Goal: Information Seeking & Learning: Find specific fact

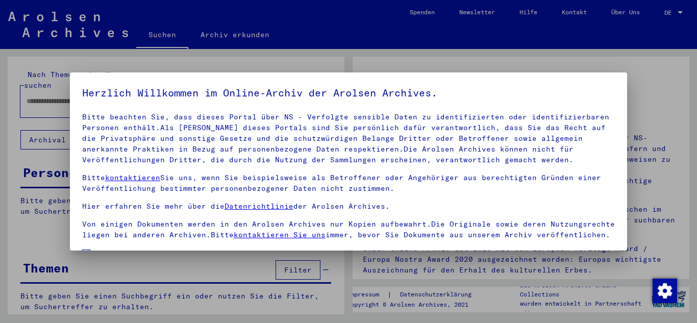
scroll to position [83, 0]
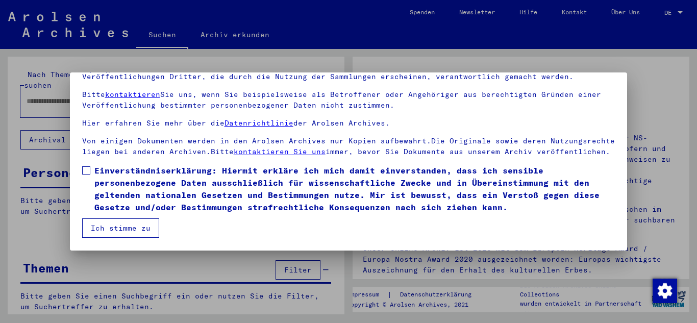
click at [121, 202] on span "Einverständniserklärung: Hiermit erkläre ich mich damit einverstanden, dass ich…" at bounding box center [354, 188] width 521 height 49
click at [122, 236] on button "Ich stimme zu" at bounding box center [120, 227] width 77 height 19
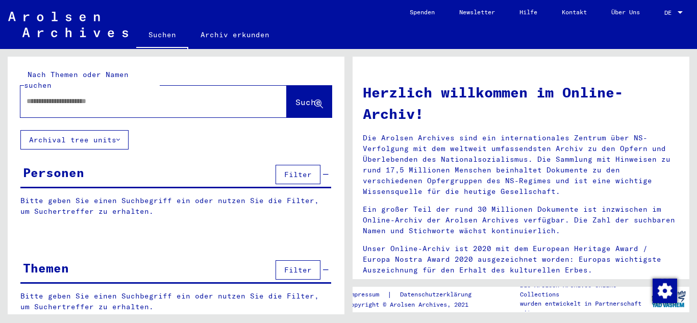
click at [72, 90] on div at bounding box center [138, 101] width 236 height 23
click at [72, 96] on input "text" at bounding box center [142, 101] width 230 height 11
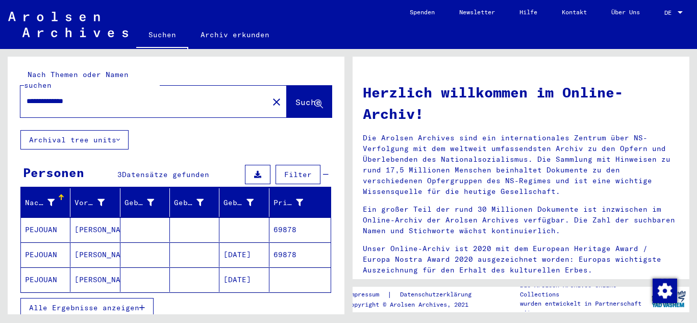
click at [235, 242] on mat-cell "[DATE]" at bounding box center [243, 254] width 49 height 24
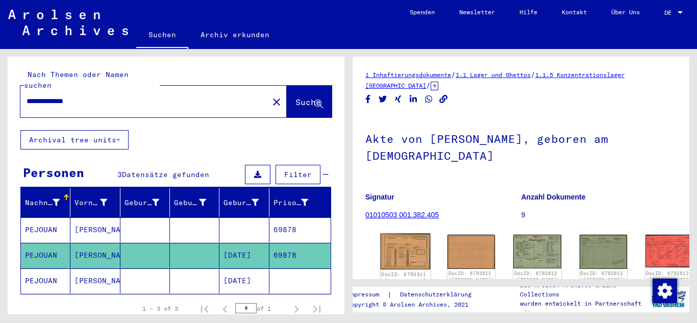
click at [383, 240] on img at bounding box center [406, 252] width 50 height 36
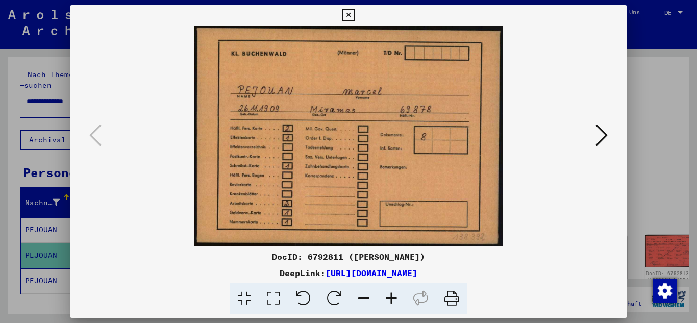
click at [597, 143] on icon at bounding box center [601, 135] width 12 height 24
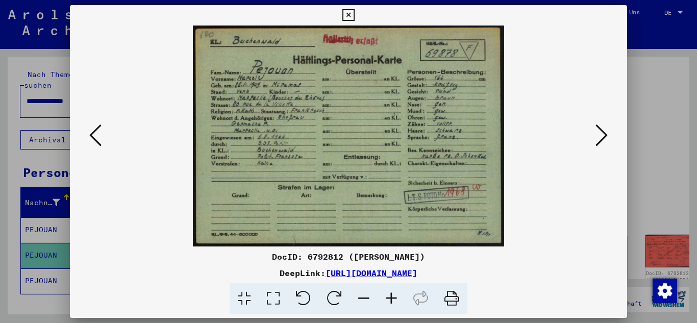
click at [597, 143] on icon at bounding box center [601, 135] width 12 height 24
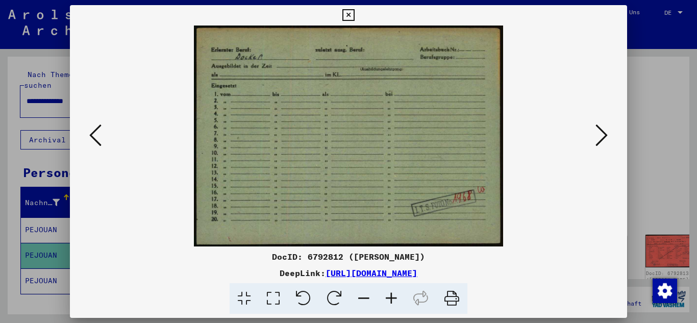
click at [597, 143] on icon at bounding box center [601, 135] width 12 height 24
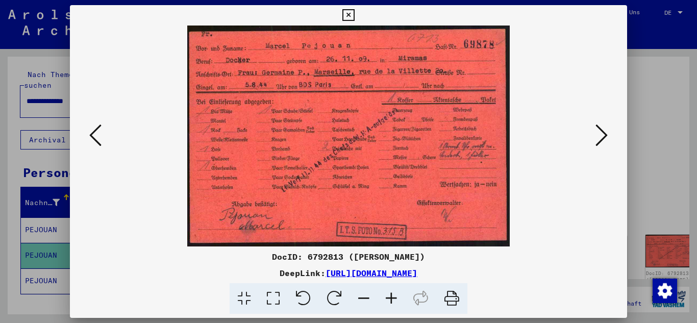
click at [597, 143] on icon at bounding box center [601, 135] width 12 height 24
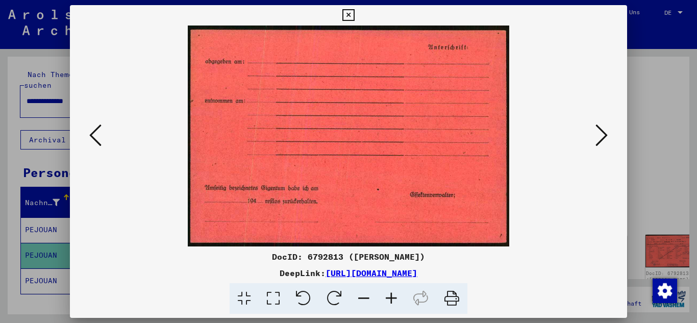
click at [597, 143] on icon at bounding box center [601, 135] width 12 height 24
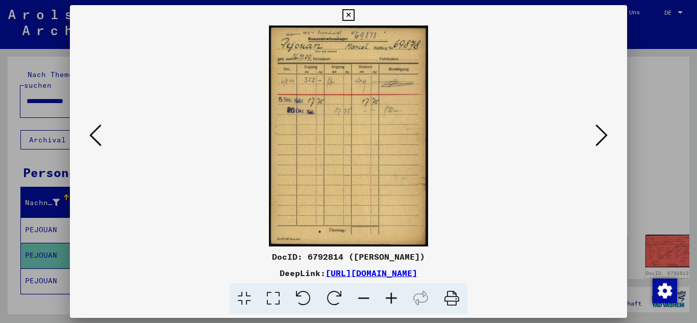
click at [597, 143] on icon at bounding box center [601, 135] width 12 height 24
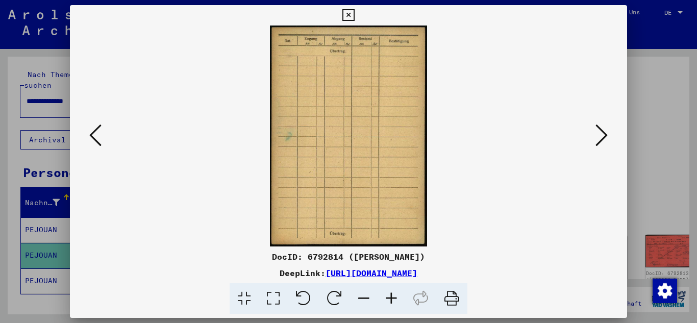
click at [597, 143] on icon at bounding box center [601, 135] width 12 height 24
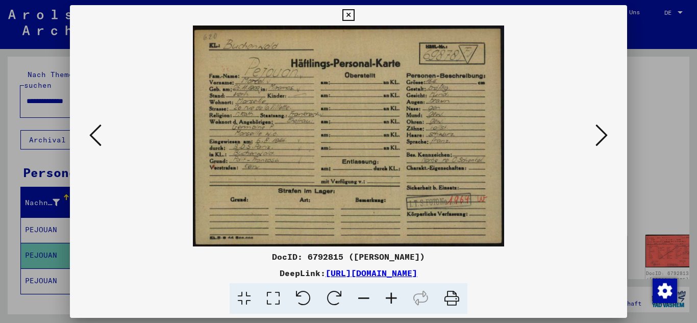
click at [597, 143] on icon at bounding box center [601, 135] width 12 height 24
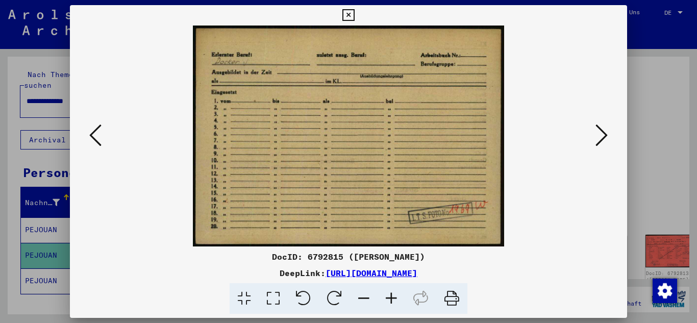
click at [599, 129] on icon at bounding box center [601, 135] width 12 height 24
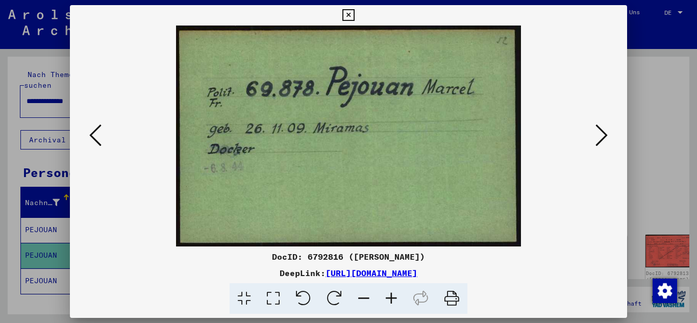
click at [599, 129] on icon at bounding box center [601, 135] width 12 height 24
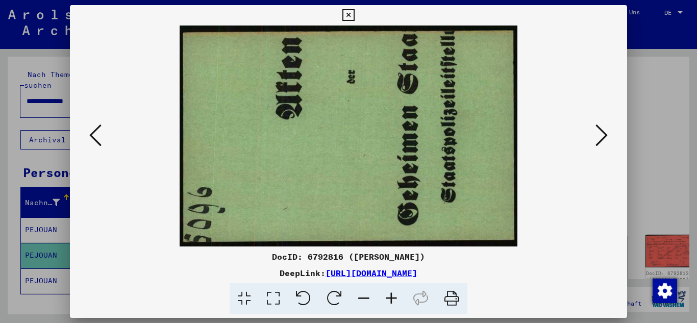
click at [599, 129] on icon at bounding box center [601, 135] width 12 height 24
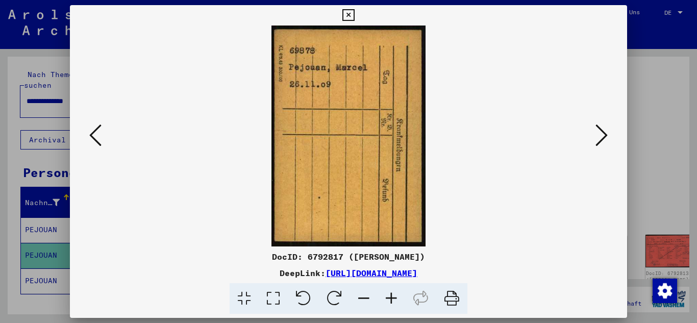
click at [599, 129] on icon at bounding box center [601, 135] width 12 height 24
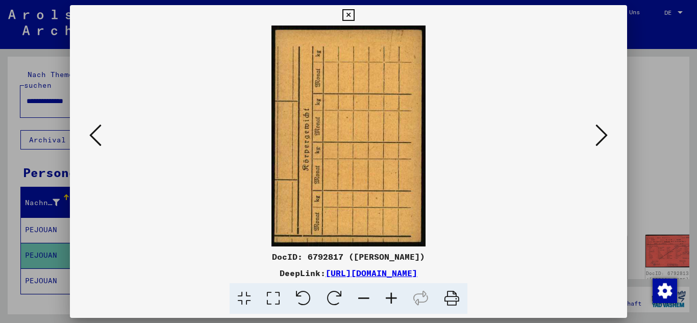
click at [599, 129] on icon at bounding box center [601, 135] width 12 height 24
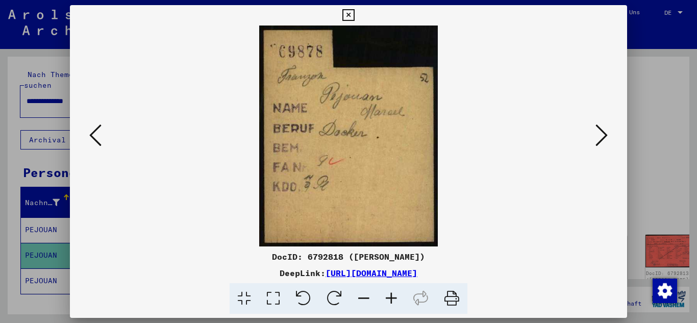
click at [599, 129] on icon at bounding box center [601, 135] width 12 height 24
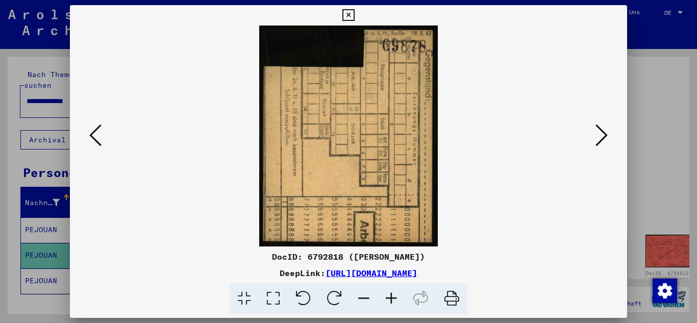
click at [599, 129] on icon at bounding box center [601, 135] width 12 height 24
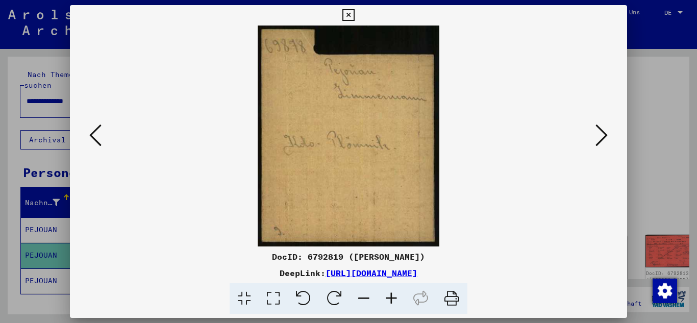
click at [599, 129] on icon at bounding box center [601, 135] width 12 height 24
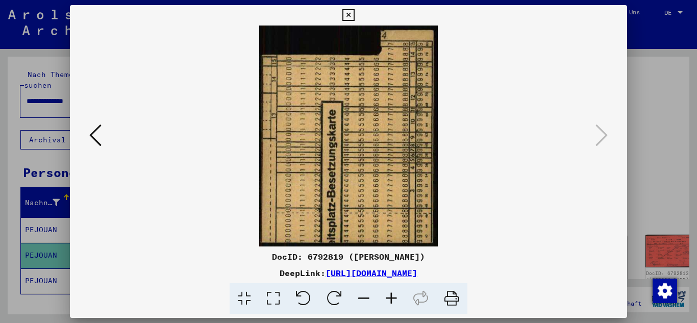
click at [89, 133] on button at bounding box center [95, 135] width 18 height 29
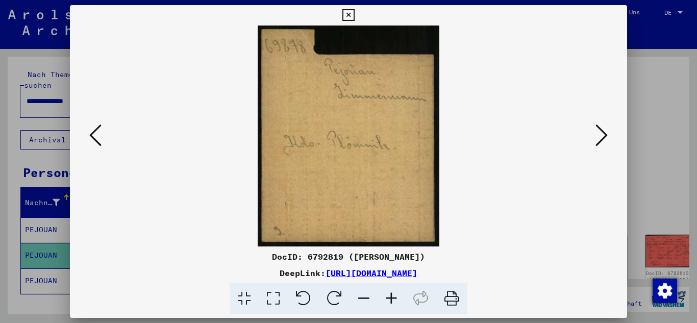
click at [89, 133] on icon at bounding box center [95, 135] width 12 height 24
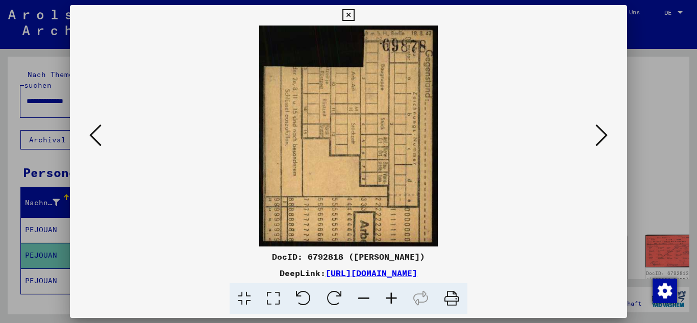
click at [89, 133] on icon at bounding box center [95, 135] width 12 height 24
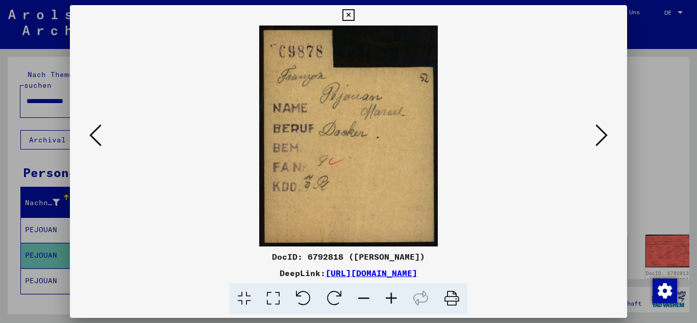
click at [89, 133] on icon at bounding box center [95, 135] width 12 height 24
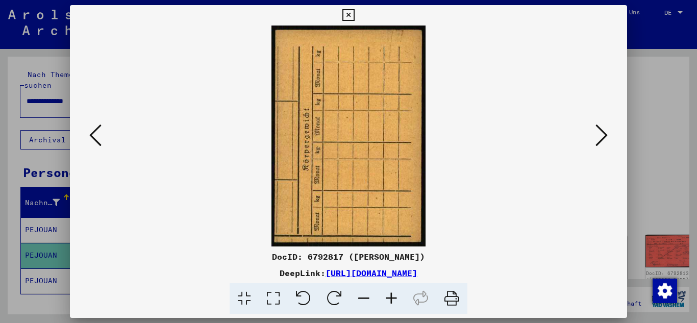
click at [89, 133] on icon at bounding box center [95, 135] width 12 height 24
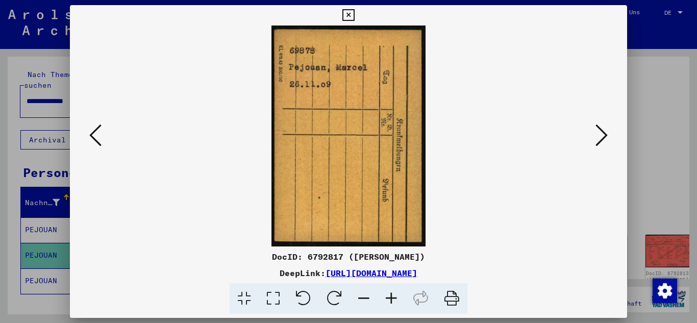
click at [89, 133] on icon at bounding box center [95, 135] width 12 height 24
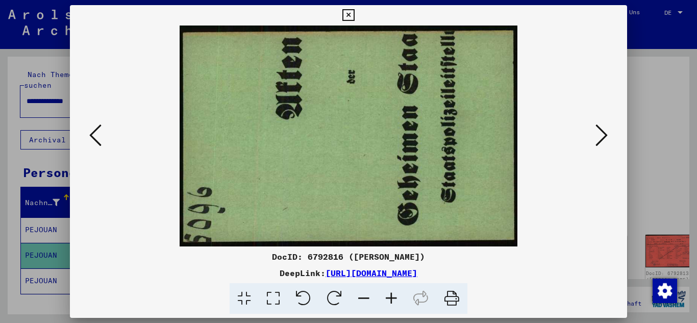
click at [89, 133] on icon at bounding box center [95, 135] width 12 height 24
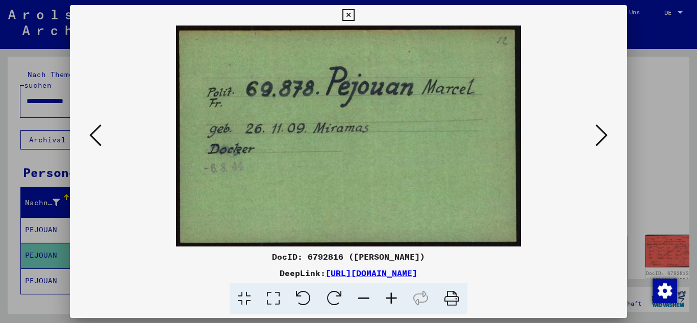
click at [89, 133] on icon at bounding box center [95, 135] width 12 height 24
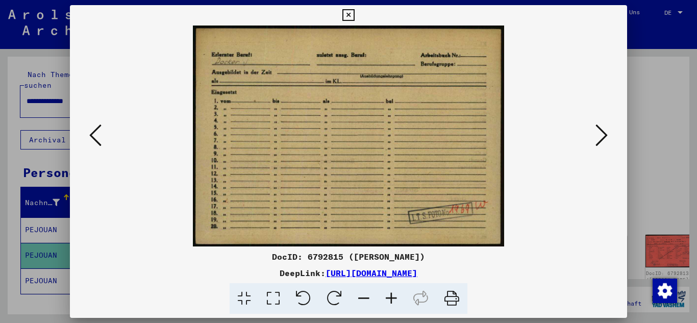
click at [89, 133] on icon at bounding box center [95, 135] width 12 height 24
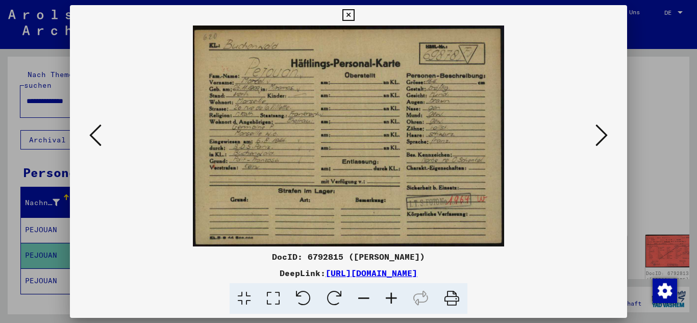
click at [89, 133] on icon at bounding box center [95, 135] width 12 height 24
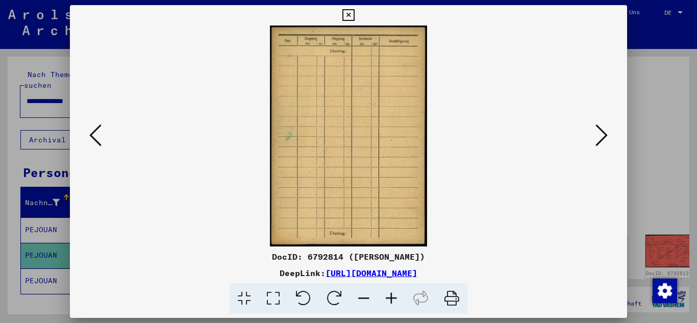
click at [89, 133] on icon at bounding box center [95, 135] width 12 height 24
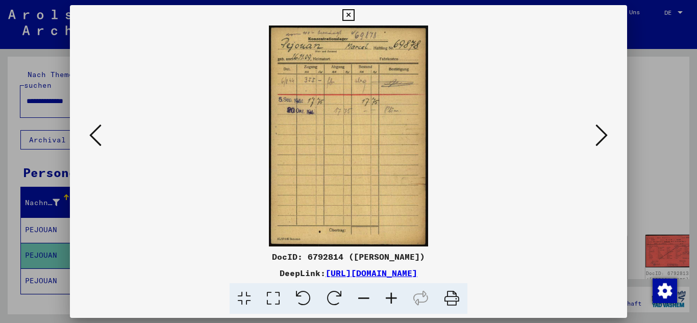
click at [89, 133] on icon at bounding box center [95, 135] width 12 height 24
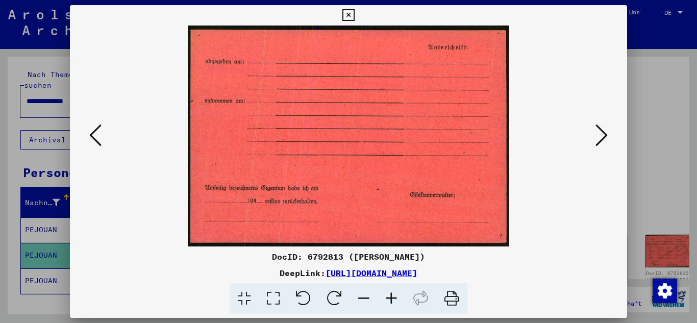
click at [89, 133] on icon at bounding box center [95, 135] width 12 height 24
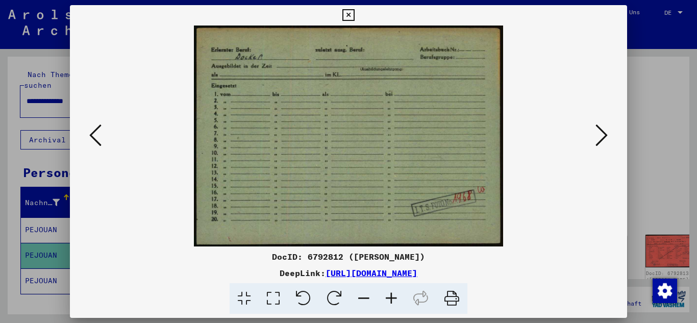
click at [89, 133] on icon at bounding box center [95, 135] width 12 height 24
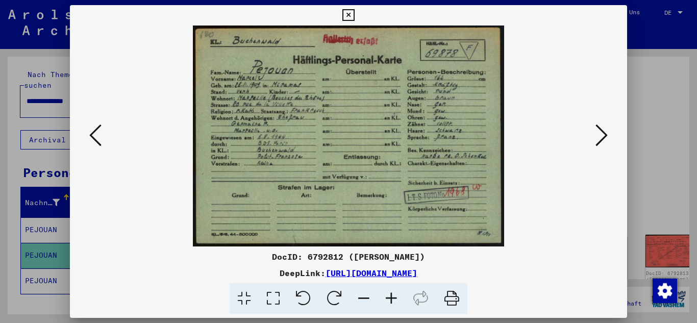
click at [89, 133] on icon at bounding box center [95, 135] width 12 height 24
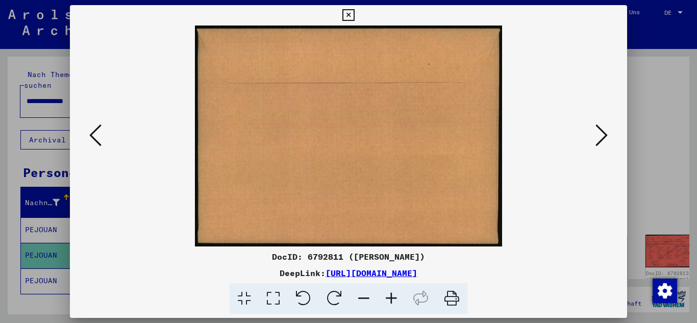
click at [89, 133] on icon at bounding box center [95, 135] width 12 height 24
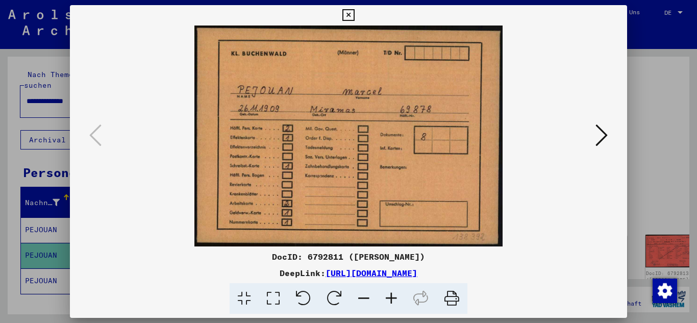
click at [39, 94] on div at bounding box center [348, 161] width 697 height 323
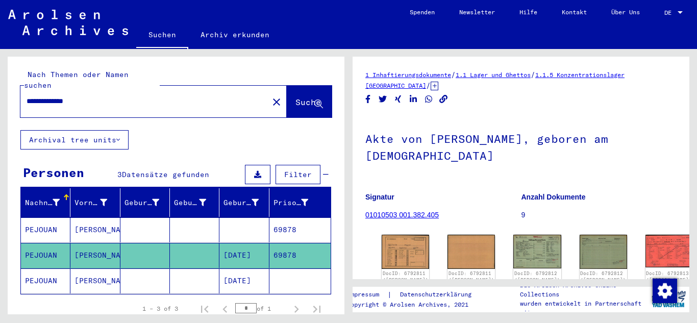
drag, startPoint x: 98, startPoint y: 89, endPoint x: 12, endPoint y: 89, distance: 86.2
click at [12, 89] on div "**********" at bounding box center [176, 93] width 337 height 73
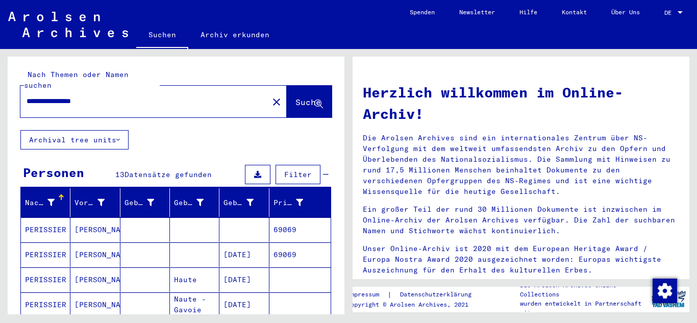
click at [257, 246] on mat-cell "[DATE]" at bounding box center [243, 254] width 49 height 24
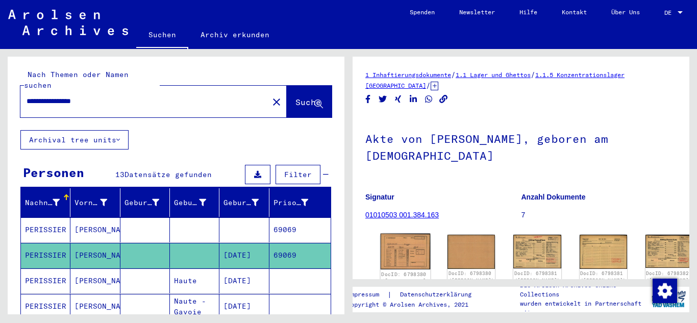
click at [395, 244] on img at bounding box center [406, 252] width 50 height 36
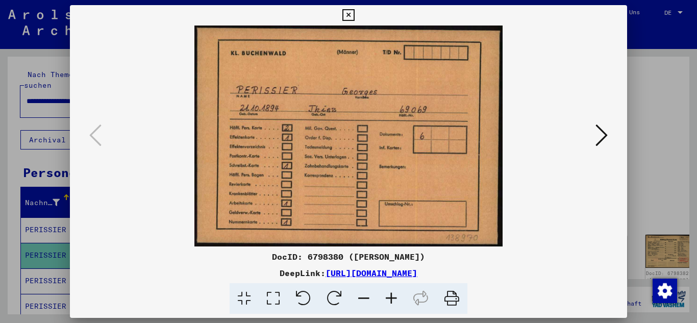
click at [605, 134] on icon at bounding box center [601, 135] width 12 height 24
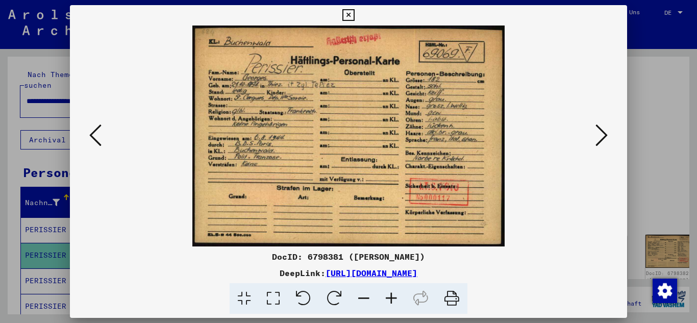
click at [605, 134] on icon at bounding box center [601, 135] width 12 height 24
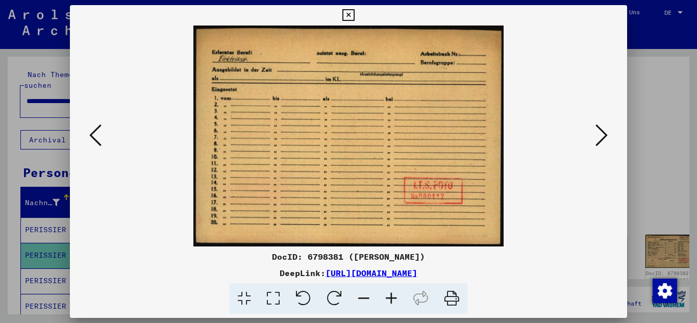
click at [605, 134] on icon at bounding box center [601, 135] width 12 height 24
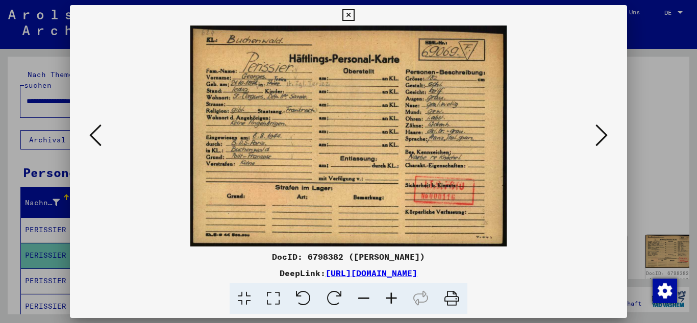
click at [606, 134] on icon at bounding box center [601, 135] width 12 height 24
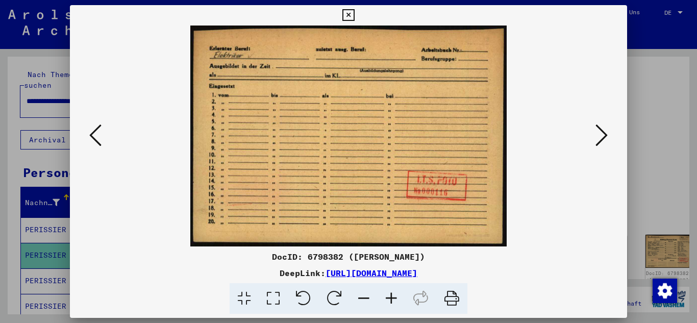
click at [606, 134] on icon at bounding box center [601, 135] width 12 height 24
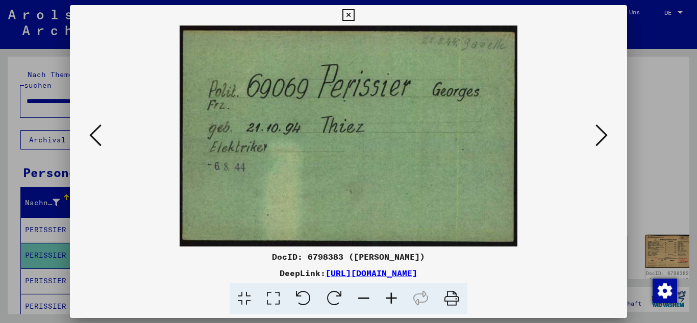
click at [606, 134] on icon at bounding box center [601, 135] width 12 height 24
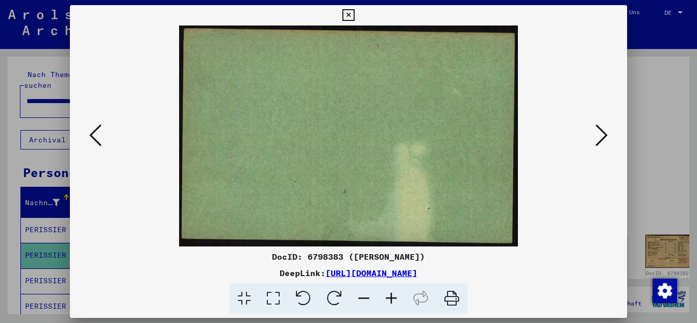
click at [606, 134] on icon at bounding box center [601, 135] width 12 height 24
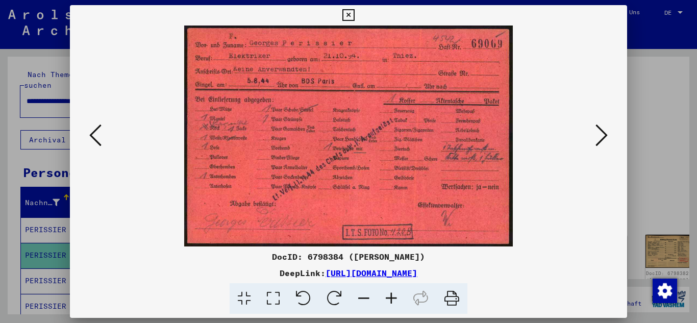
click at [606, 134] on icon at bounding box center [601, 135] width 12 height 24
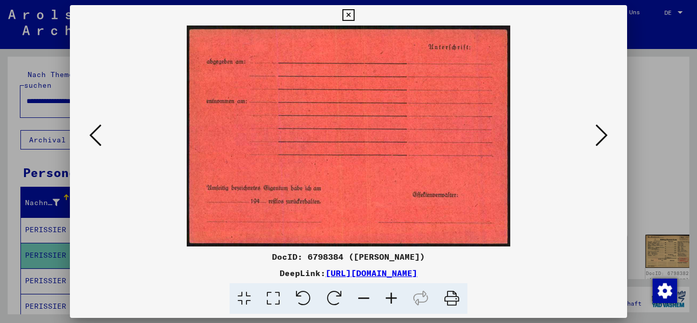
click at [606, 134] on icon at bounding box center [601, 135] width 12 height 24
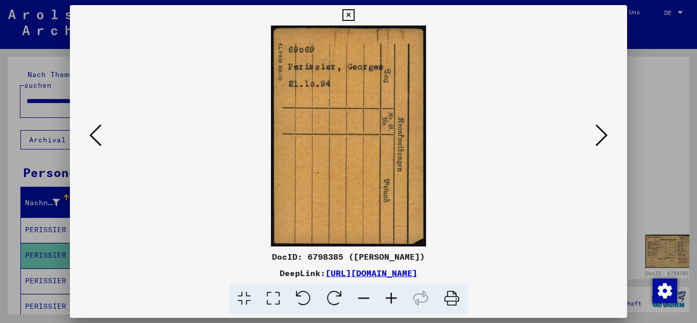
click at [606, 134] on icon at bounding box center [601, 135] width 12 height 24
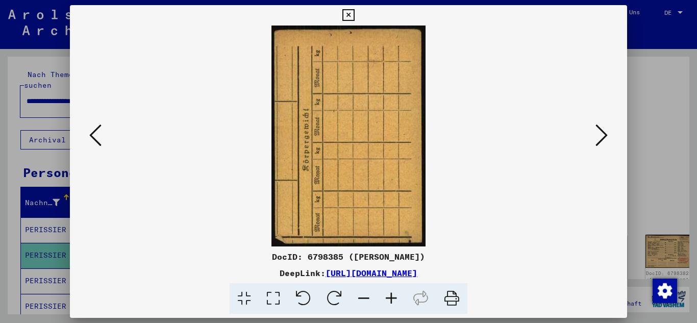
click at [606, 134] on icon at bounding box center [601, 135] width 12 height 24
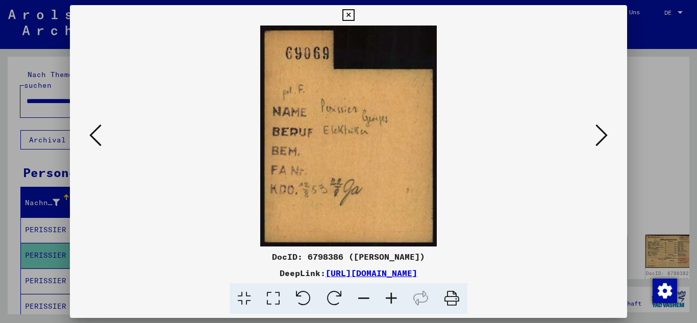
click at [606, 134] on icon at bounding box center [601, 135] width 12 height 24
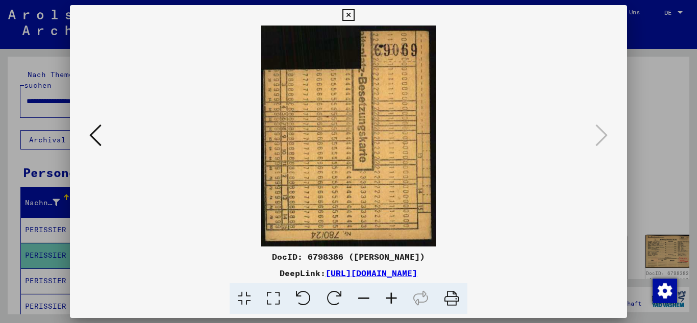
click at [12, 103] on div at bounding box center [348, 161] width 697 height 323
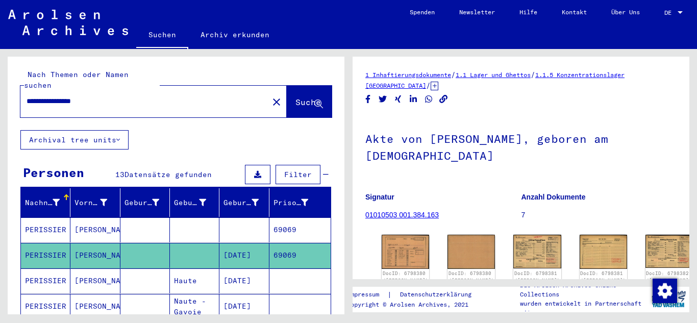
drag, startPoint x: 106, startPoint y: 87, endPoint x: 0, endPoint y: 100, distance: 106.5
click at [0, 100] on div "**********" at bounding box center [174, 181] width 348 height 265
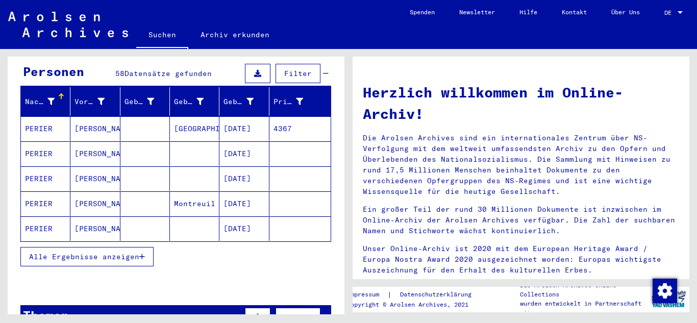
scroll to position [102, 0]
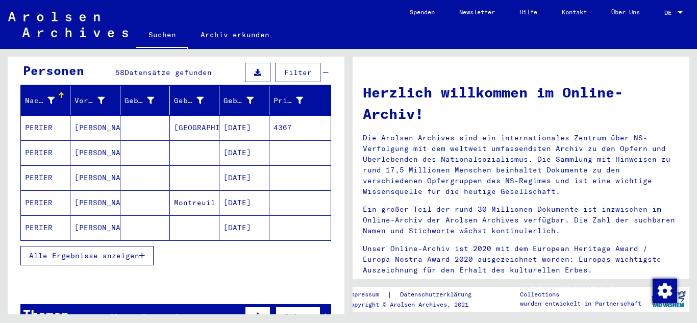
click at [142, 252] on icon "button" at bounding box center [142, 255] width 6 height 7
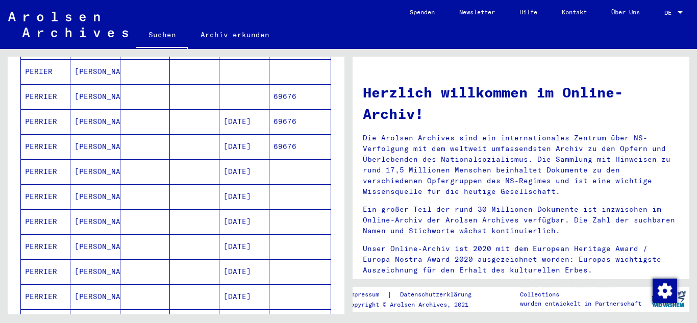
click at [229, 111] on mat-cell "[DATE]" at bounding box center [243, 121] width 49 height 24
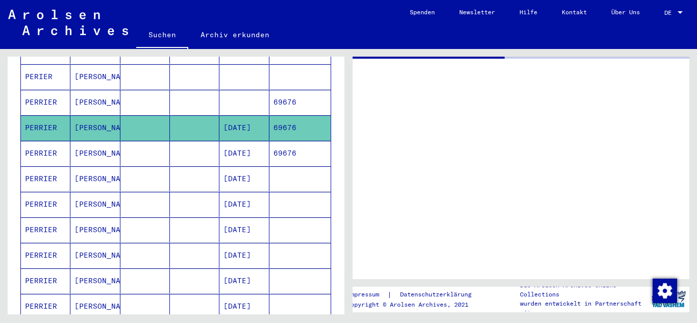
scroll to position [413, 0]
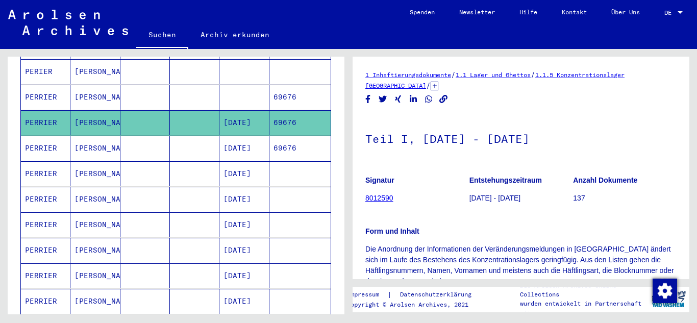
click at [238, 136] on mat-cell "[DATE]" at bounding box center [243, 148] width 49 height 25
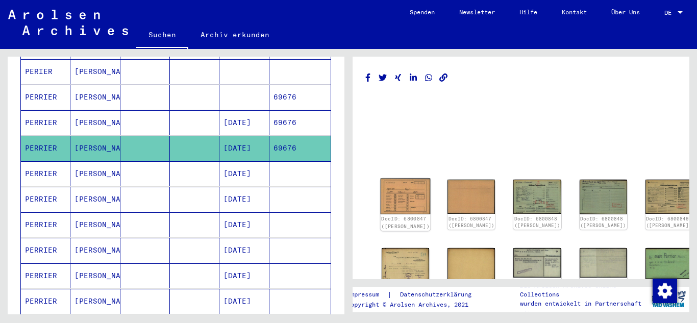
click at [401, 186] on img at bounding box center [406, 197] width 50 height 36
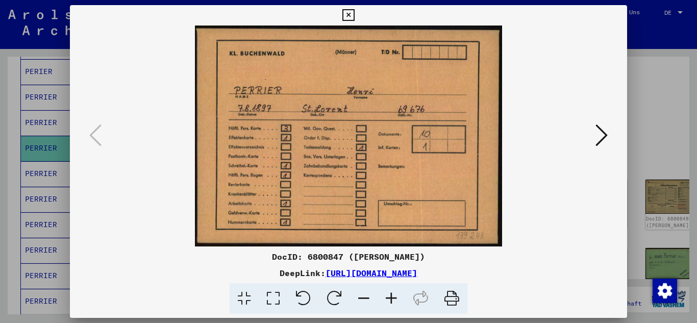
click at [601, 133] on icon at bounding box center [601, 135] width 12 height 24
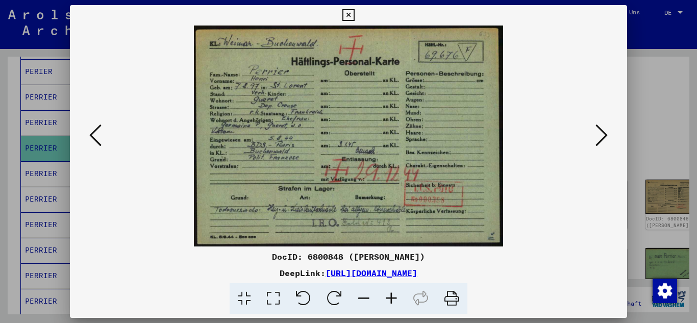
click at [601, 133] on icon at bounding box center [601, 135] width 12 height 24
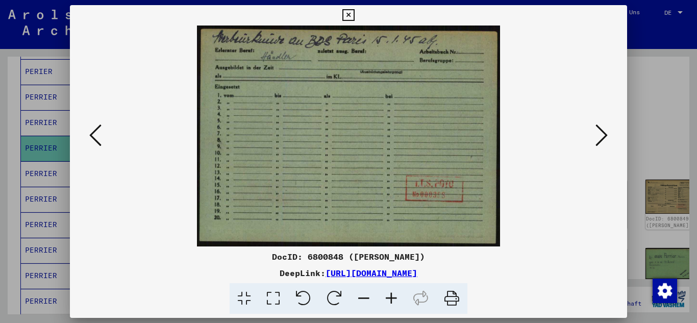
click at [601, 133] on icon at bounding box center [601, 135] width 12 height 24
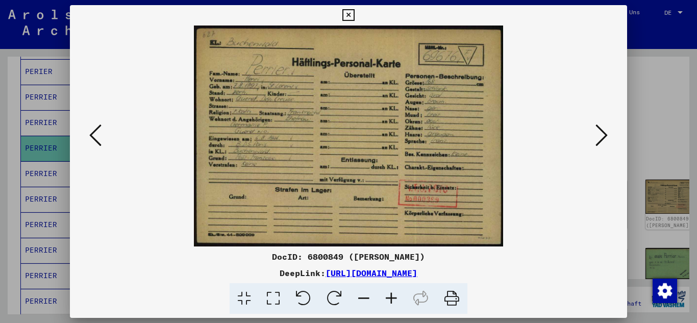
click at [601, 133] on icon at bounding box center [601, 135] width 12 height 24
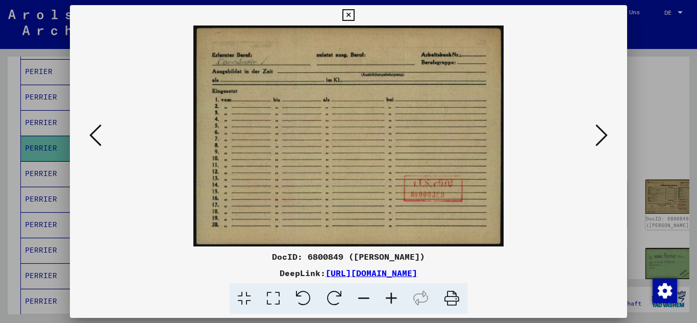
click at [99, 128] on icon at bounding box center [95, 135] width 12 height 24
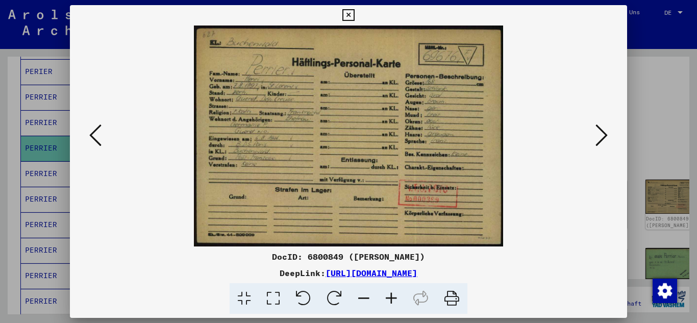
click at [99, 129] on icon at bounding box center [95, 135] width 12 height 24
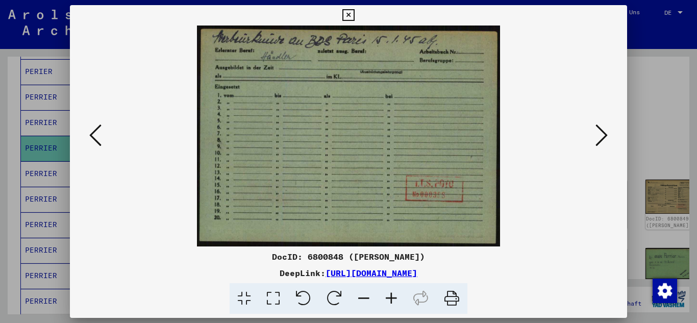
click at [607, 131] on icon at bounding box center [601, 135] width 12 height 24
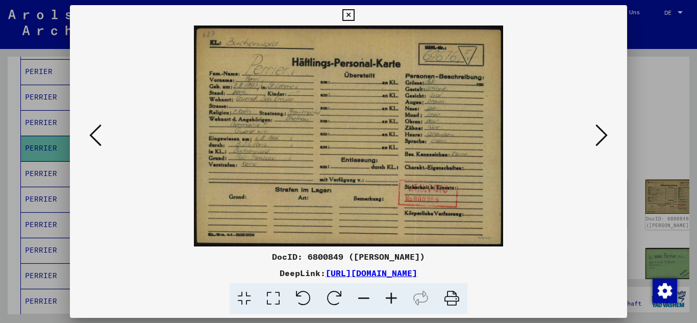
click at [607, 131] on icon at bounding box center [601, 135] width 12 height 24
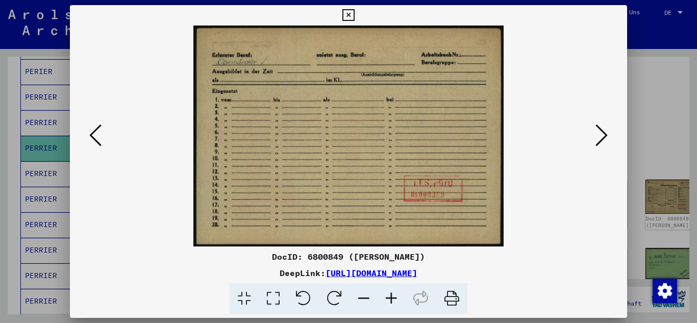
click at [393, 301] on icon at bounding box center [392, 298] width 28 height 31
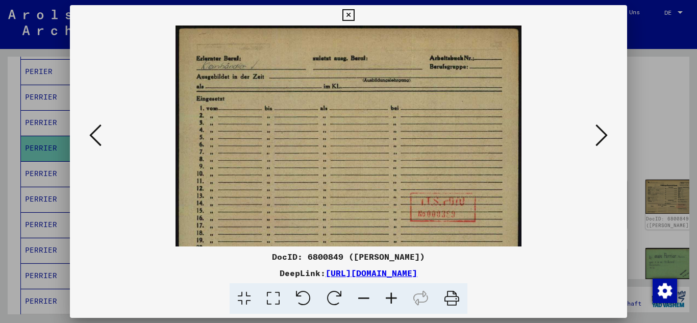
click at [393, 301] on icon at bounding box center [392, 298] width 28 height 31
click at [394, 301] on icon at bounding box center [392, 298] width 28 height 31
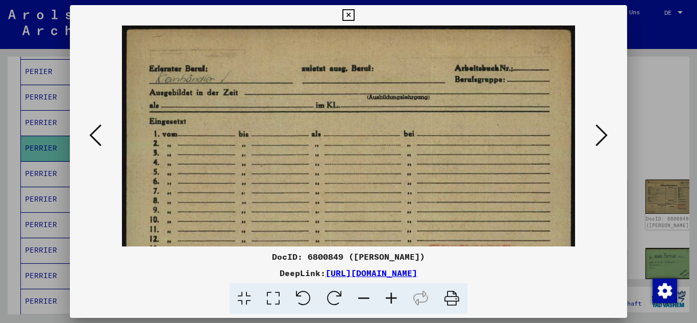
click at [394, 301] on icon at bounding box center [392, 298] width 28 height 31
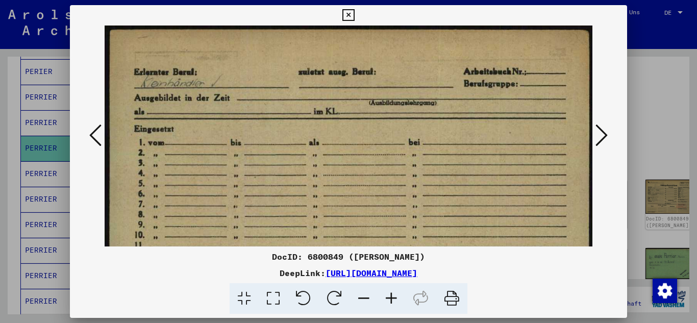
click at [394, 301] on icon at bounding box center [392, 298] width 28 height 31
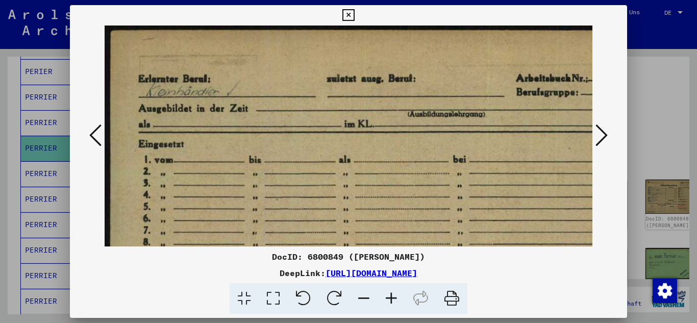
click at [394, 301] on icon at bounding box center [392, 298] width 28 height 31
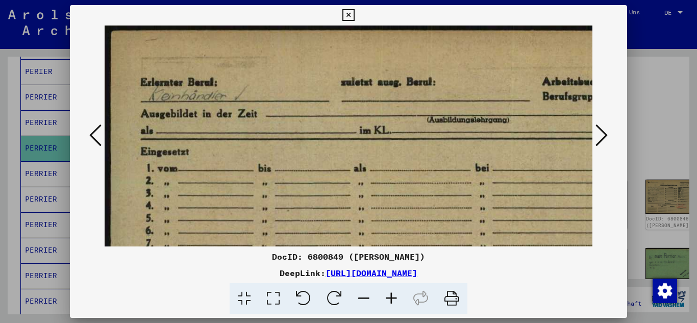
click at [394, 301] on icon at bounding box center [392, 298] width 28 height 31
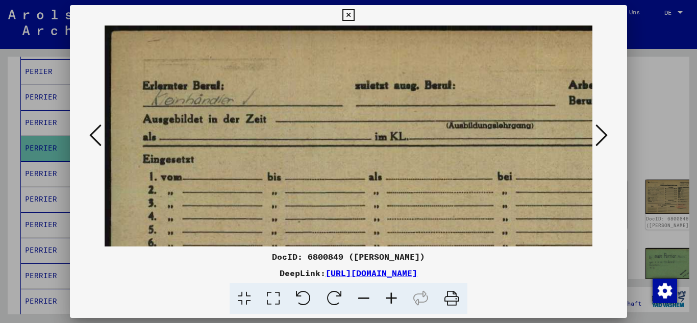
click at [394, 301] on icon at bounding box center [392, 298] width 28 height 31
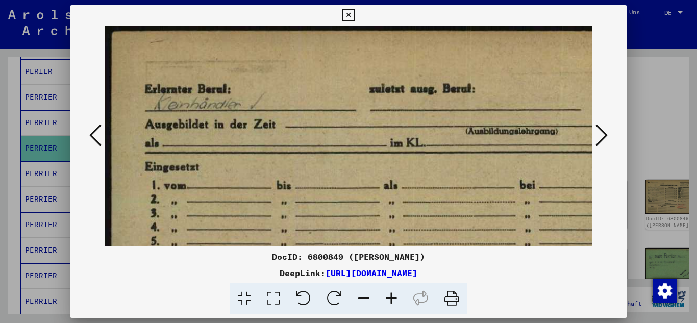
click at [601, 136] on icon at bounding box center [601, 135] width 12 height 24
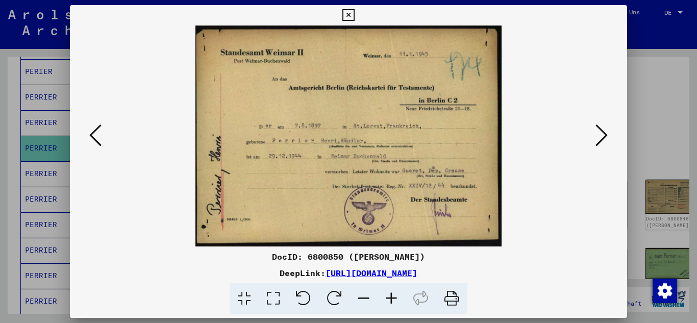
click at [601, 136] on icon at bounding box center [601, 135] width 12 height 24
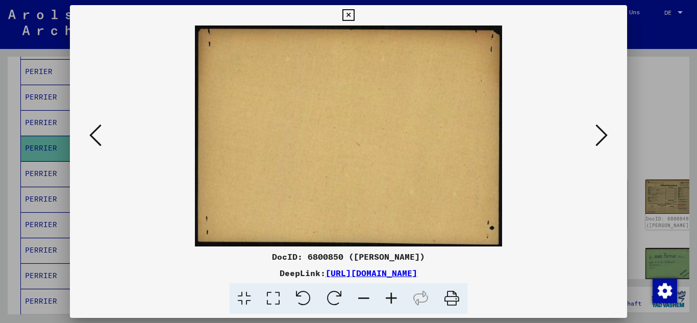
click at [601, 136] on icon at bounding box center [601, 135] width 12 height 24
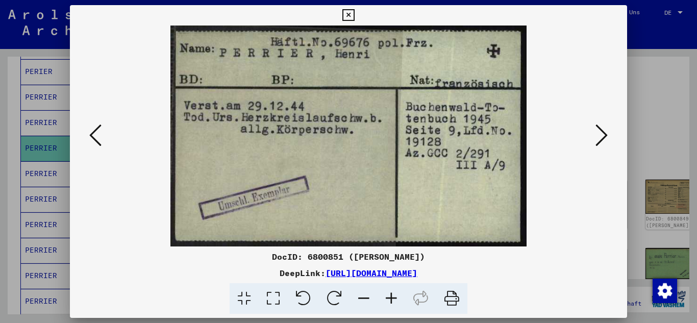
click at [601, 136] on icon at bounding box center [601, 135] width 12 height 24
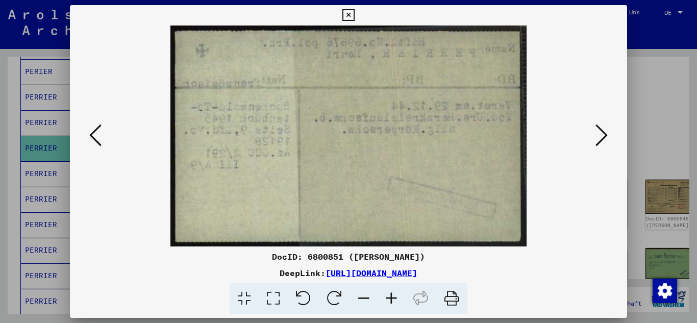
click at [601, 136] on icon at bounding box center [601, 135] width 12 height 24
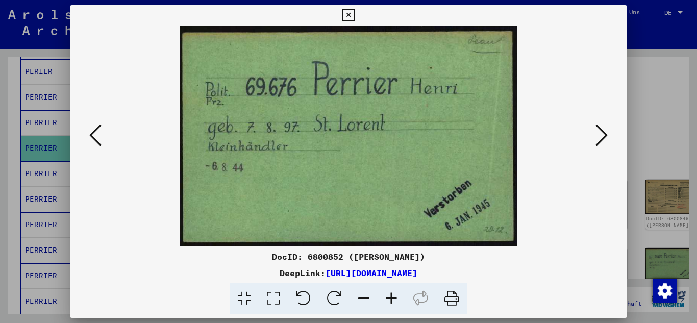
click at [601, 136] on icon at bounding box center [601, 135] width 12 height 24
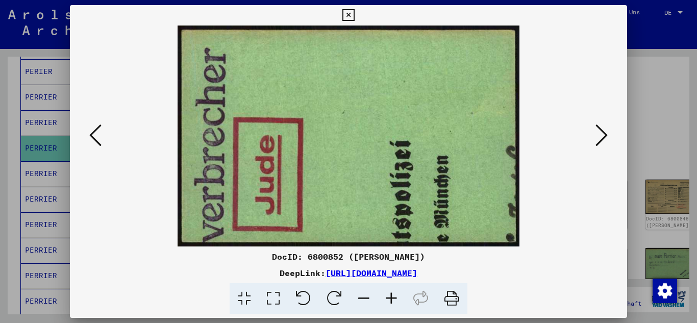
click at [601, 136] on icon at bounding box center [601, 135] width 12 height 24
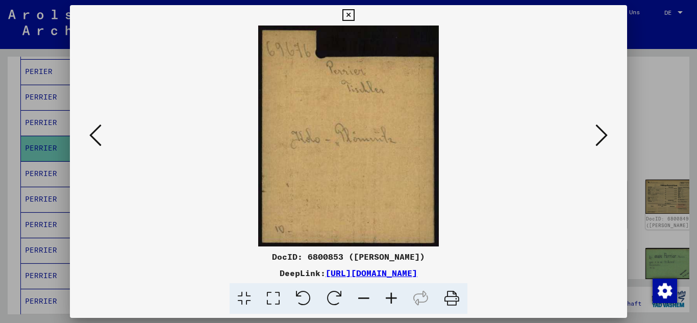
click at [601, 136] on icon at bounding box center [601, 135] width 12 height 24
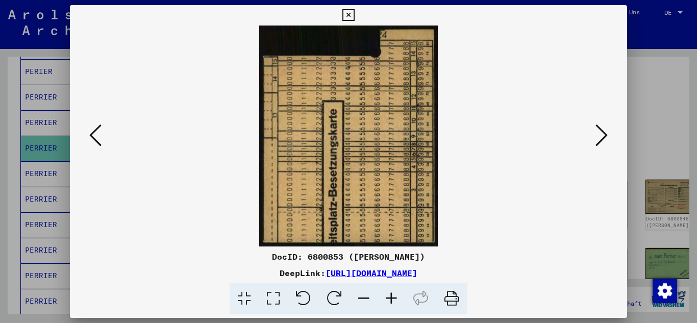
click at [601, 136] on icon at bounding box center [601, 135] width 12 height 24
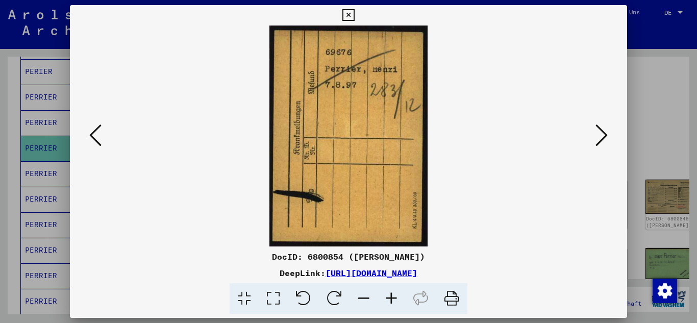
click at [601, 136] on icon at bounding box center [601, 135] width 12 height 24
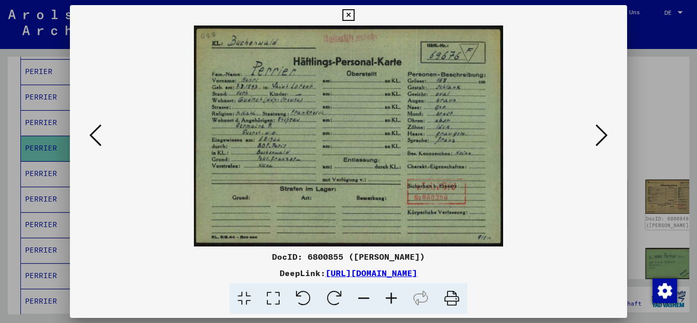
click at [601, 136] on icon at bounding box center [601, 135] width 12 height 24
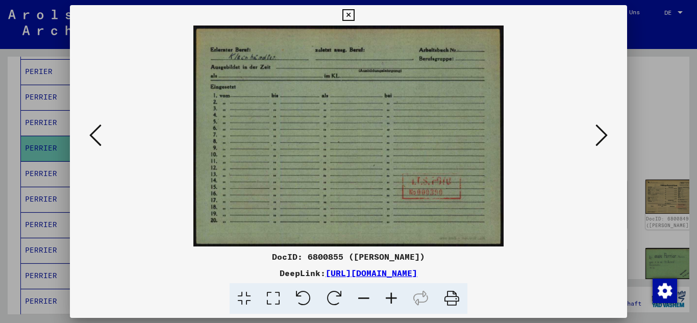
click at [601, 136] on icon at bounding box center [601, 135] width 12 height 24
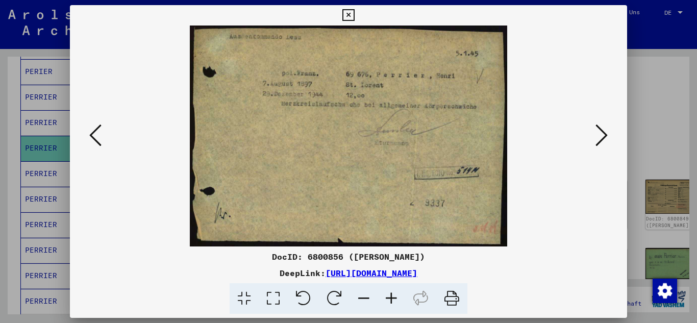
click at [601, 136] on icon at bounding box center [601, 135] width 12 height 24
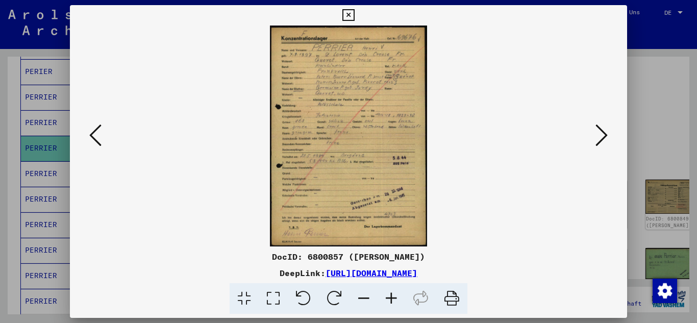
click at [601, 136] on icon at bounding box center [601, 135] width 12 height 24
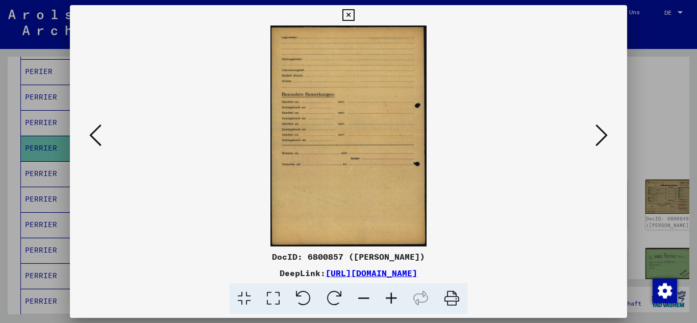
click at [601, 136] on icon at bounding box center [601, 135] width 12 height 24
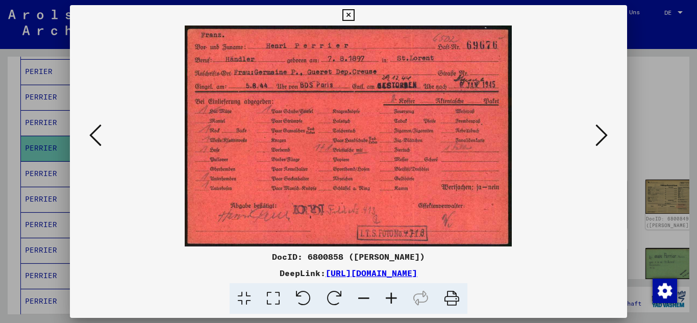
click at [601, 136] on icon at bounding box center [601, 135] width 12 height 24
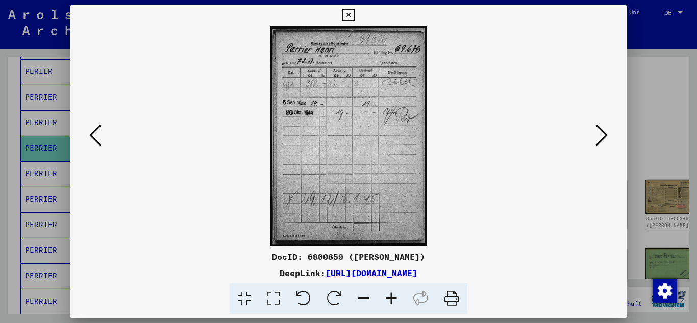
click at [601, 136] on icon at bounding box center [601, 135] width 12 height 24
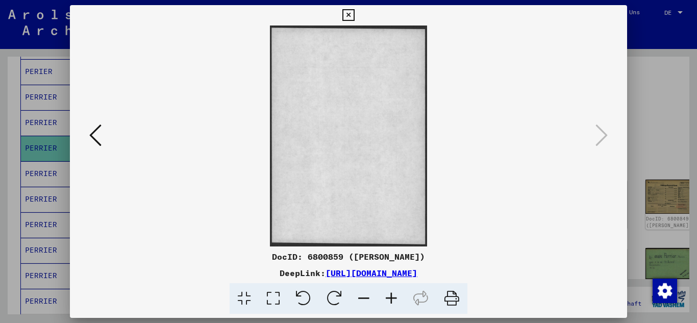
click at [0, 194] on div at bounding box center [348, 161] width 697 height 323
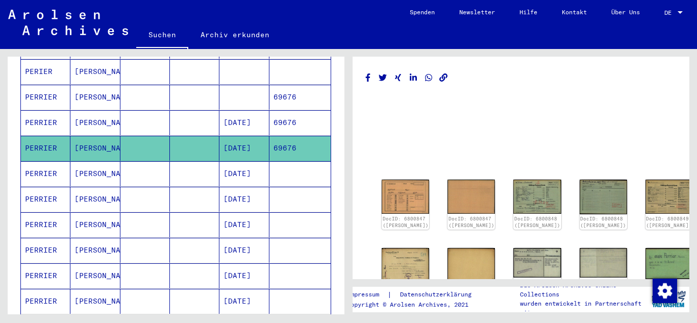
scroll to position [5, 0]
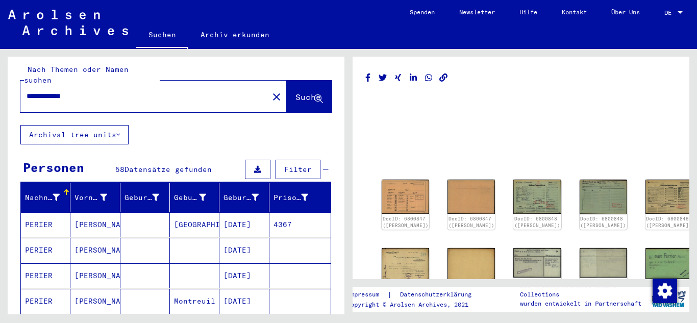
drag, startPoint x: 84, startPoint y: 89, endPoint x: 14, endPoint y: 93, distance: 70.5
click at [14, 93] on div "**********" at bounding box center [176, 88] width 337 height 73
type input "*"
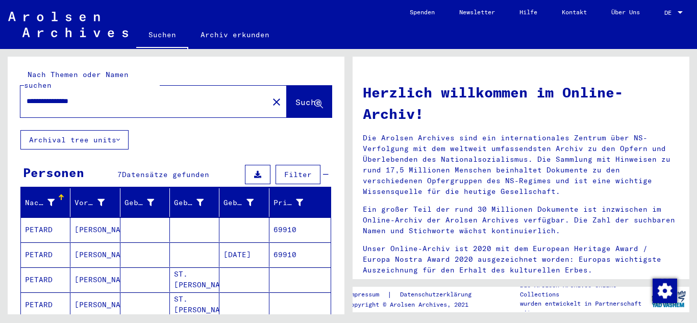
click at [195, 247] on mat-cell at bounding box center [194, 254] width 49 height 24
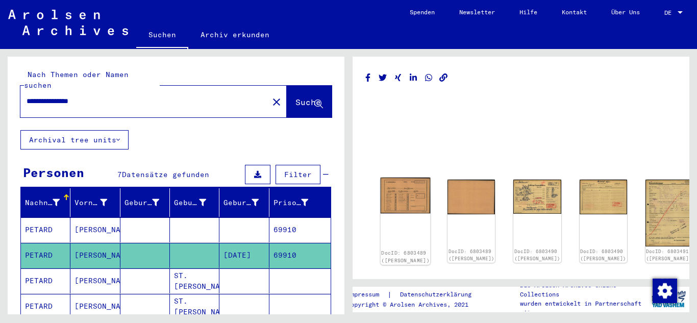
click at [399, 186] on img at bounding box center [406, 196] width 50 height 36
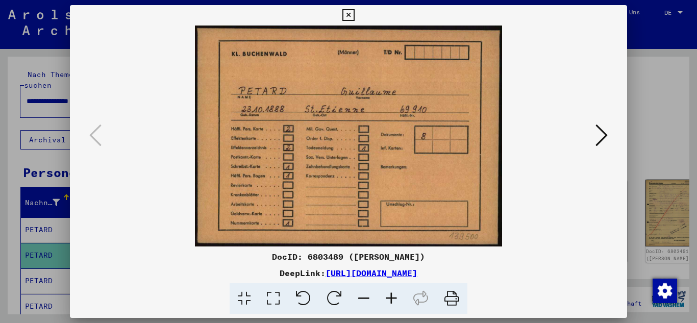
click at [601, 138] on icon at bounding box center [601, 135] width 12 height 24
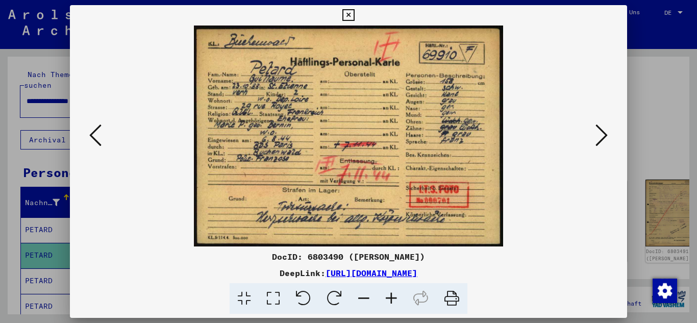
click at [601, 138] on icon at bounding box center [601, 135] width 12 height 24
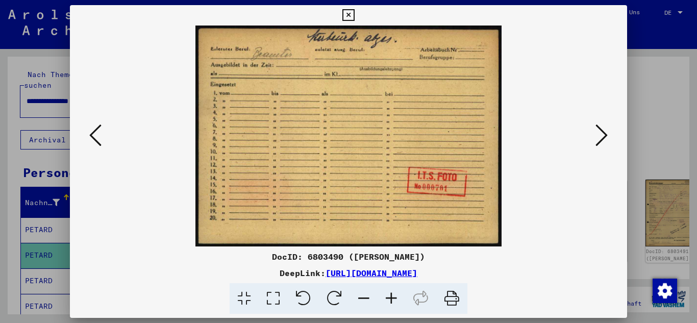
click at [601, 138] on icon at bounding box center [601, 135] width 12 height 24
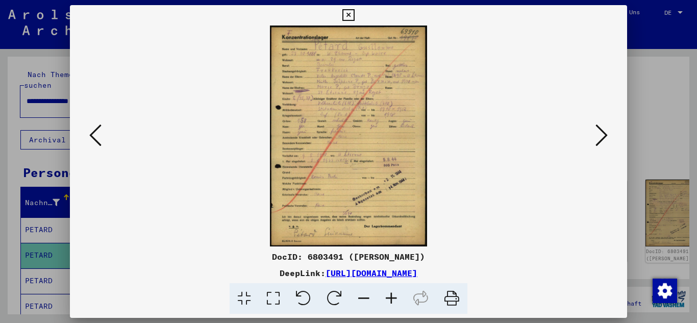
click at [601, 138] on icon at bounding box center [601, 135] width 12 height 24
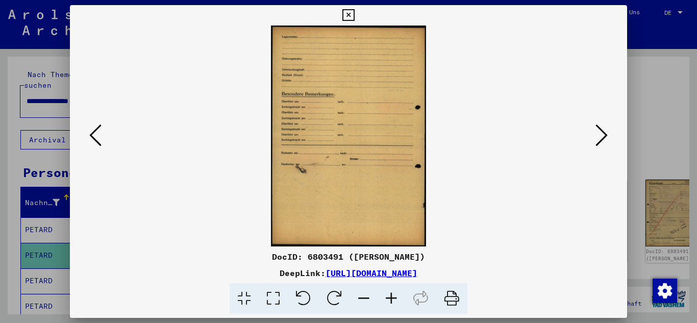
click at [601, 138] on icon at bounding box center [601, 135] width 12 height 24
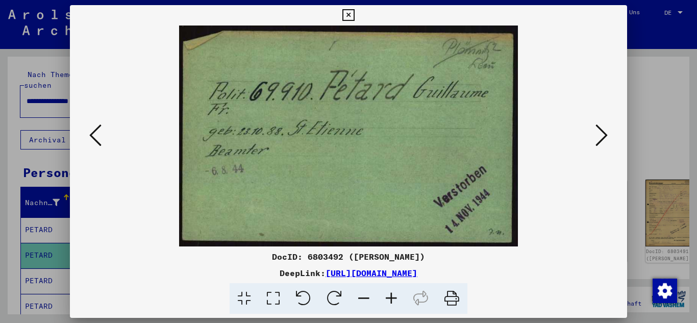
click at [601, 138] on icon at bounding box center [601, 135] width 12 height 24
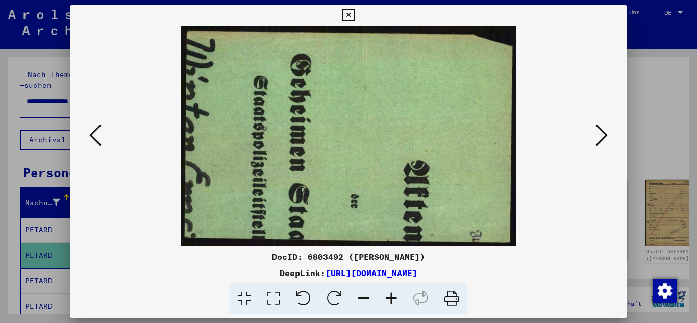
click at [601, 138] on icon at bounding box center [601, 135] width 12 height 24
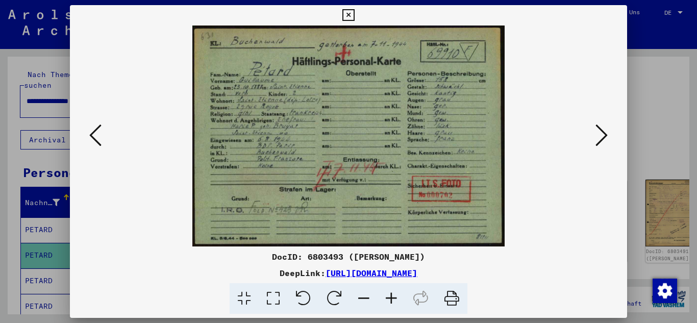
click at [601, 138] on icon at bounding box center [601, 135] width 12 height 24
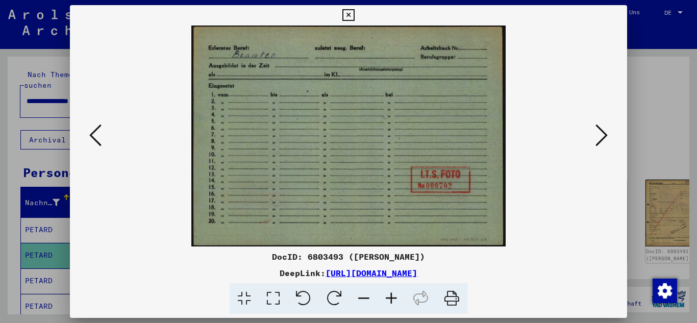
click at [601, 138] on icon at bounding box center [601, 135] width 12 height 24
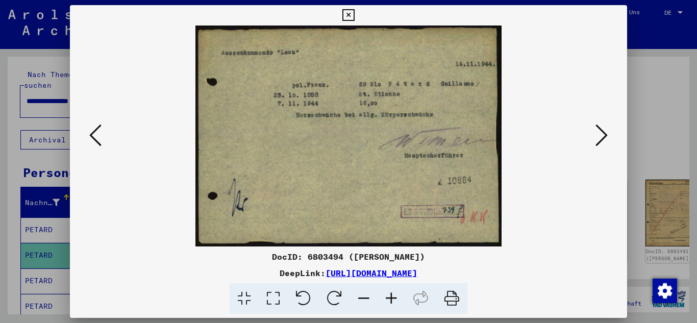
click at [601, 138] on icon at bounding box center [601, 135] width 12 height 24
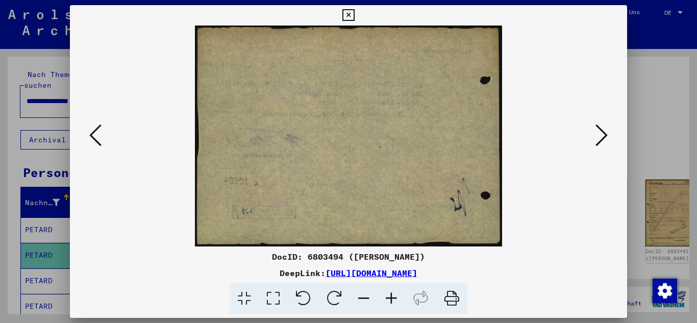
click at [601, 138] on icon at bounding box center [601, 135] width 12 height 24
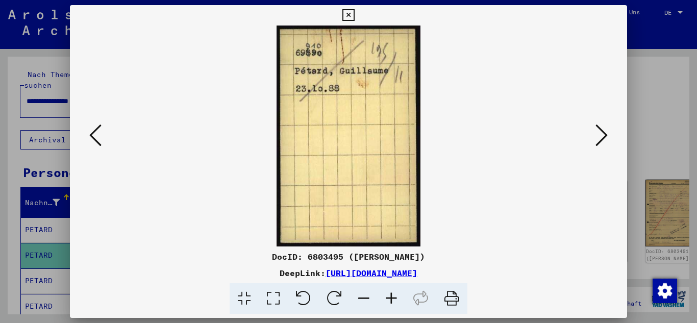
click at [601, 138] on icon at bounding box center [601, 135] width 12 height 24
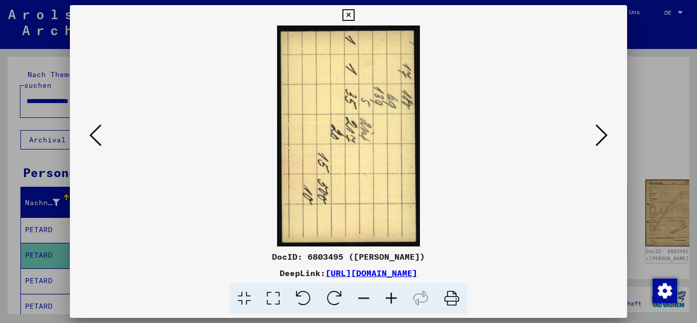
click at [601, 138] on icon at bounding box center [601, 135] width 12 height 24
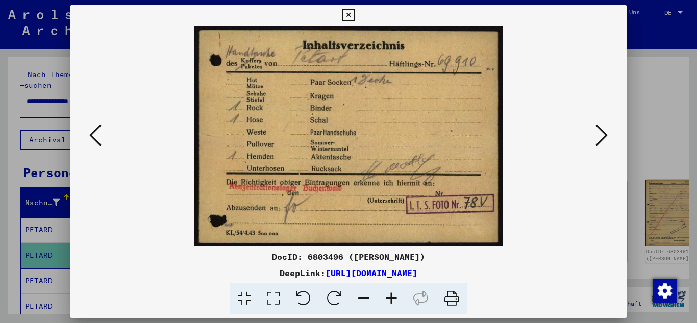
click at [601, 138] on icon at bounding box center [601, 135] width 12 height 24
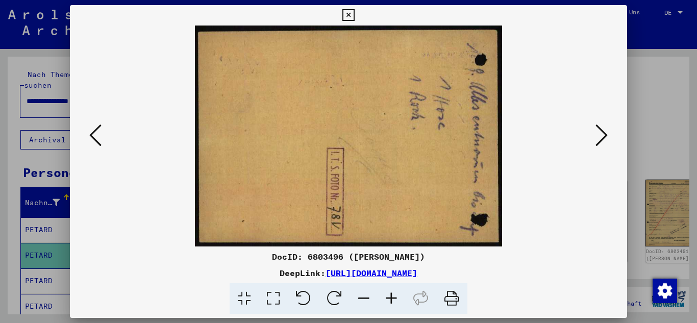
click at [601, 138] on icon at bounding box center [601, 135] width 12 height 24
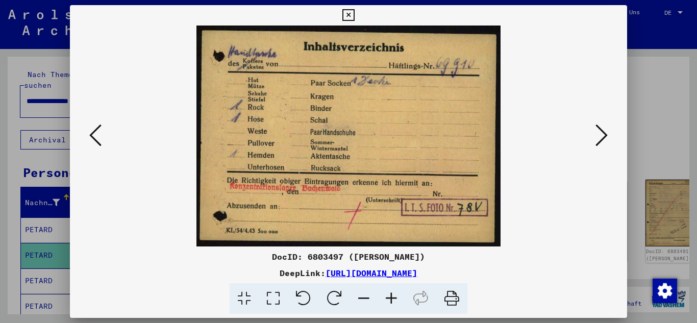
click at [601, 138] on icon at bounding box center [601, 135] width 12 height 24
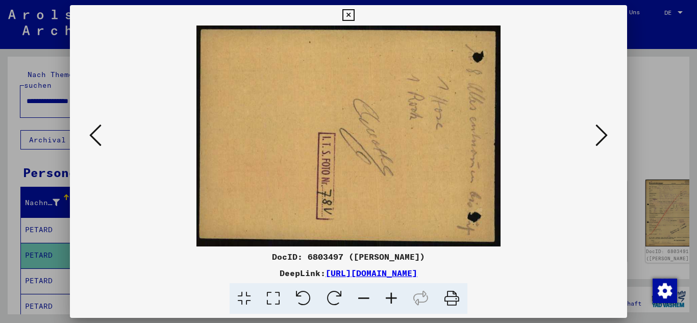
click at [601, 138] on icon at bounding box center [601, 135] width 12 height 24
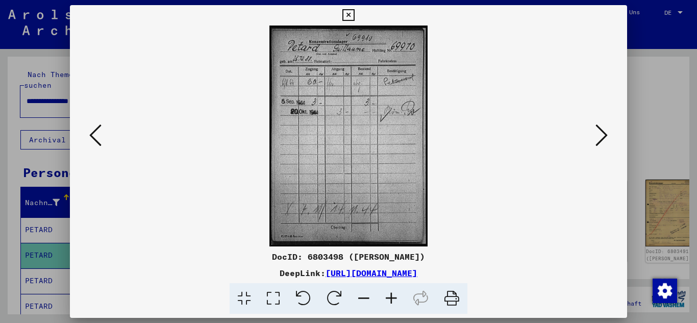
click at [601, 138] on icon at bounding box center [601, 135] width 12 height 24
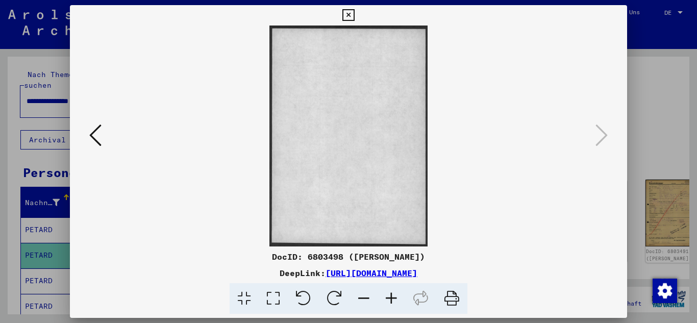
drag, startPoint x: 84, startPoint y: 126, endPoint x: 94, endPoint y: 140, distance: 17.6
click at [86, 127] on div at bounding box center [349, 136] width 558 height 221
click at [94, 136] on icon at bounding box center [95, 135] width 12 height 24
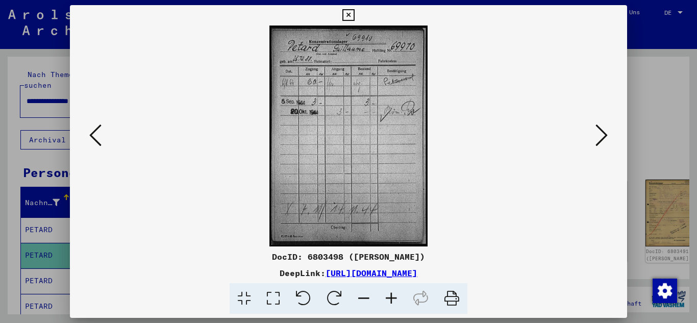
click at [94, 136] on icon at bounding box center [95, 135] width 12 height 24
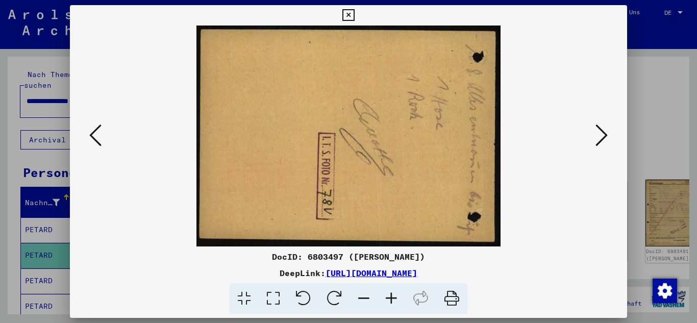
click at [94, 136] on icon at bounding box center [95, 135] width 12 height 24
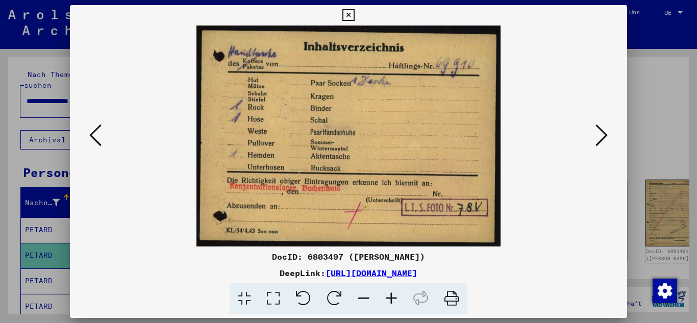
click at [94, 136] on icon at bounding box center [95, 135] width 12 height 24
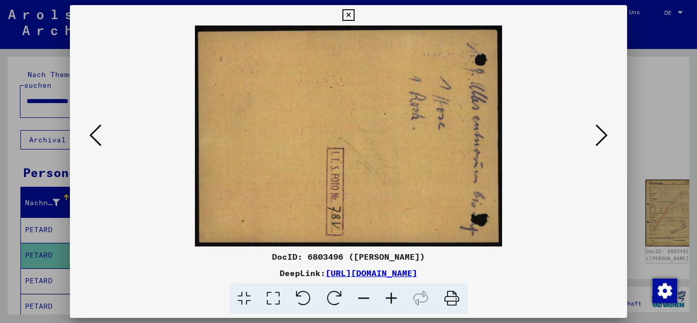
click at [94, 136] on icon at bounding box center [95, 135] width 12 height 24
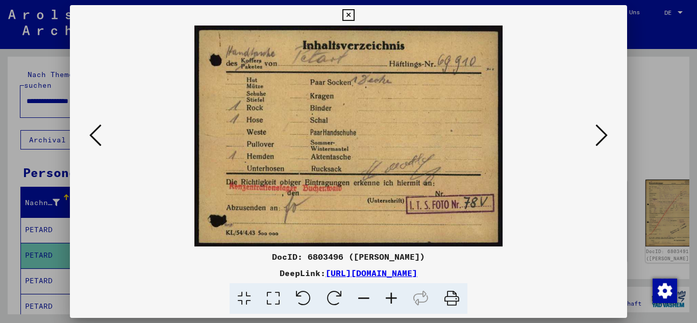
click at [94, 136] on icon at bounding box center [95, 135] width 12 height 24
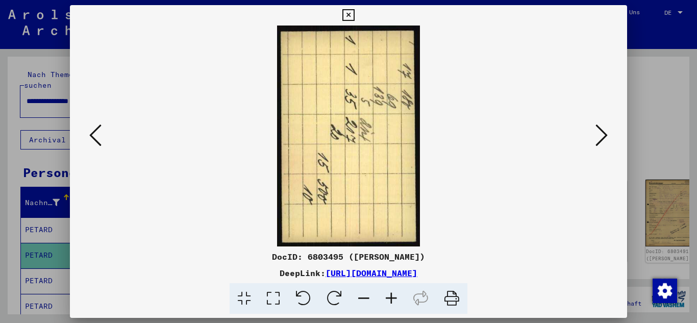
click at [94, 136] on icon at bounding box center [95, 135] width 12 height 24
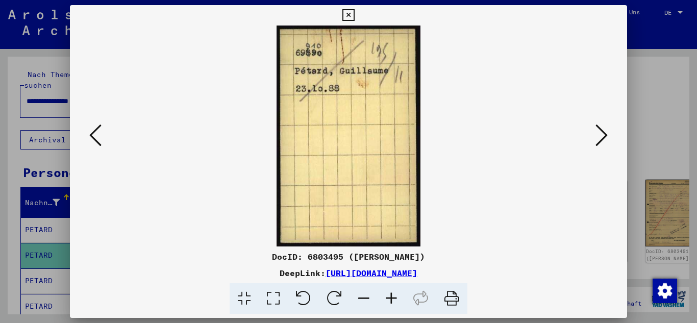
click at [94, 136] on icon at bounding box center [95, 135] width 12 height 24
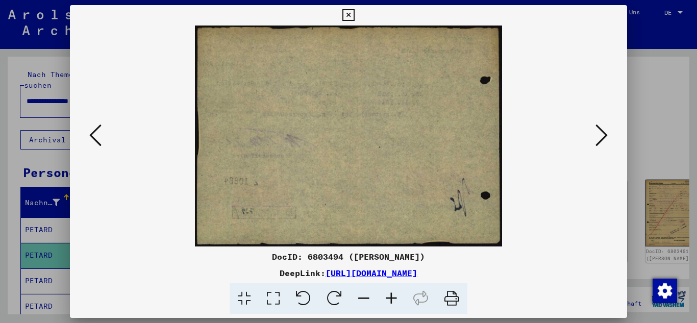
click at [94, 136] on icon at bounding box center [95, 135] width 12 height 24
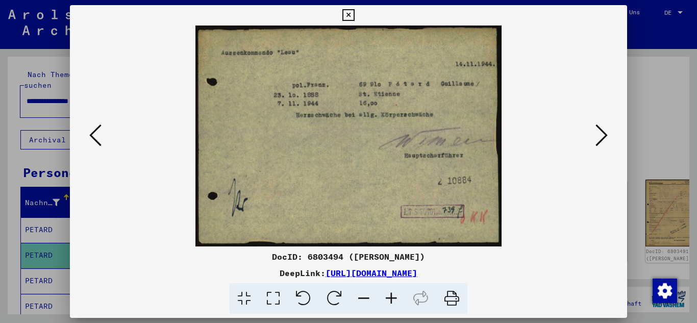
click at [94, 136] on icon at bounding box center [95, 135] width 12 height 24
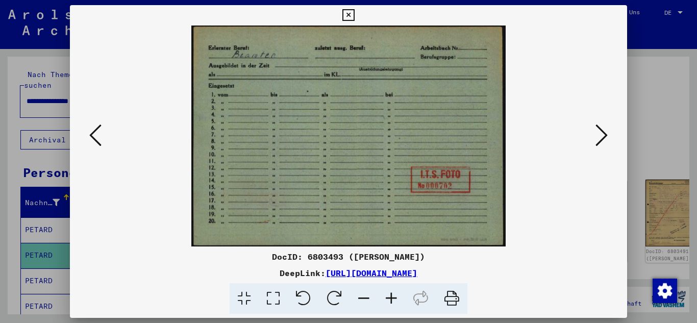
click at [94, 136] on icon at bounding box center [95, 135] width 12 height 24
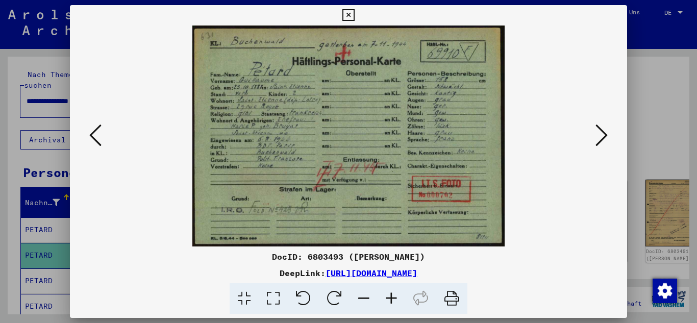
click at [94, 136] on icon at bounding box center [95, 135] width 12 height 24
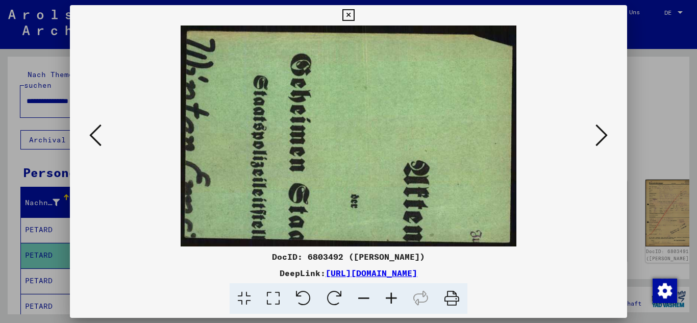
click at [94, 136] on icon at bounding box center [95, 135] width 12 height 24
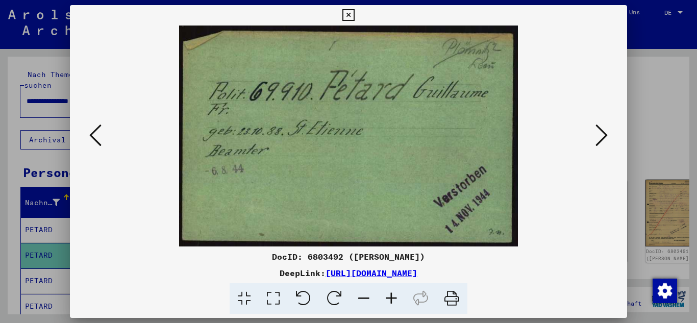
click at [94, 136] on icon at bounding box center [95, 135] width 12 height 24
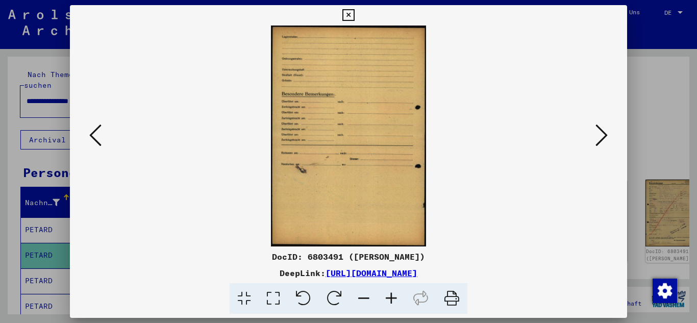
click at [35, 87] on div at bounding box center [348, 161] width 697 height 323
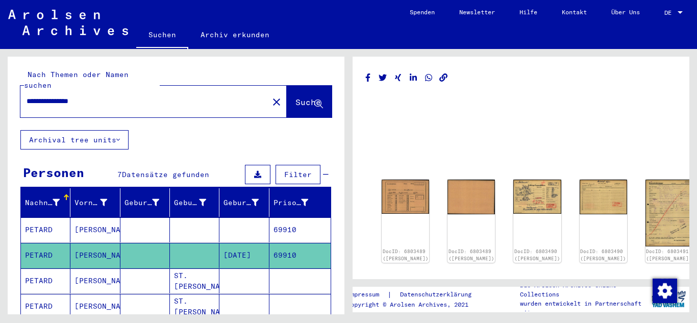
drag, startPoint x: 110, startPoint y: 93, endPoint x: 0, endPoint y: 93, distance: 110.2
click at [0, 93] on div "**********" at bounding box center [174, 181] width 348 height 265
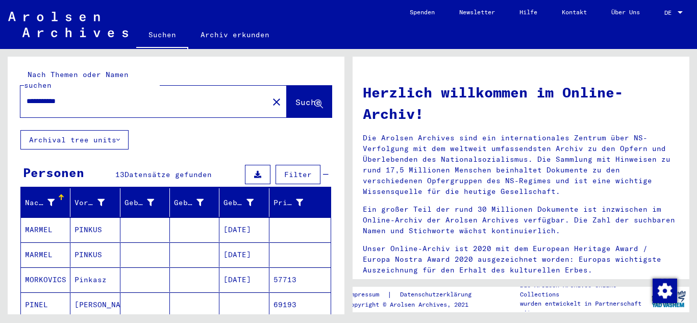
scroll to position [51, 0]
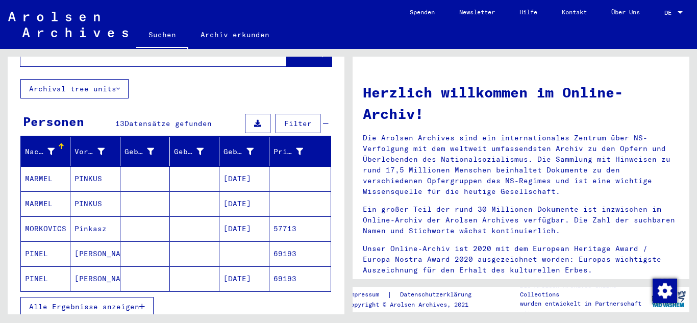
click at [230, 216] on mat-cell "[DATE]" at bounding box center [243, 228] width 49 height 24
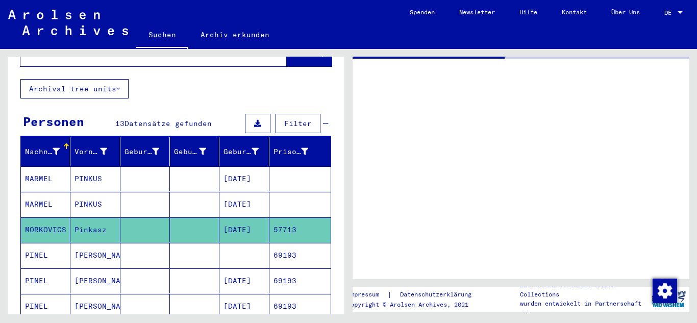
click at [219, 270] on mat-cell "[DATE]" at bounding box center [243, 280] width 49 height 25
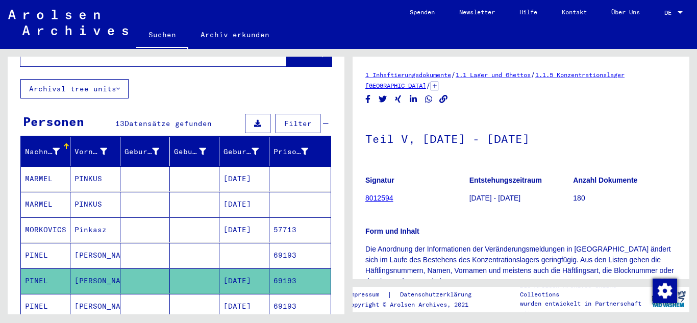
scroll to position [102, 0]
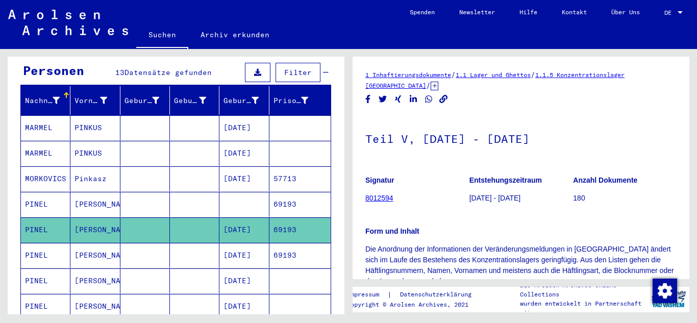
click at [242, 243] on mat-cell "[DATE]" at bounding box center [243, 255] width 49 height 25
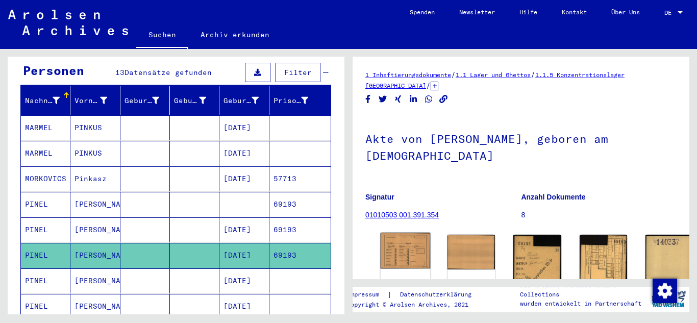
click at [398, 236] on img at bounding box center [406, 251] width 50 height 36
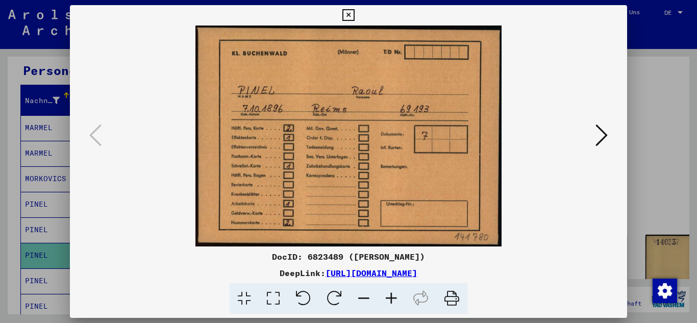
click at [601, 130] on icon at bounding box center [601, 135] width 12 height 24
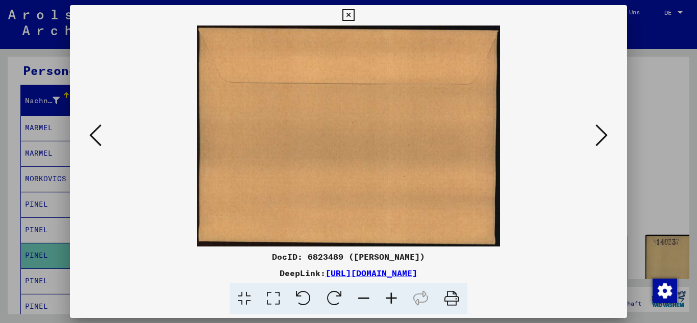
click at [601, 130] on icon at bounding box center [601, 135] width 12 height 24
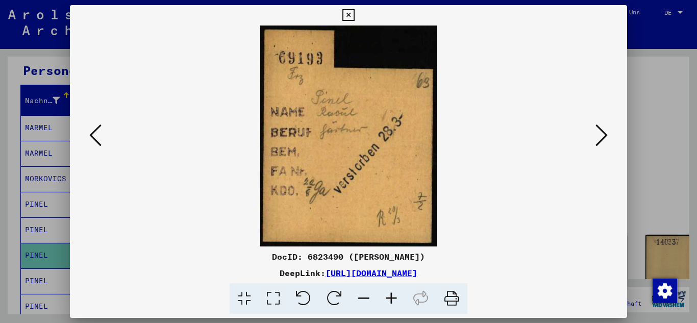
click at [601, 130] on icon at bounding box center [601, 135] width 12 height 24
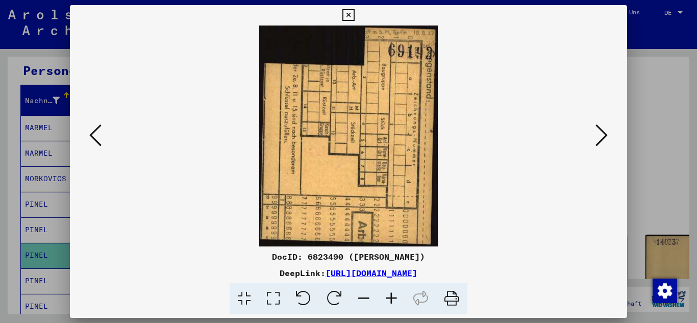
click at [601, 130] on icon at bounding box center [601, 135] width 12 height 24
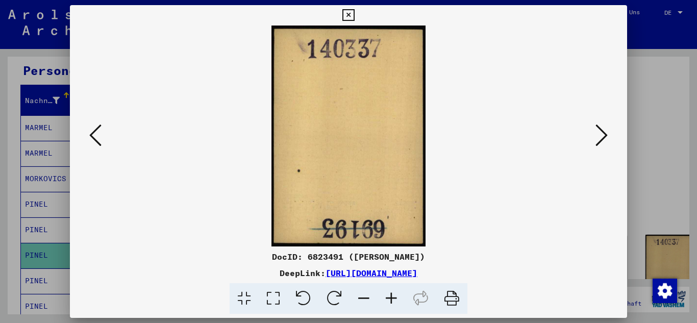
click at [601, 130] on icon at bounding box center [601, 135] width 12 height 24
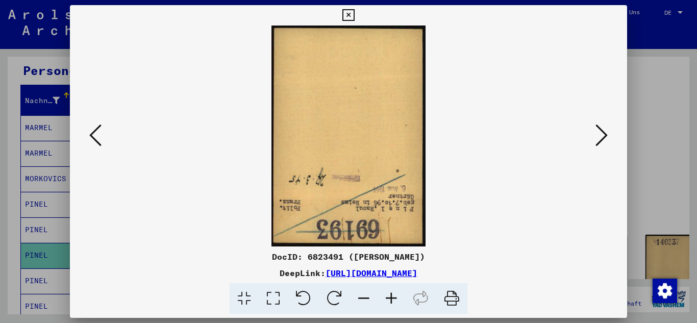
click at [601, 130] on icon at bounding box center [601, 135] width 12 height 24
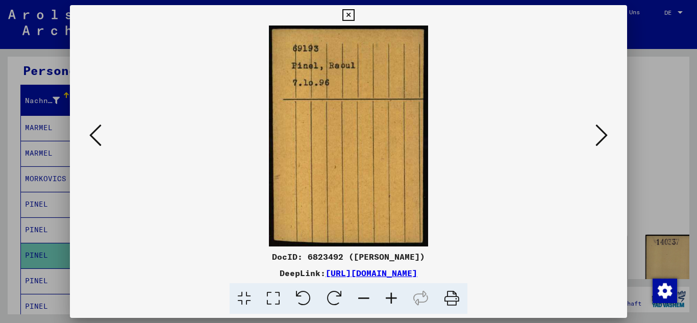
click at [601, 130] on icon at bounding box center [601, 135] width 12 height 24
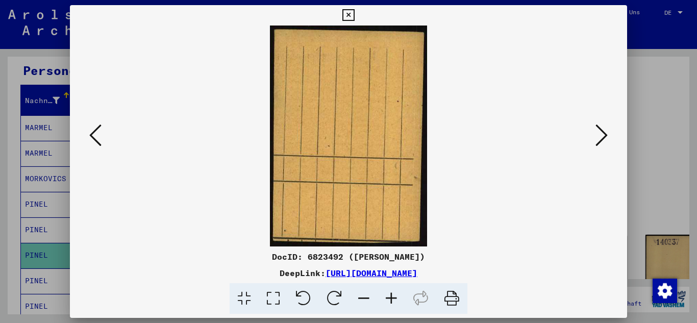
click at [601, 130] on icon at bounding box center [601, 135] width 12 height 24
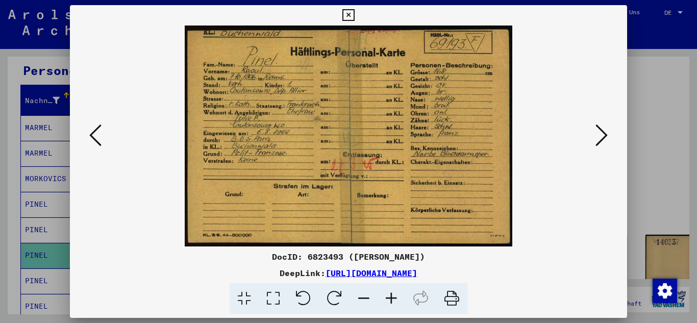
click at [601, 130] on icon at bounding box center [601, 135] width 12 height 24
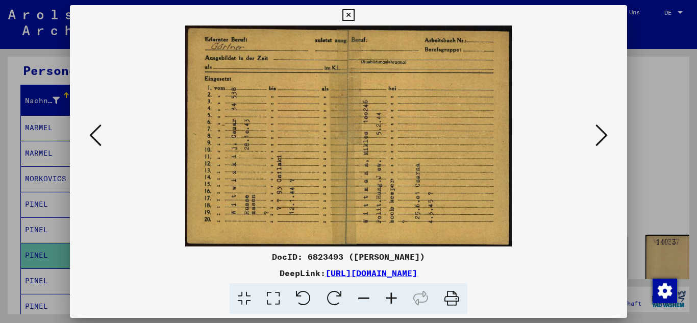
click at [599, 137] on icon at bounding box center [601, 135] width 12 height 24
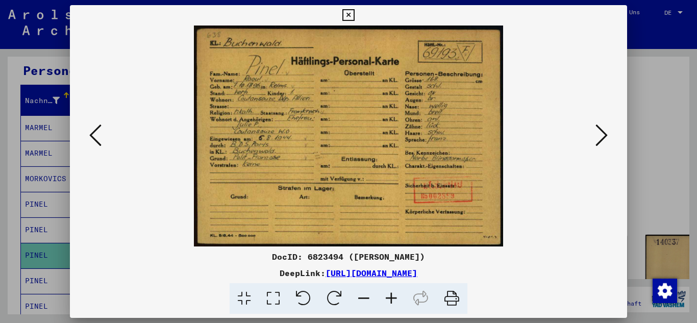
click at [599, 137] on icon at bounding box center [601, 135] width 12 height 24
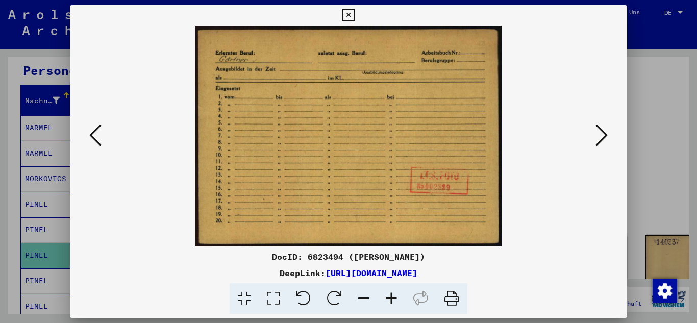
click at [599, 137] on icon at bounding box center [601, 135] width 12 height 24
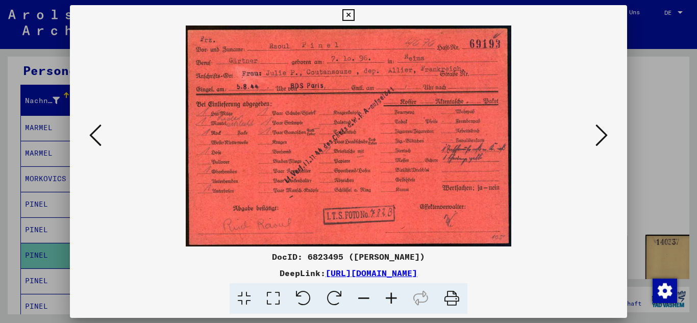
click at [599, 137] on icon at bounding box center [601, 135] width 12 height 24
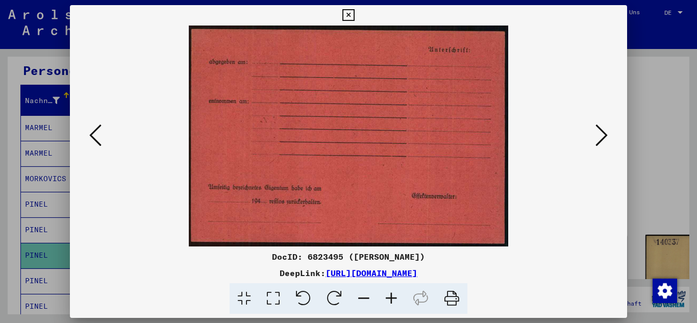
click at [599, 137] on icon at bounding box center [601, 135] width 12 height 24
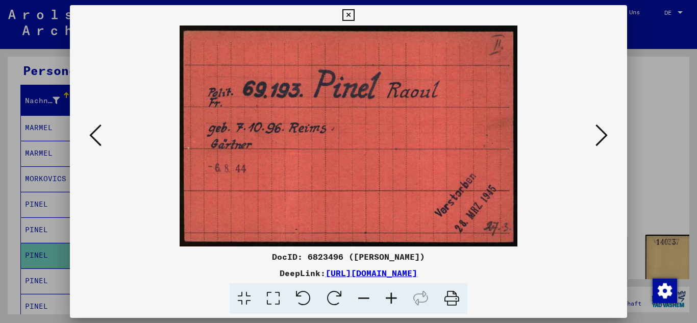
click at [599, 137] on icon at bounding box center [601, 135] width 12 height 24
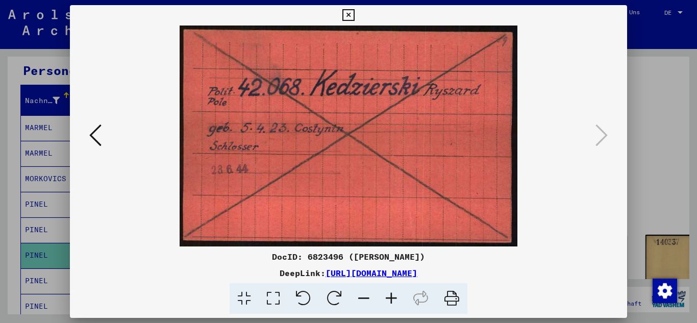
click at [89, 140] on icon at bounding box center [95, 135] width 12 height 24
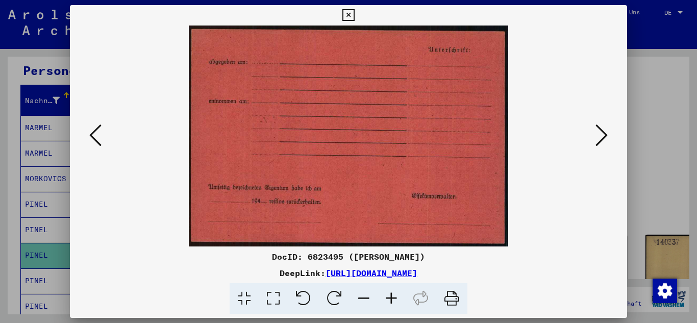
click at [89, 140] on icon at bounding box center [95, 135] width 12 height 24
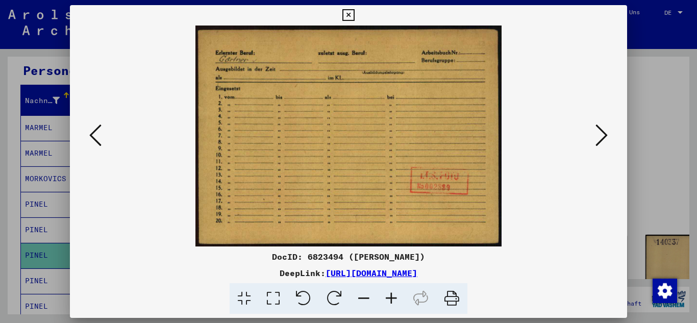
click at [89, 140] on icon at bounding box center [95, 135] width 12 height 24
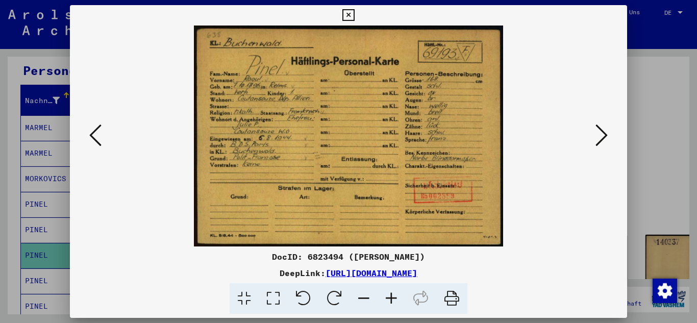
click at [89, 140] on icon at bounding box center [95, 135] width 12 height 24
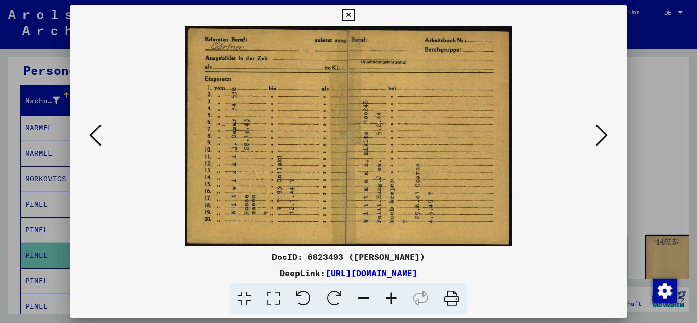
click at [89, 140] on icon at bounding box center [95, 135] width 12 height 24
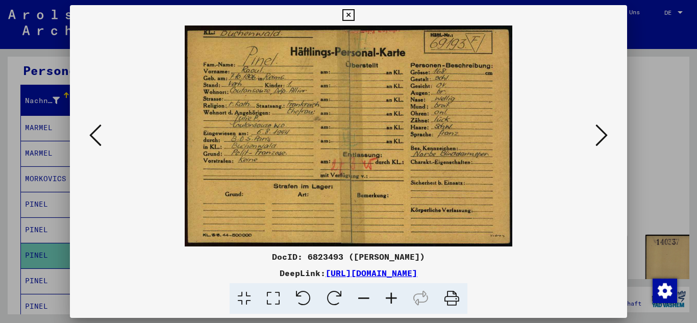
click at [89, 140] on icon at bounding box center [95, 135] width 12 height 24
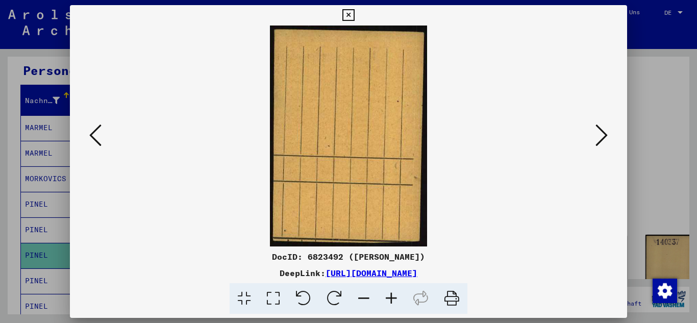
click at [597, 140] on icon at bounding box center [601, 135] width 12 height 24
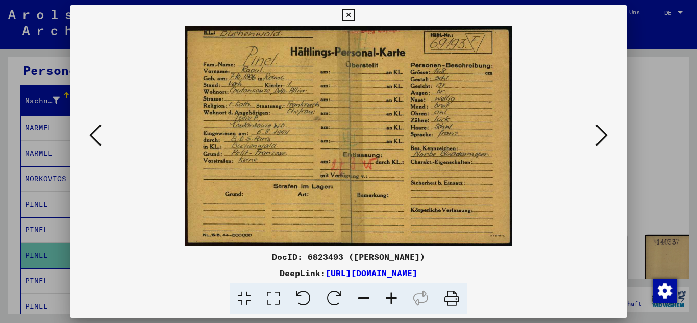
click at [96, 140] on icon at bounding box center [95, 135] width 12 height 24
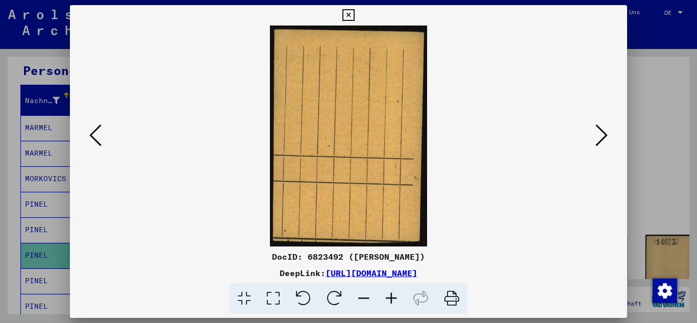
click at [96, 140] on icon at bounding box center [95, 135] width 12 height 24
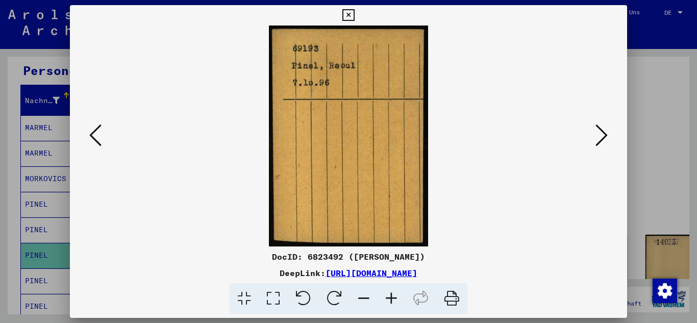
click at [96, 140] on icon at bounding box center [95, 135] width 12 height 24
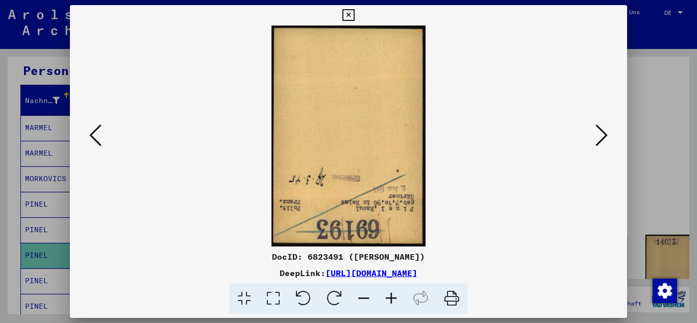
click at [96, 140] on icon at bounding box center [95, 135] width 12 height 24
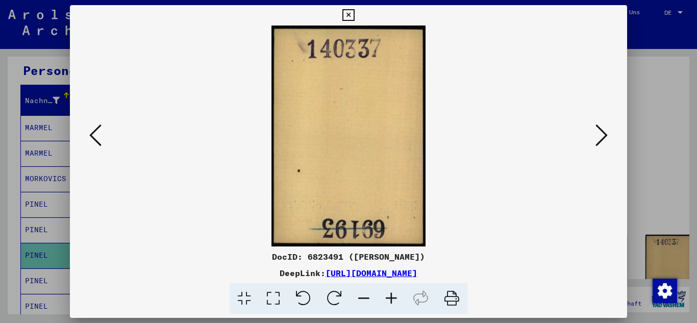
click at [96, 140] on icon at bounding box center [95, 135] width 12 height 24
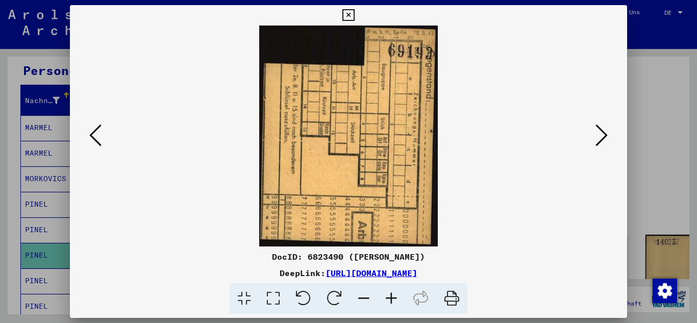
click at [96, 140] on icon at bounding box center [95, 135] width 12 height 24
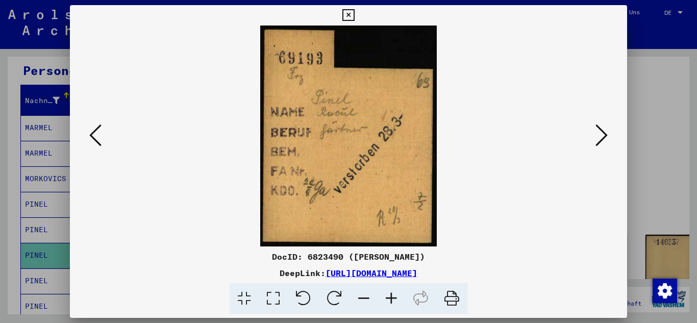
click at [60, 92] on div at bounding box center [348, 161] width 697 height 323
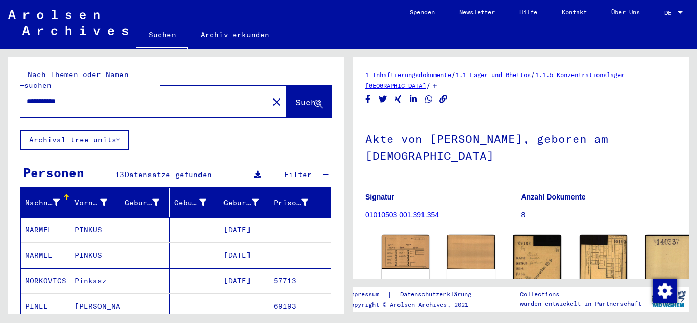
drag, startPoint x: 80, startPoint y: 100, endPoint x: 96, endPoint y: 92, distance: 18.0
click at [60, 93] on div "**********" at bounding box center [141, 101] width 242 height 23
drag, startPoint x: 97, startPoint y: 92, endPoint x: 22, endPoint y: 88, distance: 75.1
click at [22, 90] on div "**********" at bounding box center [141, 101] width 242 height 23
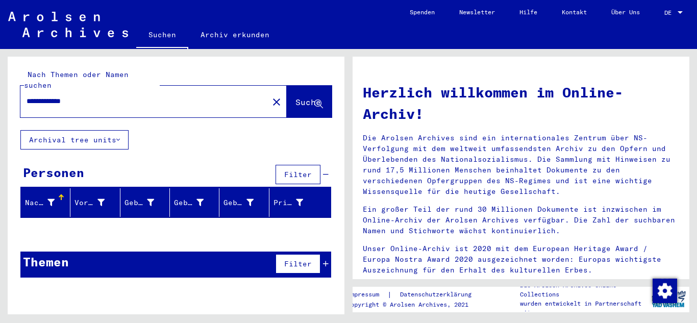
click at [58, 96] on input "**********" at bounding box center [142, 101] width 230 height 11
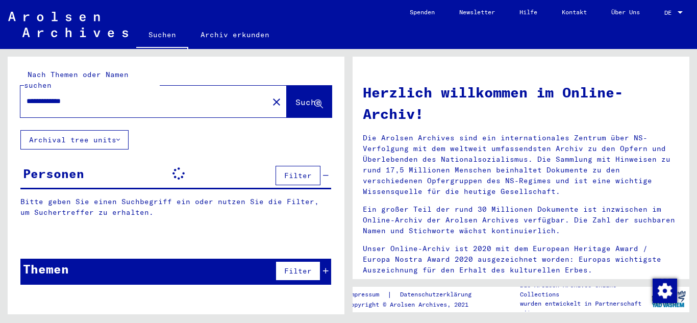
click at [75, 96] on input "**********" at bounding box center [142, 101] width 230 height 11
click at [73, 96] on input "**********" at bounding box center [142, 101] width 230 height 11
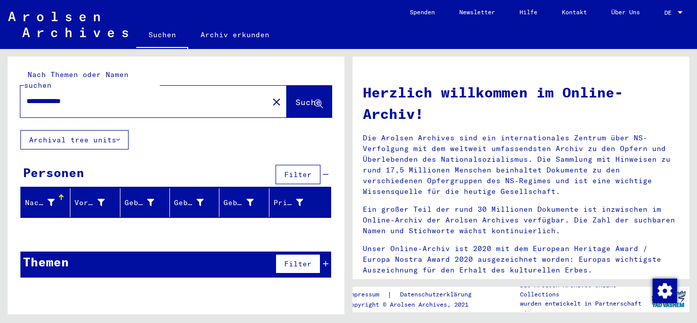
click at [73, 96] on input "**********" at bounding box center [142, 101] width 230 height 11
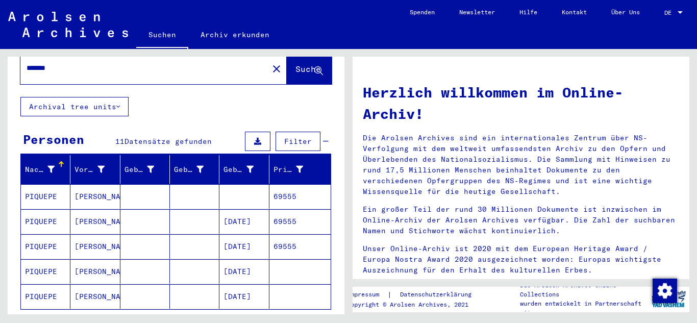
scroll to position [51, 0]
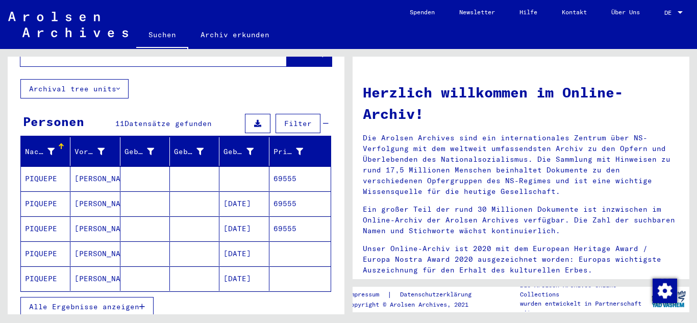
click at [219, 193] on mat-cell "[DATE]" at bounding box center [243, 203] width 49 height 24
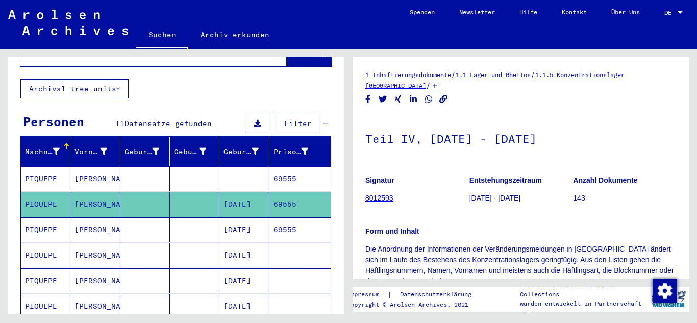
click at [299, 217] on mat-cell "69555" at bounding box center [299, 229] width 61 height 25
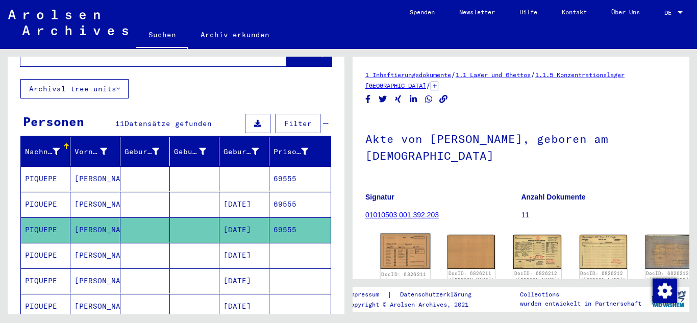
click at [389, 241] on img at bounding box center [406, 252] width 50 height 36
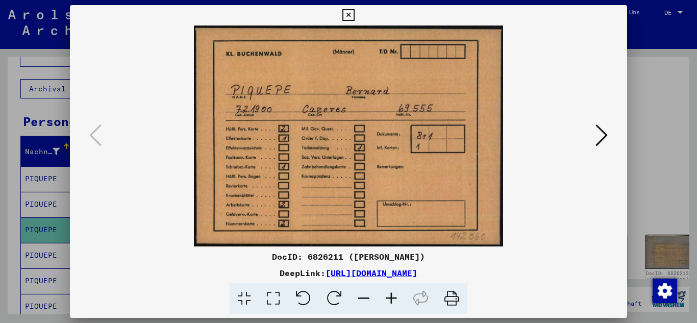
click at [598, 133] on icon at bounding box center [601, 135] width 12 height 24
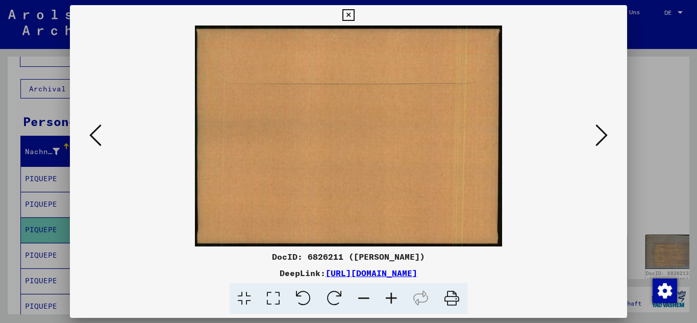
click at [598, 133] on icon at bounding box center [601, 135] width 12 height 24
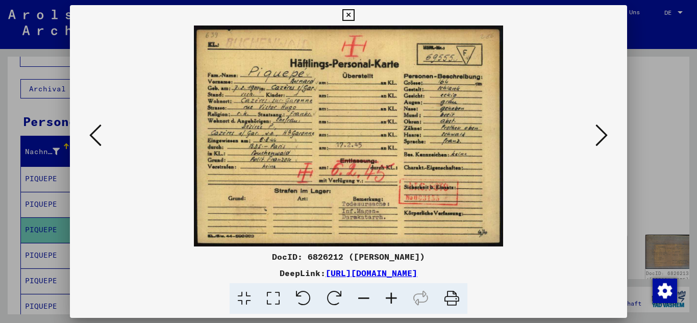
click at [598, 133] on icon at bounding box center [601, 135] width 12 height 24
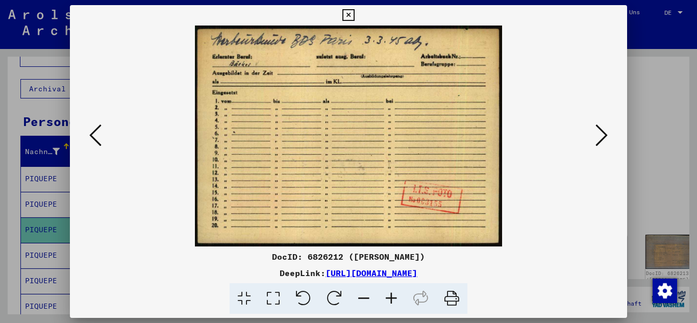
click at [598, 133] on icon at bounding box center [601, 135] width 12 height 24
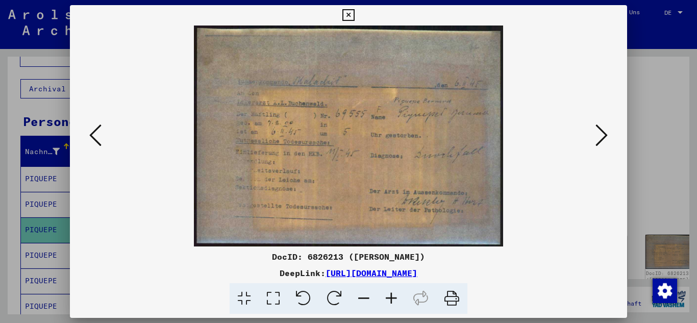
click at [598, 133] on icon at bounding box center [601, 135] width 12 height 24
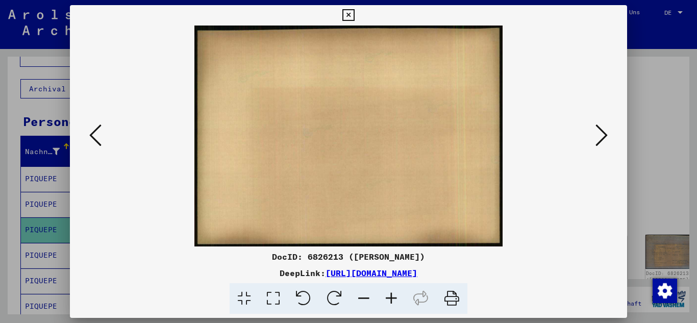
click at [598, 133] on icon at bounding box center [601, 135] width 12 height 24
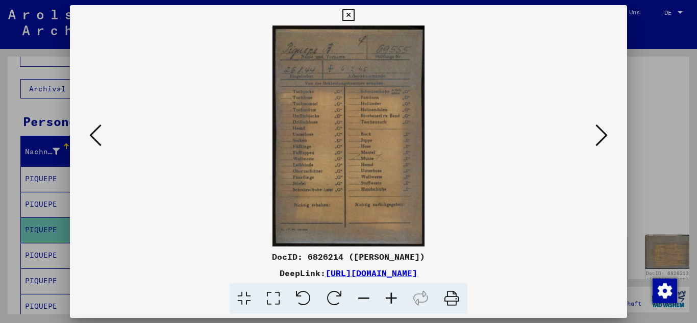
click at [598, 133] on icon at bounding box center [601, 135] width 12 height 24
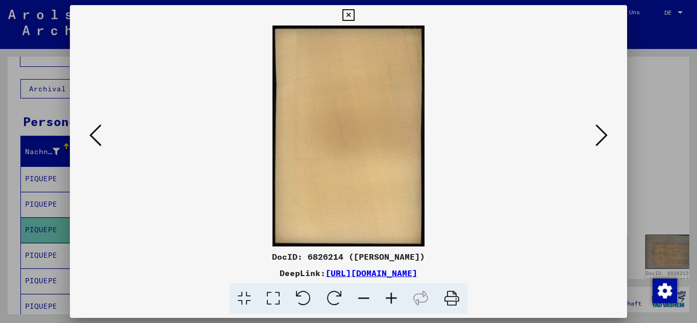
click at [598, 133] on icon at bounding box center [601, 135] width 12 height 24
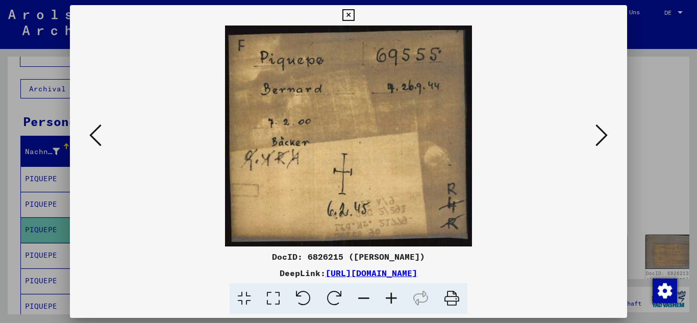
click at [598, 133] on icon at bounding box center [601, 135] width 12 height 24
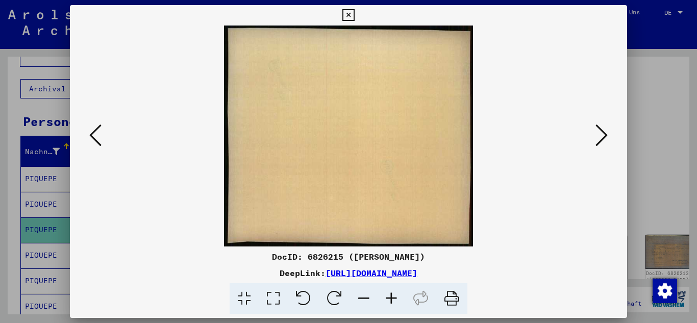
click at [598, 133] on icon at bounding box center [601, 135] width 12 height 24
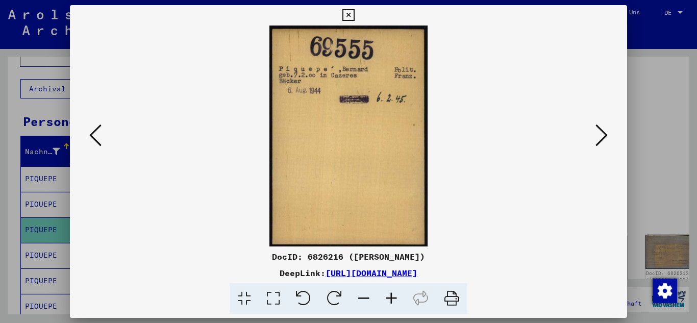
click at [598, 133] on icon at bounding box center [601, 135] width 12 height 24
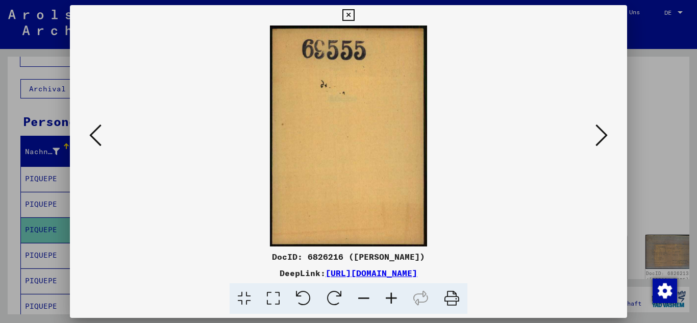
click at [598, 133] on icon at bounding box center [601, 135] width 12 height 24
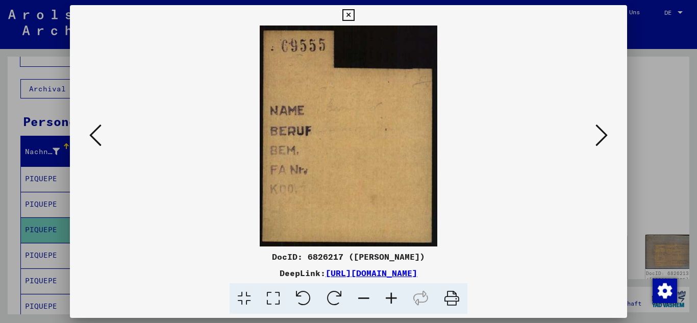
click at [598, 133] on icon at bounding box center [601, 135] width 12 height 24
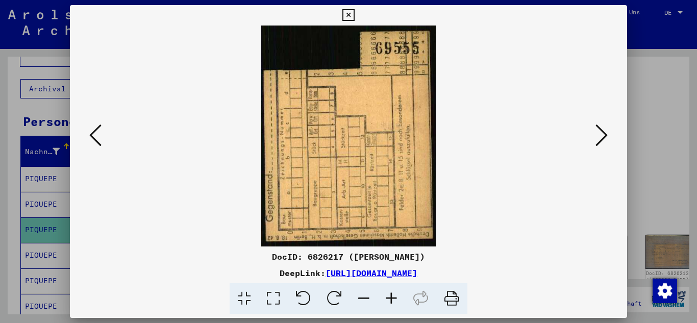
click at [598, 133] on icon at bounding box center [601, 135] width 12 height 24
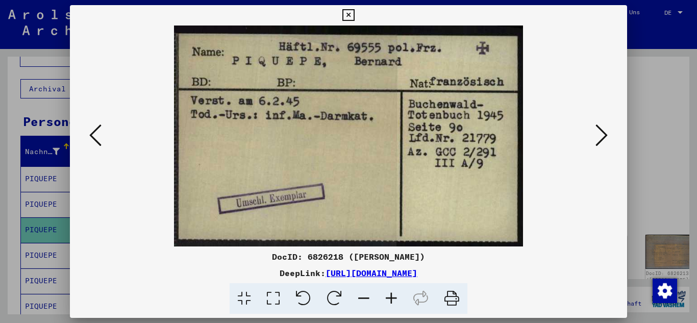
click at [598, 133] on icon at bounding box center [601, 135] width 12 height 24
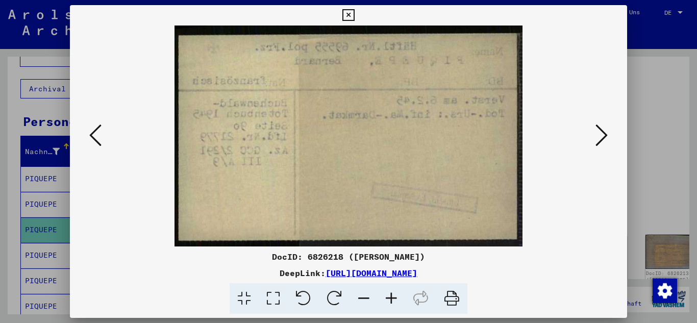
click at [598, 133] on icon at bounding box center [601, 135] width 12 height 24
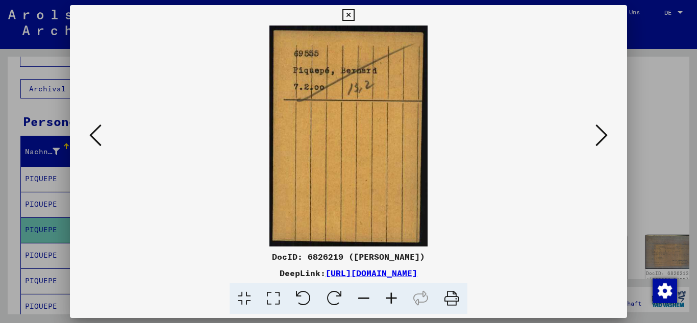
click at [598, 133] on icon at bounding box center [601, 135] width 12 height 24
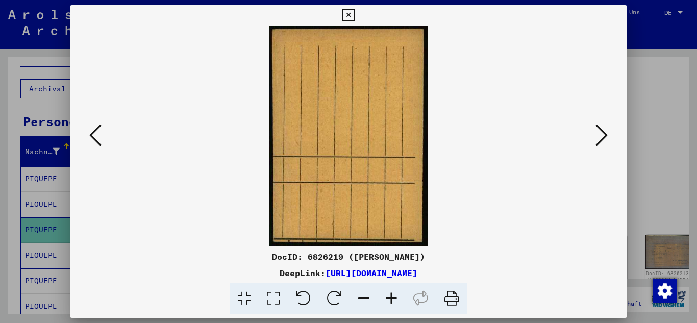
click at [598, 133] on icon at bounding box center [601, 135] width 12 height 24
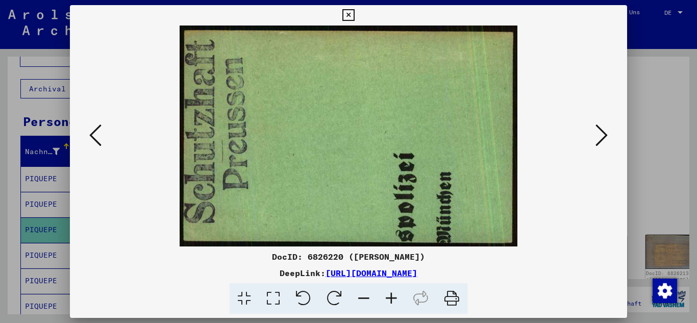
click at [0, 156] on div at bounding box center [348, 161] width 697 height 323
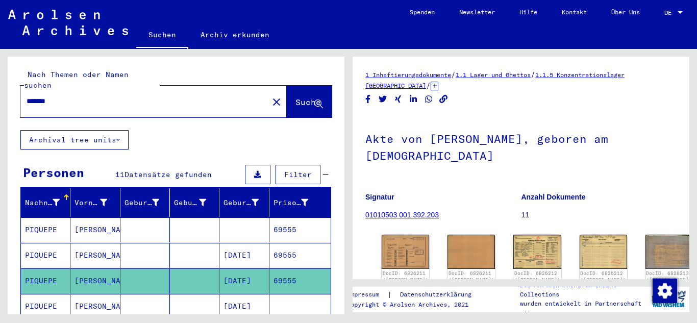
drag, startPoint x: 97, startPoint y: 92, endPoint x: 0, endPoint y: 90, distance: 97.5
click at [0, 90] on div "Nach Themen oder Namen suchen ******* close Suche Archival tree units Personen …" at bounding box center [174, 181] width 348 height 265
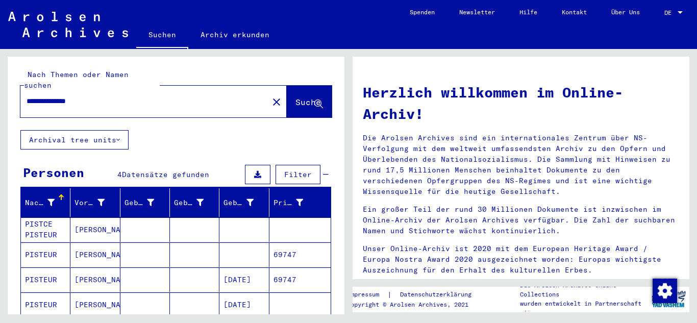
click at [109, 267] on mat-cell "[PERSON_NAME]" at bounding box center [94, 279] width 49 height 24
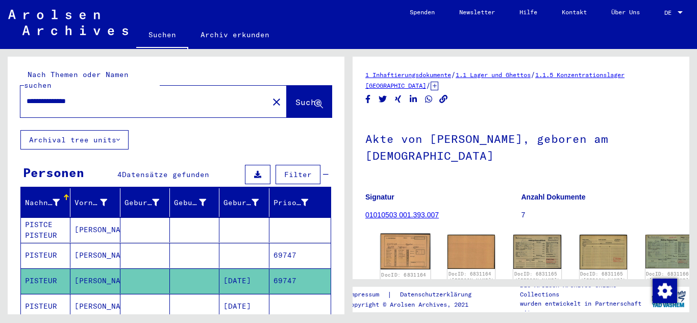
click at [400, 243] on img at bounding box center [406, 252] width 50 height 36
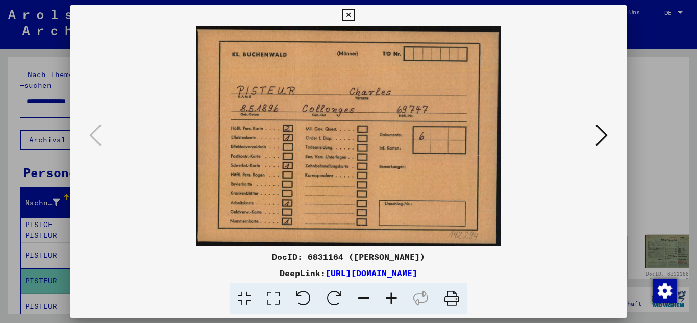
click at [601, 135] on icon at bounding box center [601, 135] width 12 height 24
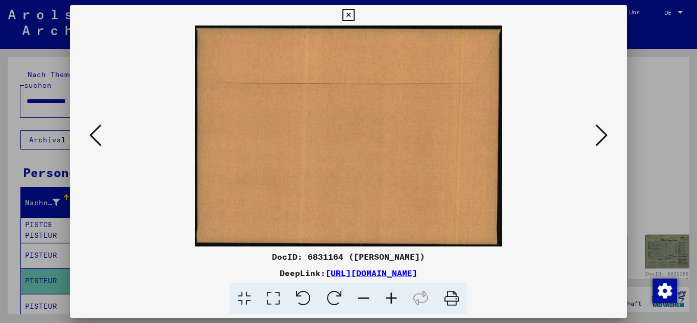
click at [601, 135] on icon at bounding box center [601, 135] width 12 height 24
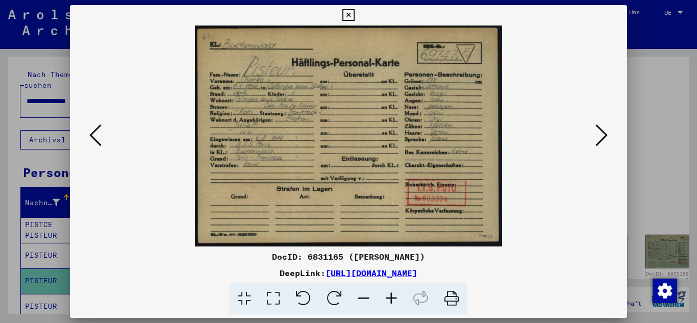
click at [600, 135] on icon at bounding box center [601, 135] width 12 height 24
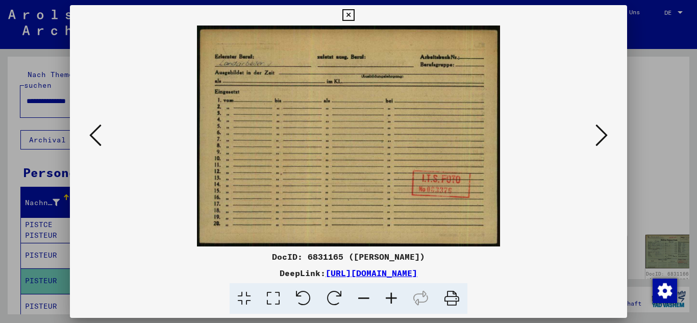
click at [600, 135] on icon at bounding box center [601, 135] width 12 height 24
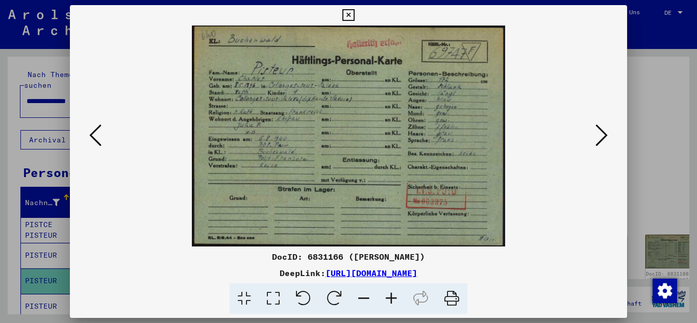
click at [600, 135] on icon at bounding box center [601, 135] width 12 height 24
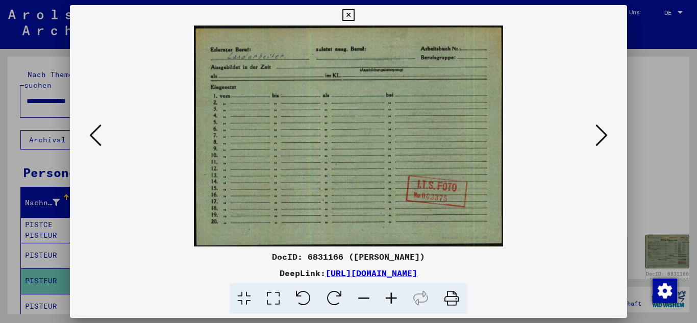
click at [600, 135] on icon at bounding box center [601, 135] width 12 height 24
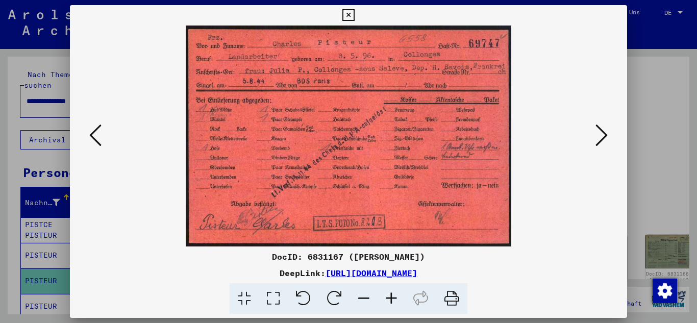
click at [600, 135] on icon at bounding box center [601, 135] width 12 height 24
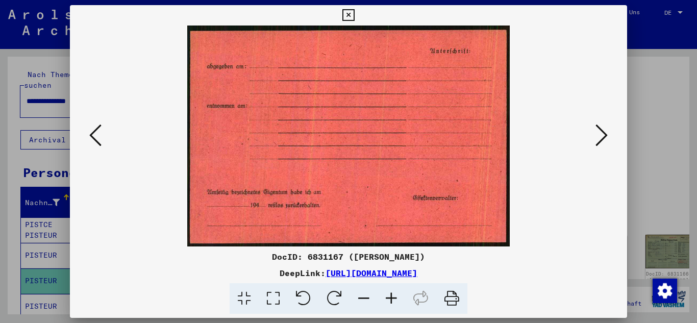
click at [600, 135] on icon at bounding box center [601, 135] width 12 height 24
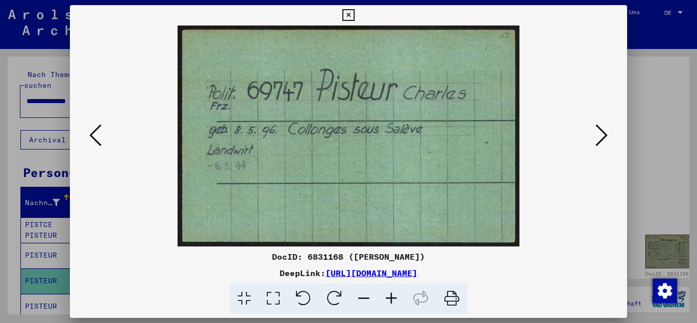
click at [600, 135] on icon at bounding box center [601, 135] width 12 height 24
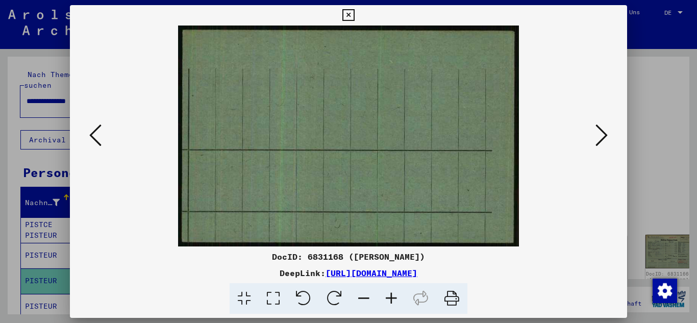
click at [600, 135] on icon at bounding box center [601, 135] width 12 height 24
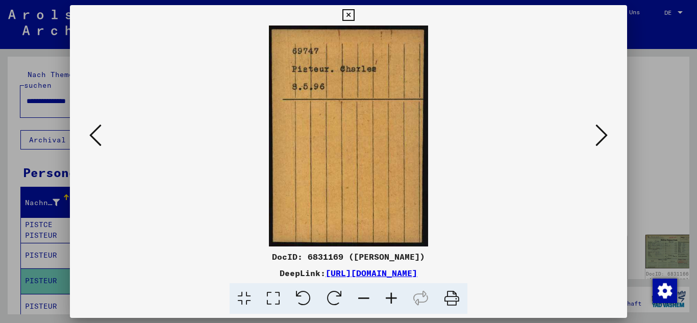
click at [600, 135] on icon at bounding box center [601, 135] width 12 height 24
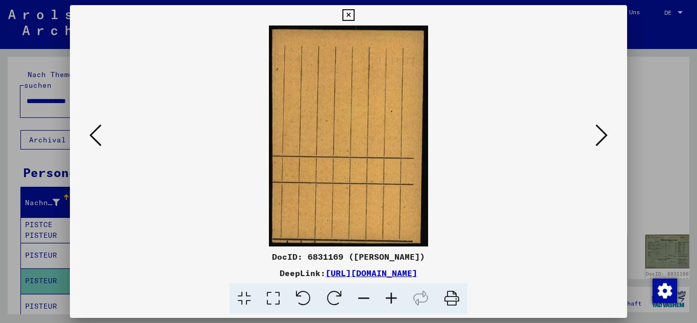
click at [600, 135] on icon at bounding box center [601, 135] width 12 height 24
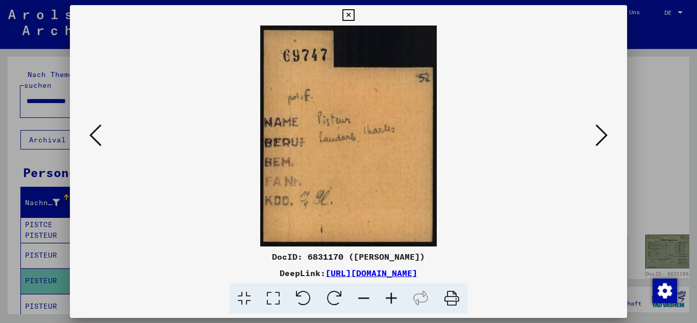
click at [600, 135] on icon at bounding box center [601, 135] width 12 height 24
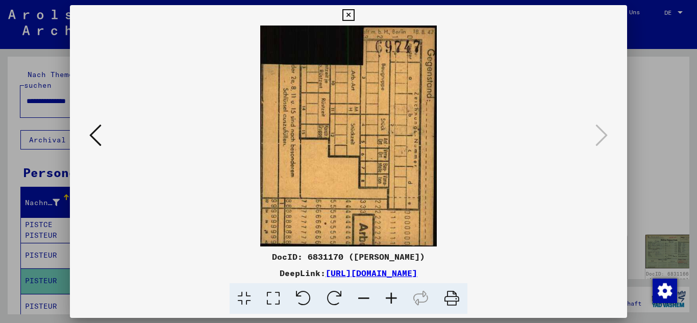
drag, startPoint x: 0, startPoint y: 178, endPoint x: 26, endPoint y: 165, distance: 29.2
click at [0, 179] on div at bounding box center [348, 161] width 697 height 323
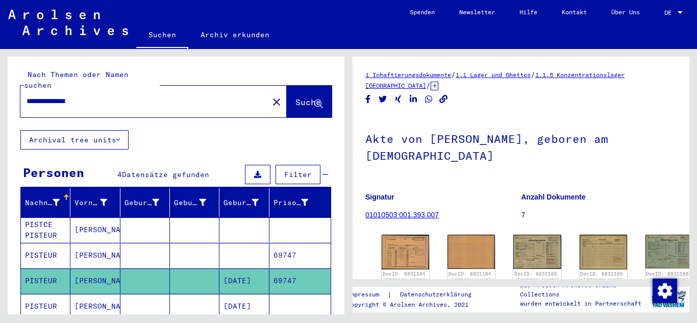
drag, startPoint x: 121, startPoint y: 94, endPoint x: 0, endPoint y: 60, distance: 126.1
click at [0, 60] on div "**********" at bounding box center [174, 181] width 348 height 265
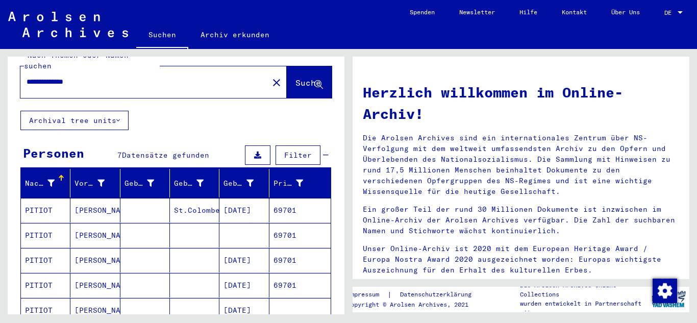
scroll to position [51, 0]
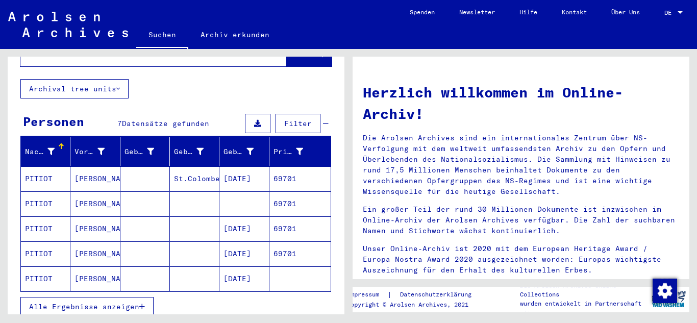
click at [240, 217] on mat-cell "[DATE]" at bounding box center [243, 228] width 49 height 24
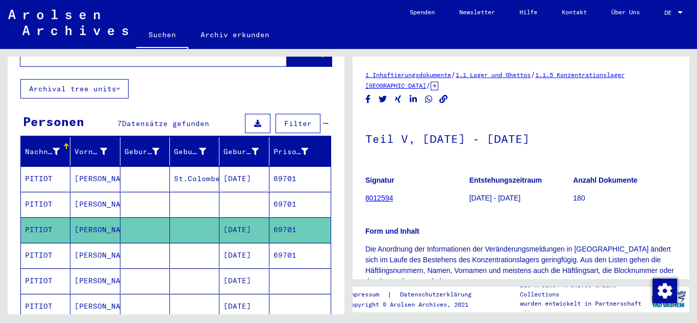
click at [252, 253] on mat-cell "[DATE]" at bounding box center [243, 255] width 49 height 25
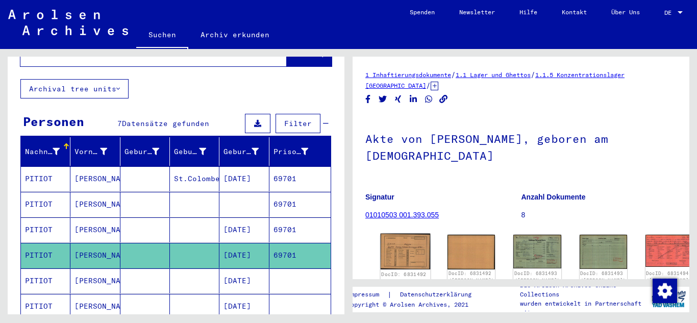
click at [403, 246] on img at bounding box center [406, 252] width 50 height 36
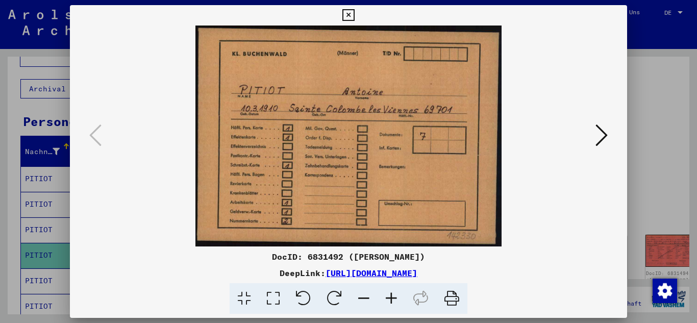
click at [596, 132] on icon at bounding box center [601, 135] width 12 height 24
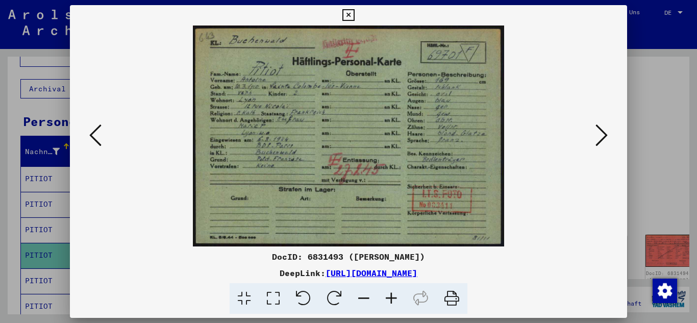
click at [595, 132] on icon at bounding box center [601, 135] width 12 height 24
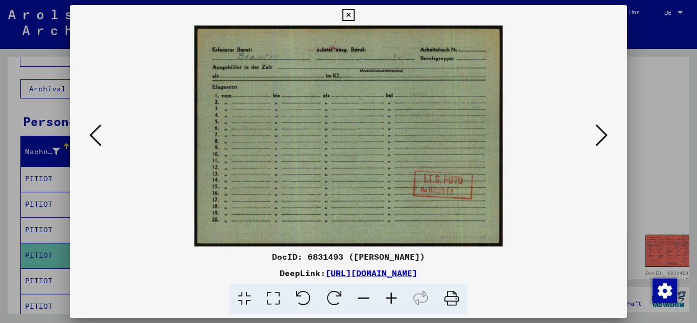
click at [595, 132] on icon at bounding box center [601, 135] width 12 height 24
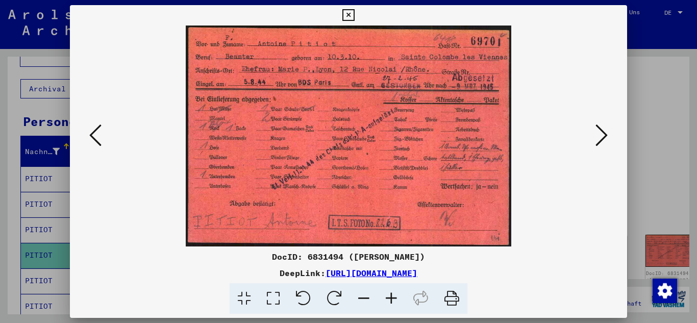
click at [595, 132] on icon at bounding box center [601, 135] width 12 height 24
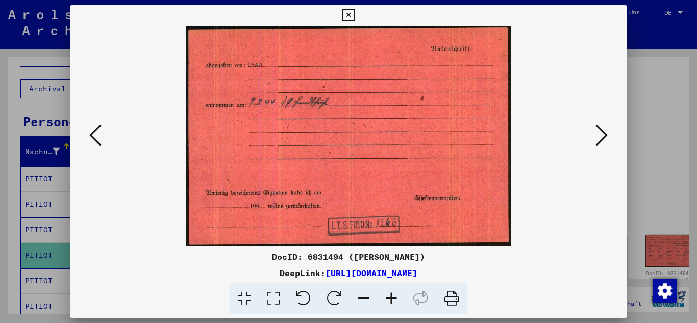
click at [594, 132] on button at bounding box center [601, 135] width 18 height 29
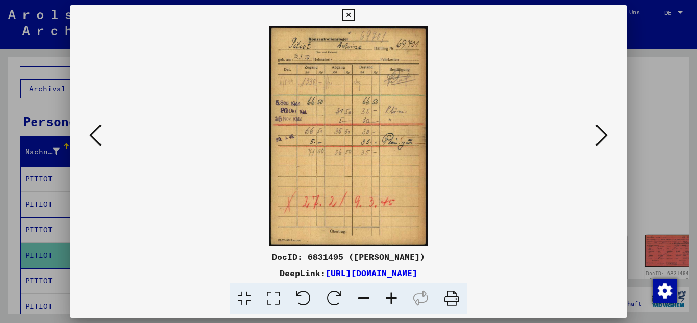
click at [594, 132] on button at bounding box center [601, 135] width 18 height 29
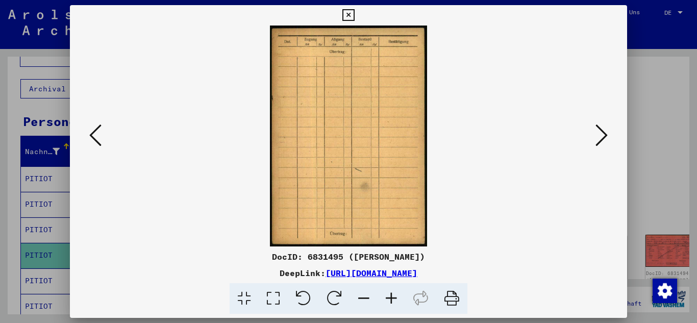
click at [594, 132] on button at bounding box center [601, 135] width 18 height 29
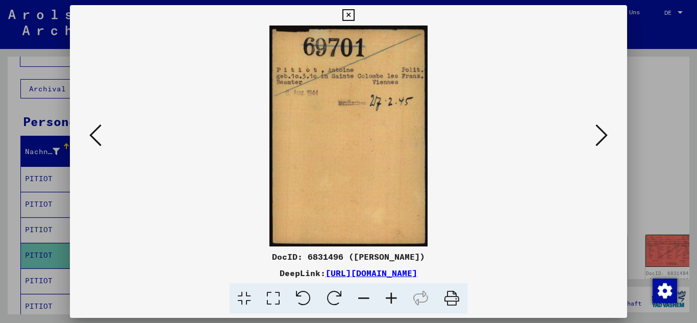
click at [594, 132] on button at bounding box center [601, 135] width 18 height 29
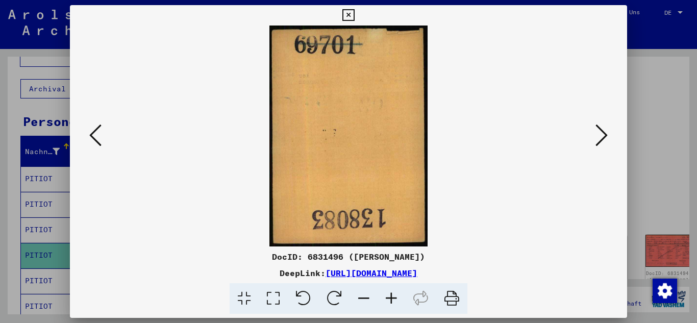
click at [594, 132] on button at bounding box center [601, 135] width 18 height 29
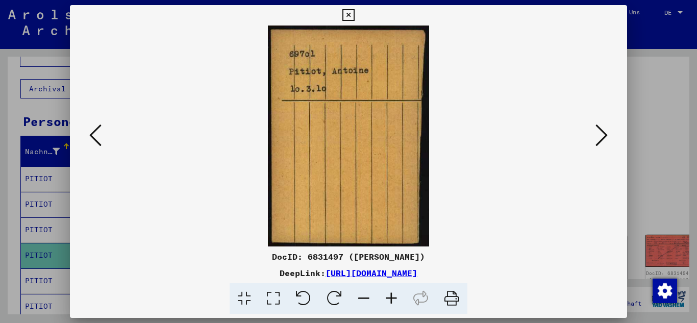
click at [594, 132] on button at bounding box center [601, 135] width 18 height 29
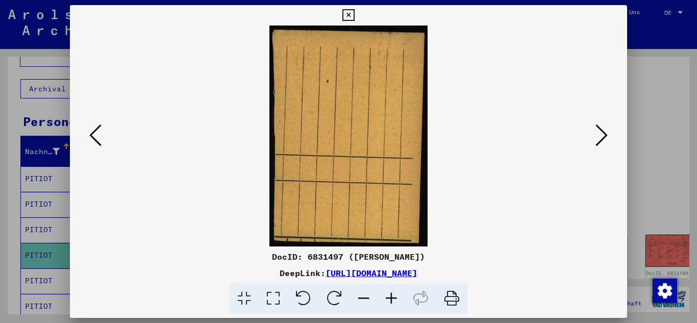
click at [594, 132] on button at bounding box center [601, 135] width 18 height 29
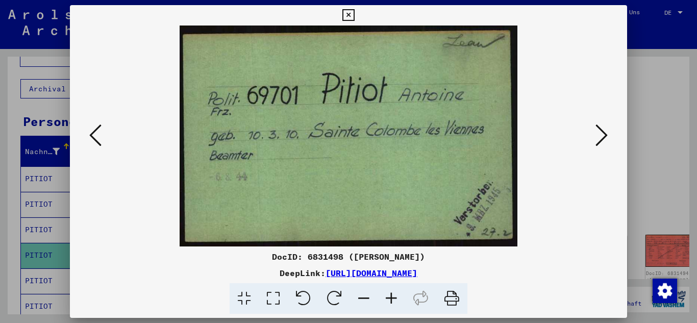
click at [594, 132] on button at bounding box center [601, 135] width 18 height 29
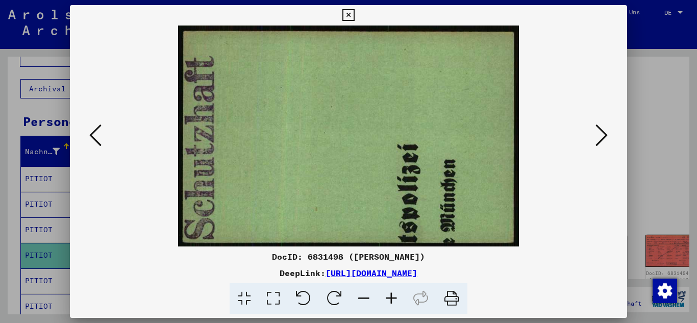
click at [594, 132] on button at bounding box center [601, 135] width 18 height 29
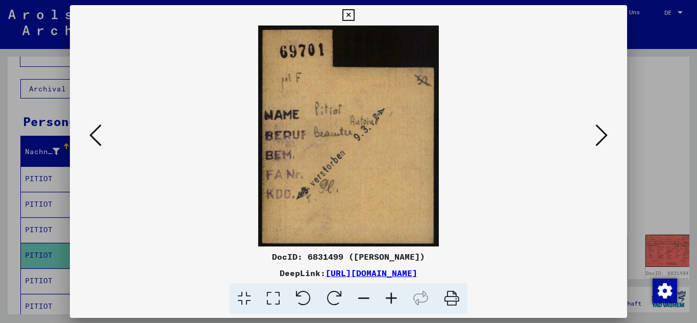
click at [593, 132] on button at bounding box center [601, 135] width 18 height 29
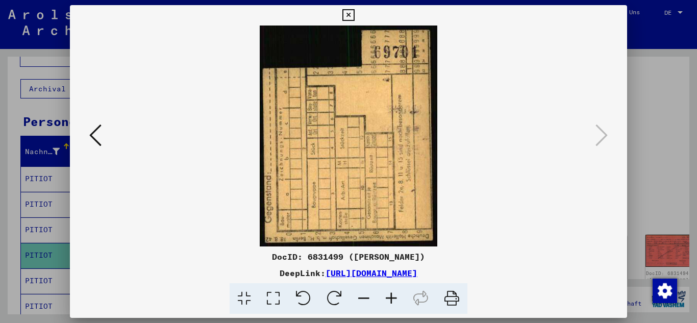
click at [92, 127] on icon at bounding box center [95, 135] width 12 height 24
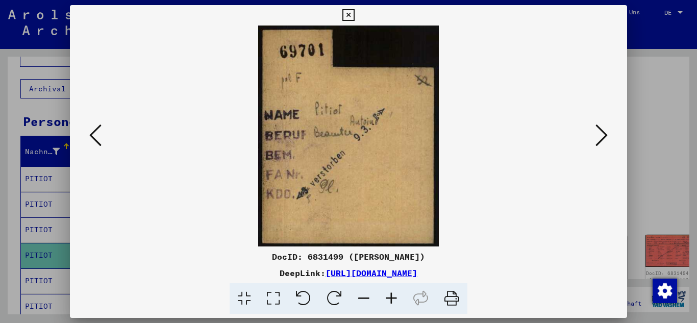
click at [92, 127] on icon at bounding box center [95, 135] width 12 height 24
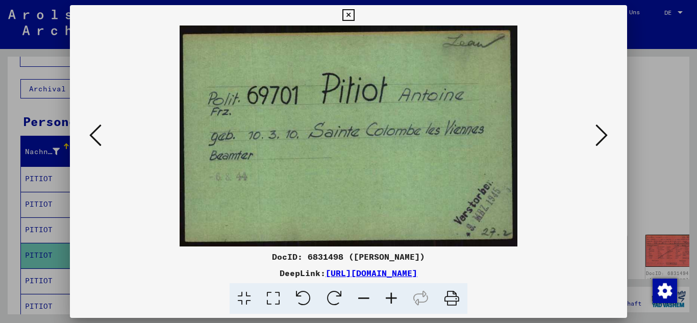
click at [92, 127] on icon at bounding box center [95, 135] width 12 height 24
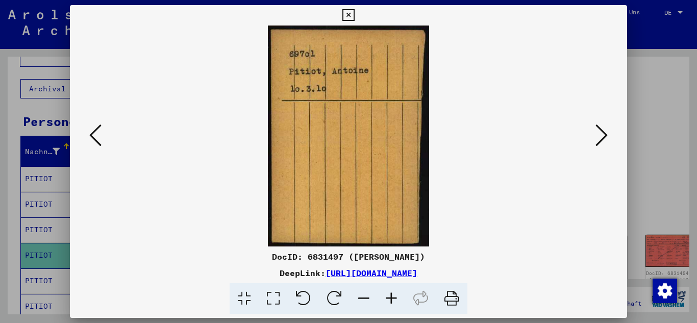
click at [92, 127] on icon at bounding box center [95, 135] width 12 height 24
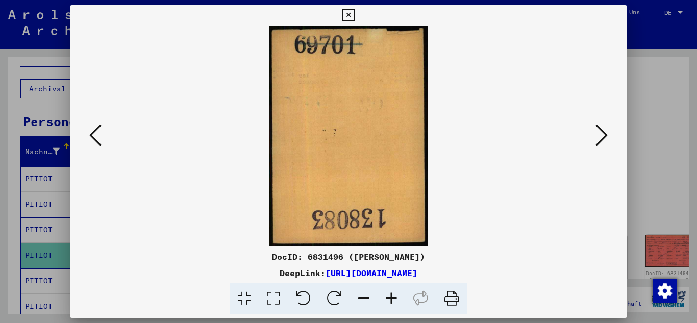
click at [92, 127] on icon at bounding box center [95, 135] width 12 height 24
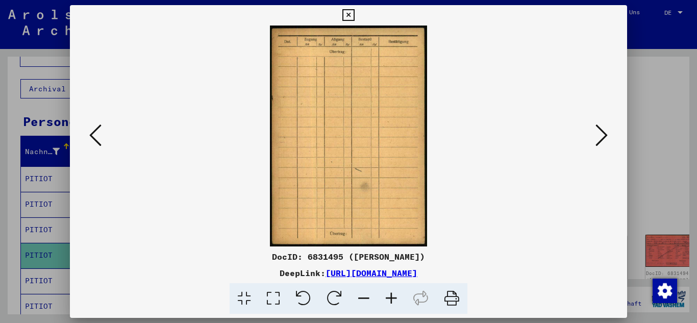
click at [92, 127] on icon at bounding box center [95, 135] width 12 height 24
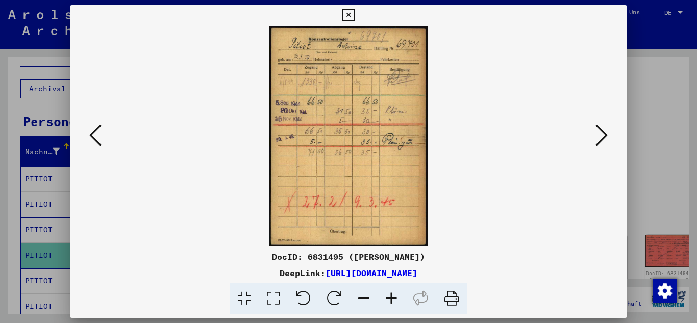
click at [92, 127] on icon at bounding box center [95, 135] width 12 height 24
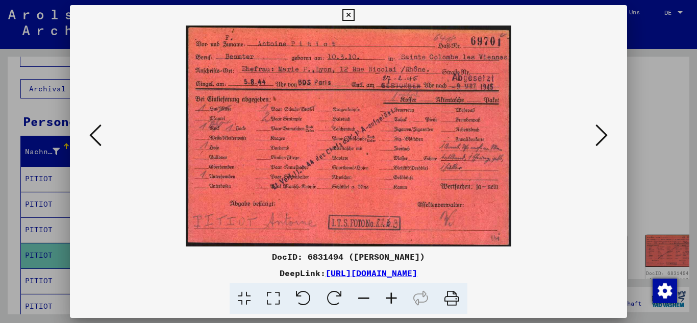
click at [92, 127] on icon at bounding box center [95, 135] width 12 height 24
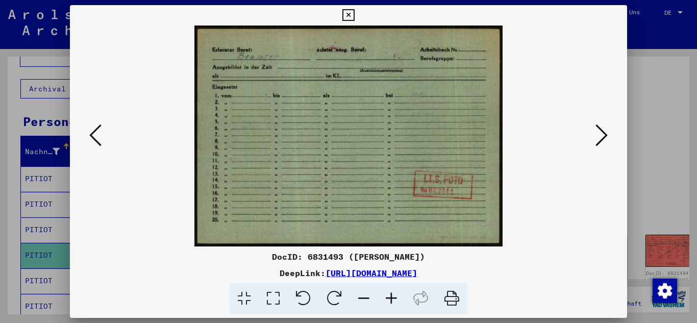
click at [0, 197] on div at bounding box center [348, 161] width 697 height 323
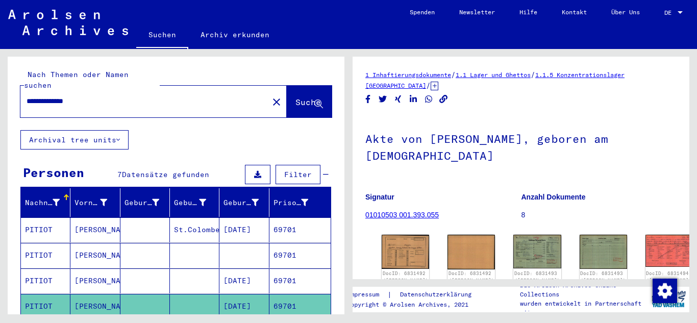
drag, startPoint x: 95, startPoint y: 90, endPoint x: 14, endPoint y: 84, distance: 80.8
click at [18, 85] on div "**********" at bounding box center [176, 93] width 337 height 73
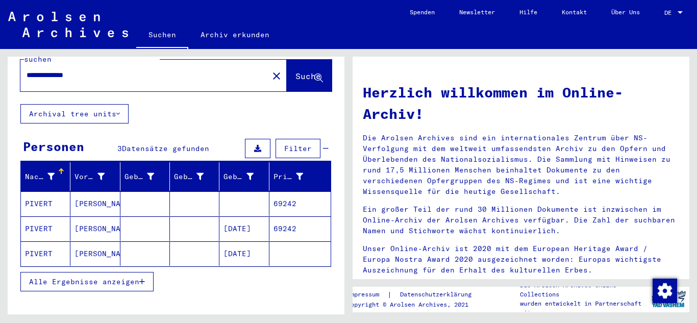
scroll to position [51, 0]
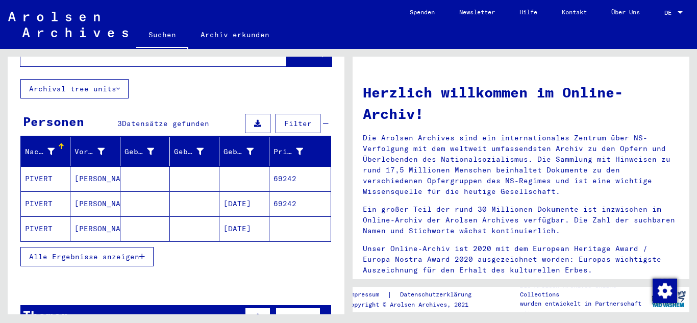
click at [197, 191] on mat-cell at bounding box center [194, 203] width 49 height 24
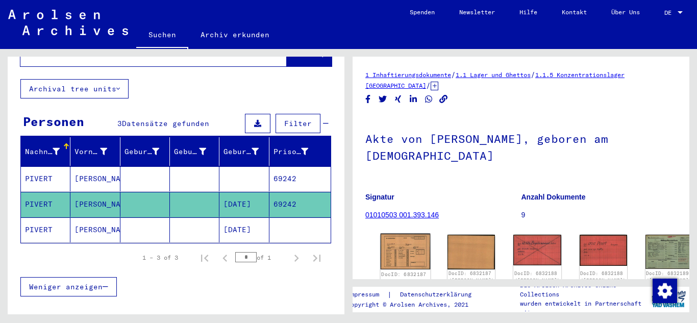
click at [404, 237] on img at bounding box center [406, 252] width 50 height 36
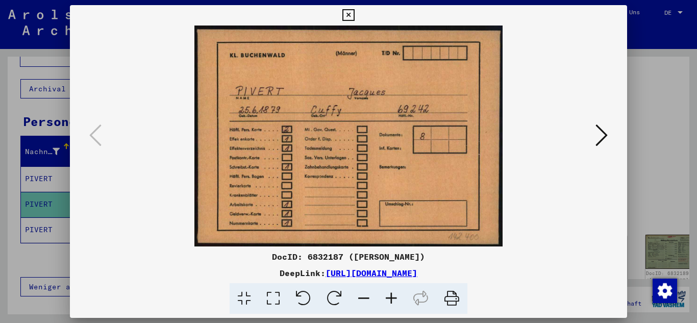
click at [595, 141] on icon at bounding box center [601, 135] width 12 height 24
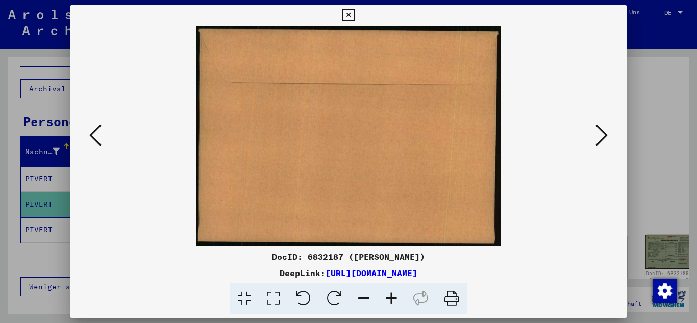
click at [595, 141] on icon at bounding box center [601, 135] width 12 height 24
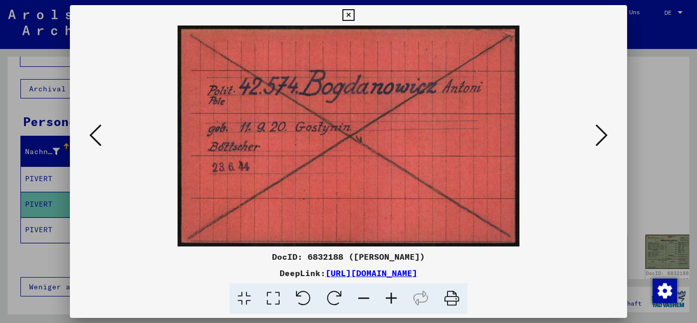
click at [595, 141] on icon at bounding box center [601, 135] width 12 height 24
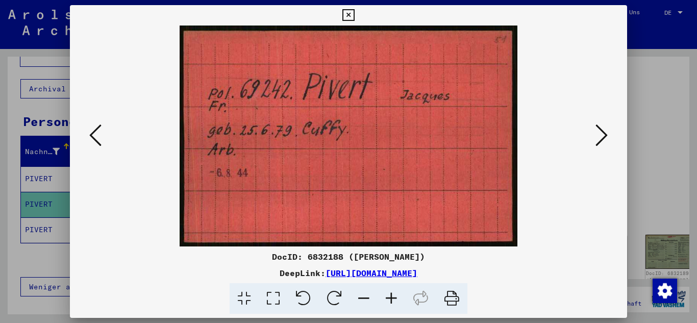
click at [595, 141] on icon at bounding box center [601, 135] width 12 height 24
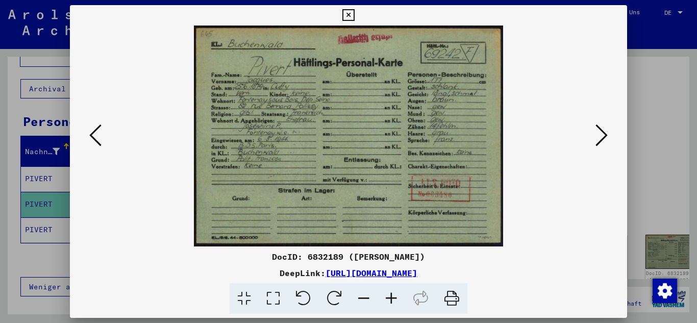
click at [595, 141] on icon at bounding box center [601, 135] width 12 height 24
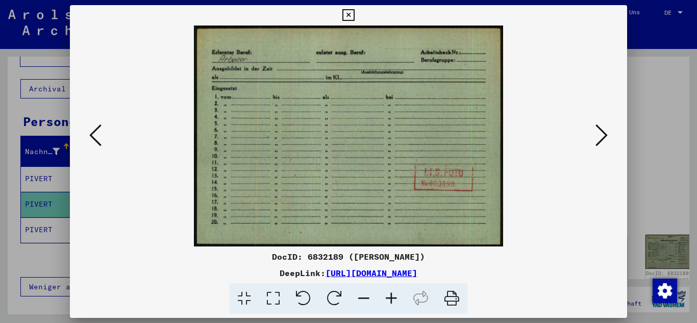
click at [595, 141] on icon at bounding box center [601, 135] width 12 height 24
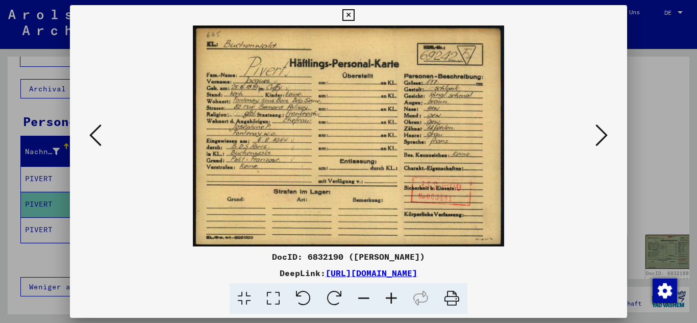
click at [595, 141] on icon at bounding box center [601, 135] width 12 height 24
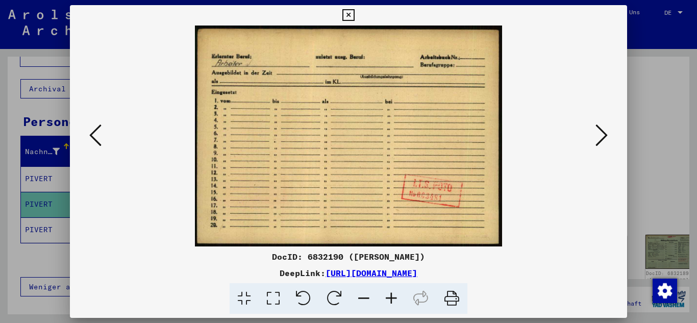
click at [595, 141] on icon at bounding box center [601, 135] width 12 height 24
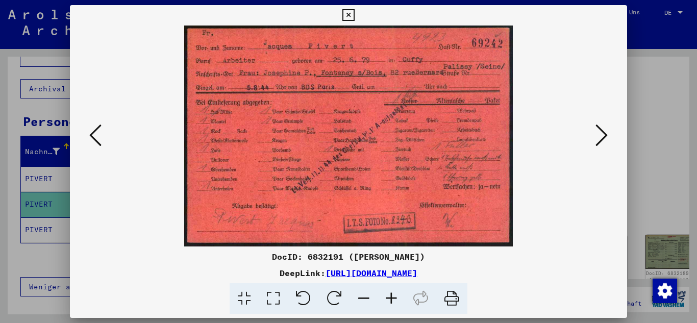
click at [595, 141] on icon at bounding box center [601, 135] width 12 height 24
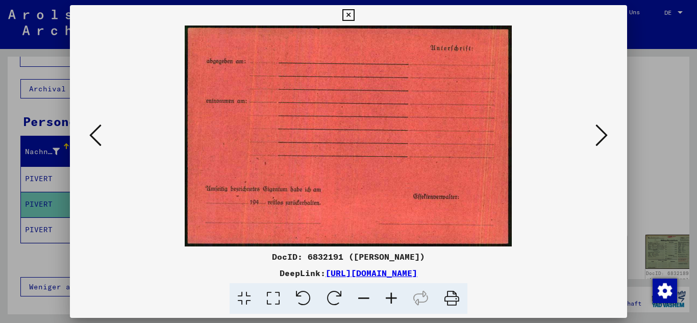
click at [595, 141] on icon at bounding box center [601, 135] width 12 height 24
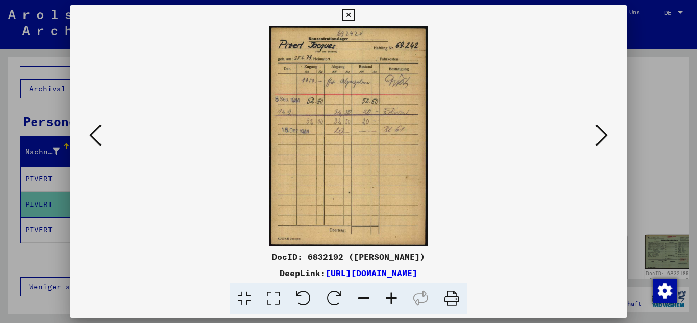
click at [595, 141] on icon at bounding box center [601, 135] width 12 height 24
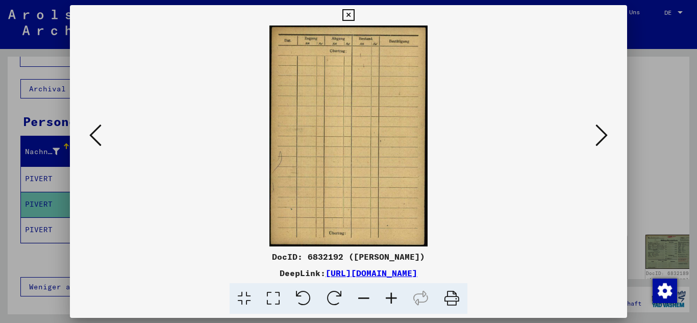
click at [595, 141] on icon at bounding box center [601, 135] width 12 height 24
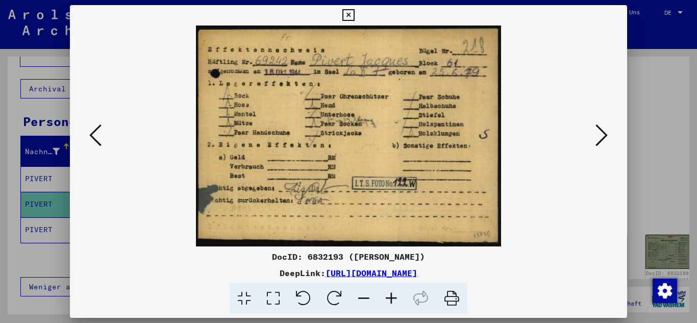
click at [595, 141] on icon at bounding box center [601, 135] width 12 height 24
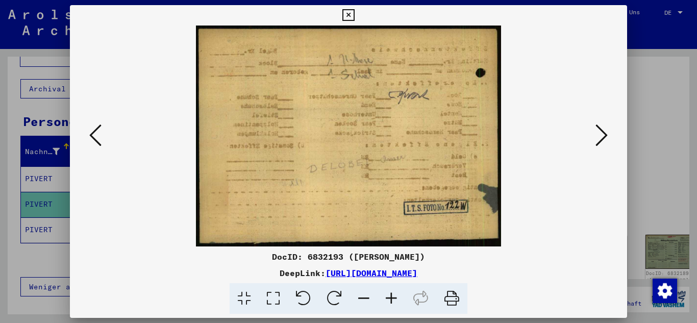
click at [595, 141] on icon at bounding box center [601, 135] width 12 height 24
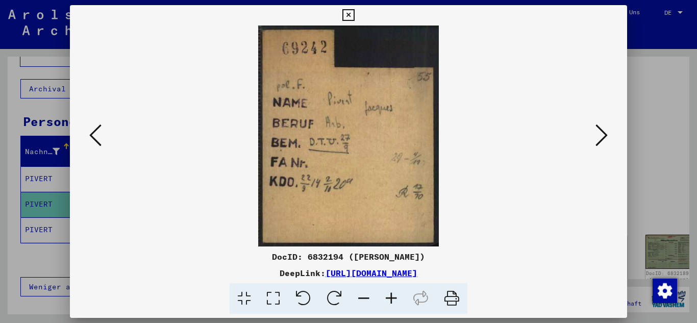
click at [595, 141] on icon at bounding box center [601, 135] width 12 height 24
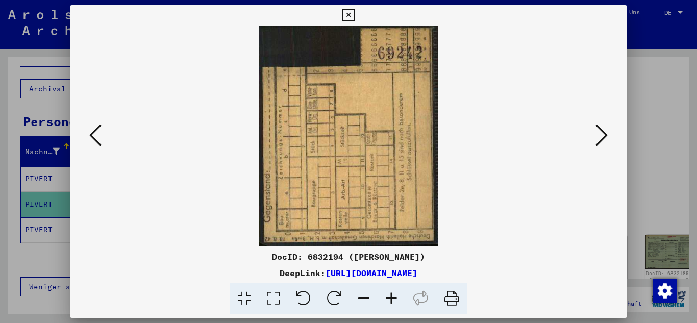
click at [595, 141] on icon at bounding box center [601, 135] width 12 height 24
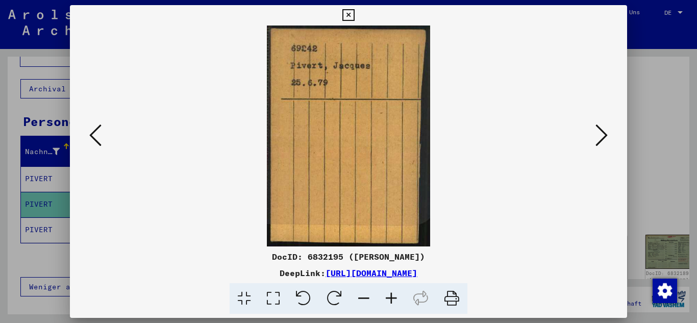
click at [595, 141] on icon at bounding box center [601, 135] width 12 height 24
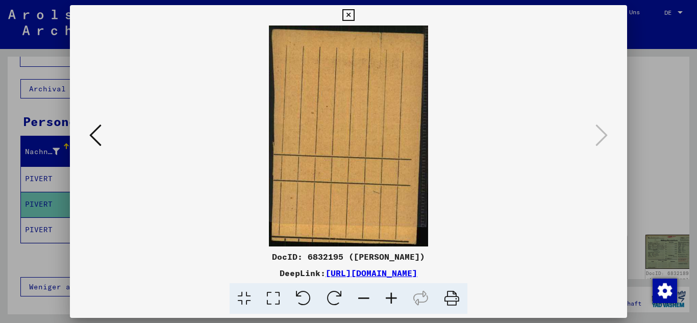
click at [91, 143] on icon at bounding box center [95, 135] width 12 height 24
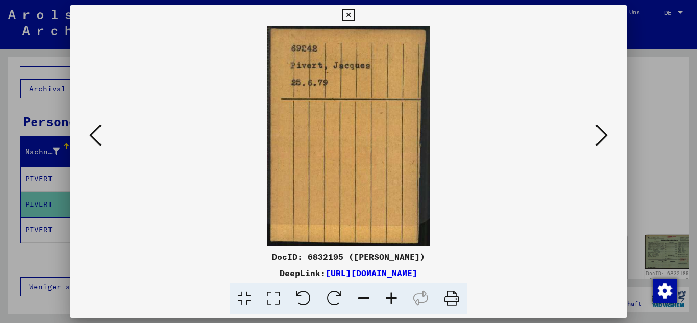
click at [91, 143] on icon at bounding box center [95, 135] width 12 height 24
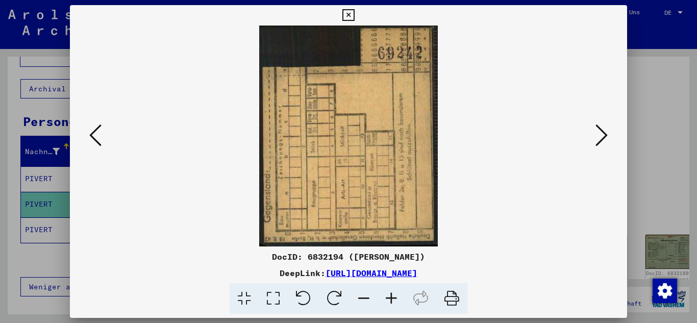
click at [91, 143] on icon at bounding box center [95, 135] width 12 height 24
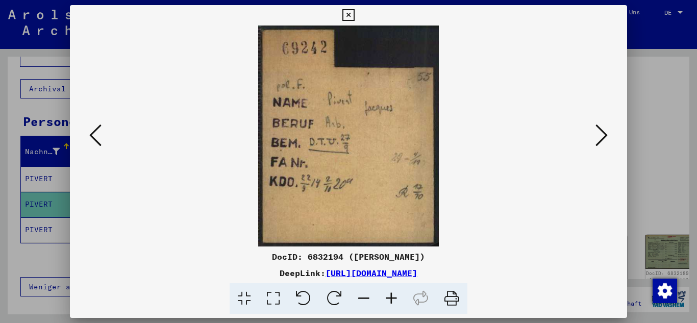
click at [91, 143] on icon at bounding box center [95, 135] width 12 height 24
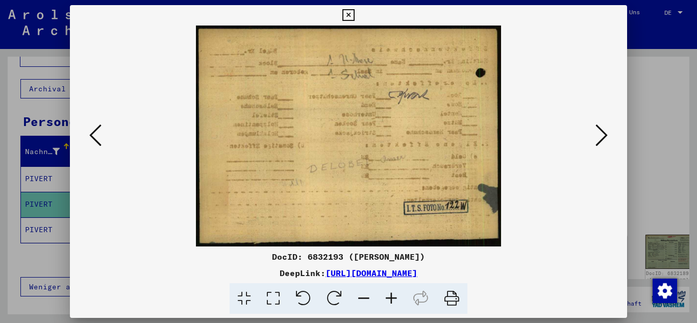
drag, startPoint x: 91, startPoint y: 143, endPoint x: 91, endPoint y: 150, distance: 7.2
click at [91, 149] on button at bounding box center [95, 135] width 18 height 29
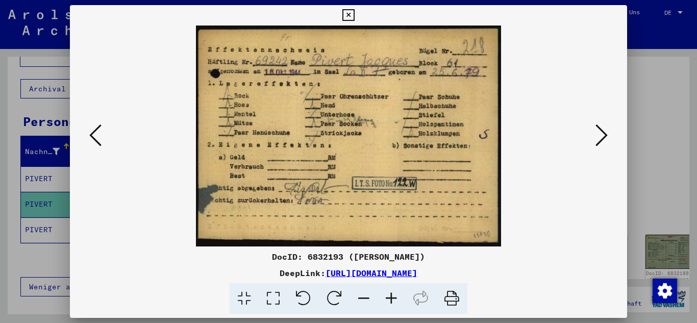
drag, startPoint x: 91, startPoint y: 138, endPoint x: 154, endPoint y: 185, distance: 78.7
click at [92, 138] on icon at bounding box center [95, 135] width 12 height 24
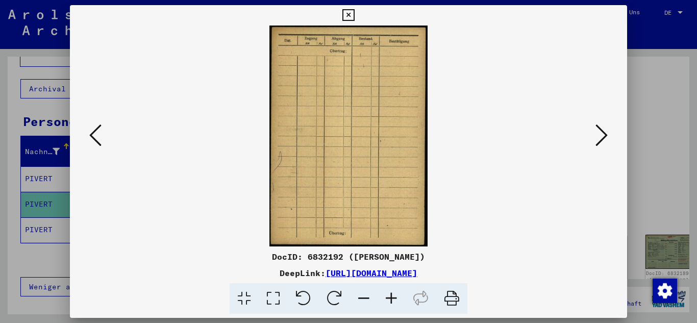
click at [23, 120] on div at bounding box center [348, 161] width 697 height 323
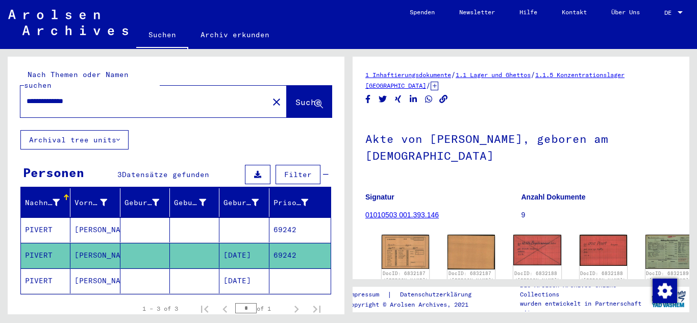
drag, startPoint x: 92, startPoint y: 86, endPoint x: 0, endPoint y: 77, distance: 92.3
click at [0, 78] on div "**********" at bounding box center [174, 181] width 348 height 265
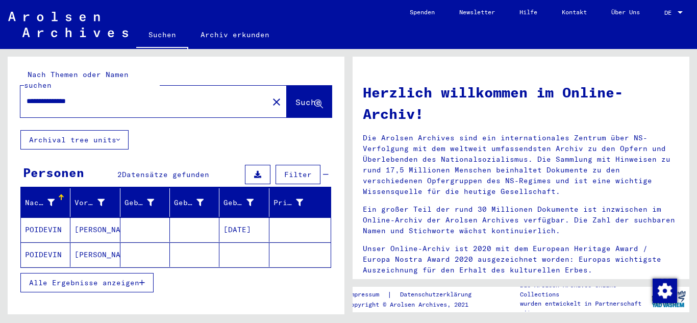
click at [107, 218] on mat-cell "[PERSON_NAME]" at bounding box center [94, 229] width 49 height 24
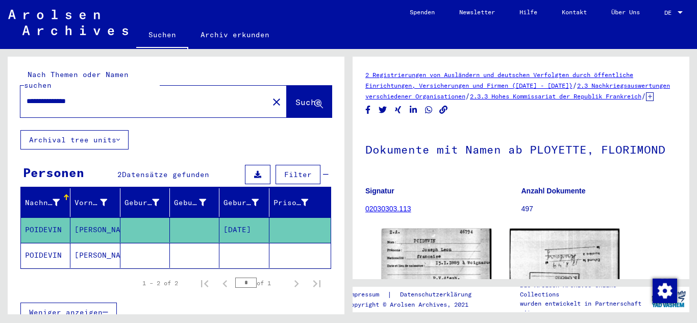
click at [295, 243] on mat-cell at bounding box center [299, 255] width 61 height 25
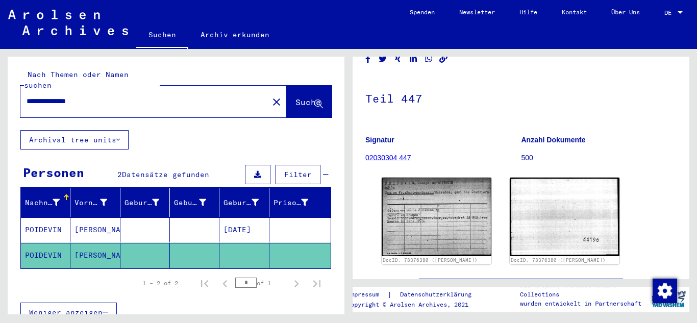
drag, startPoint x: 237, startPoint y: 229, endPoint x: 242, endPoint y: 228, distance: 5.3
click at [237, 230] on mat-cell "[DATE]" at bounding box center [243, 229] width 49 height 25
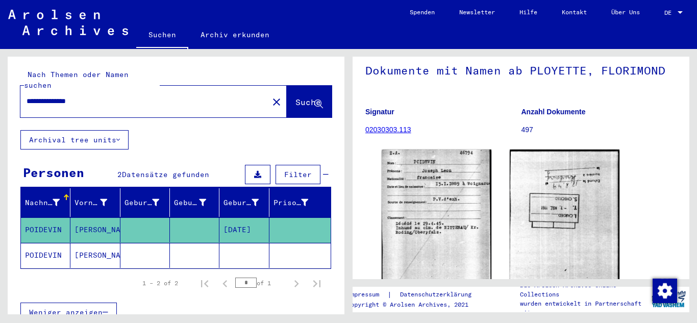
scroll to position [102, 0]
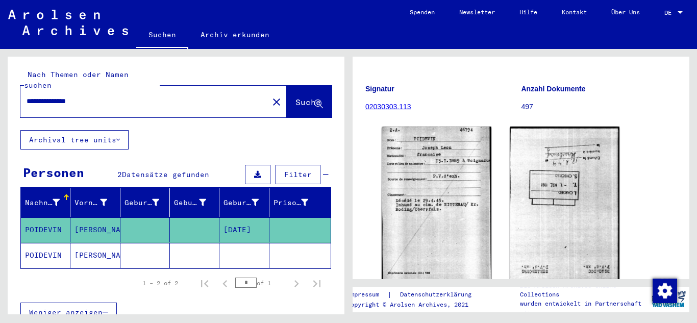
click at [430, 195] on img at bounding box center [437, 205] width 110 height 156
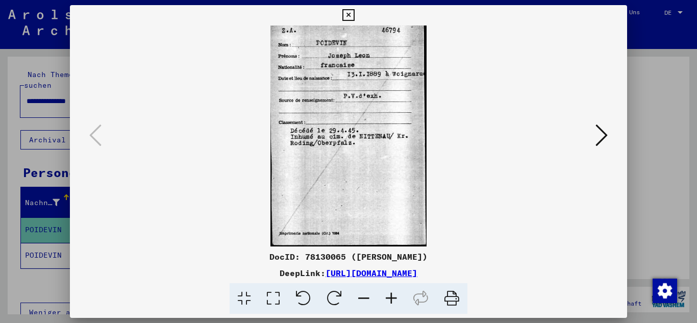
click at [36, 181] on div at bounding box center [348, 161] width 697 height 323
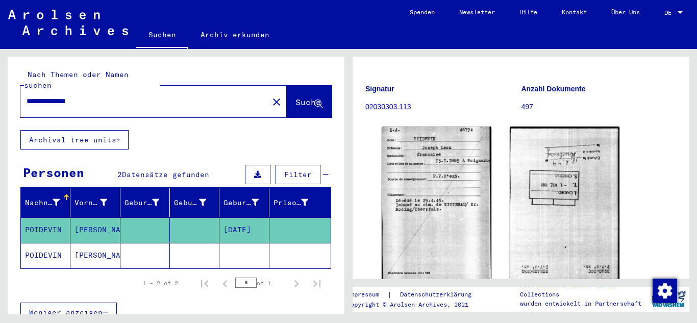
drag, startPoint x: 107, startPoint y: 82, endPoint x: 73, endPoint y: 97, distance: 36.5
click at [6, 97] on div "**********" at bounding box center [174, 181] width 348 height 265
drag, startPoint x: 115, startPoint y: 97, endPoint x: 0, endPoint y: 99, distance: 115.3
click at [0, 99] on div "**********" at bounding box center [174, 181] width 348 height 265
click at [172, 101] on div "**********" at bounding box center [141, 101] width 242 height 23
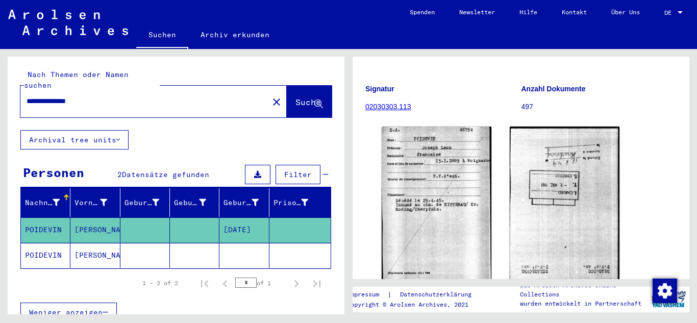
drag, startPoint x: 142, startPoint y: 86, endPoint x: 129, endPoint y: 90, distance: 13.2
click at [141, 96] on input "**********" at bounding box center [145, 101] width 236 height 11
drag, startPoint x: 129, startPoint y: 90, endPoint x: 24, endPoint y: 102, distance: 105.3
click at [24, 102] on div "**********" at bounding box center [153, 102] width 266 height 32
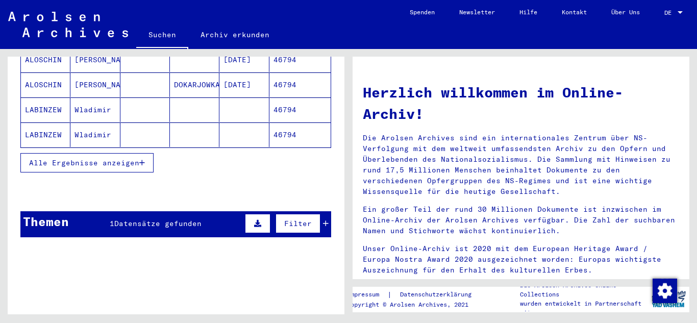
click at [98, 153] on button "Alle Ergebnisse anzeigen" at bounding box center [86, 162] width 133 height 19
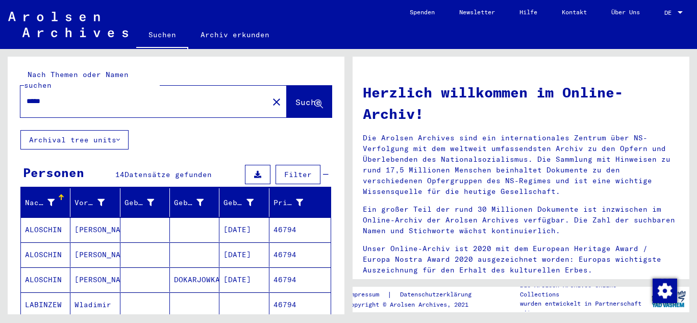
drag, startPoint x: 65, startPoint y: 95, endPoint x: 0, endPoint y: 91, distance: 65.0
click at [0, 91] on div "Nach Themen oder Namen suchen ***** close Suche Archival tree units Personen 14…" at bounding box center [174, 181] width 348 height 265
type input "*****"
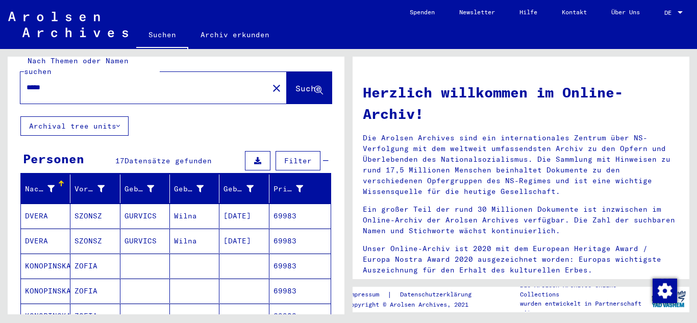
scroll to position [65, 0]
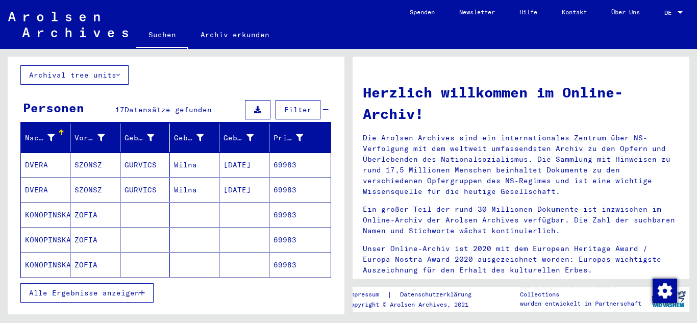
click at [103, 278] on div "Alle Ergebnisse anzeigen" at bounding box center [175, 293] width 311 height 30
drag, startPoint x: 103, startPoint y: 271, endPoint x: 103, endPoint y: 280, distance: 8.2
click at [103, 280] on div "Alle Ergebnisse anzeigen" at bounding box center [175, 293] width 311 height 30
click at [103, 288] on span "Alle Ergebnisse anzeigen" at bounding box center [84, 292] width 110 height 9
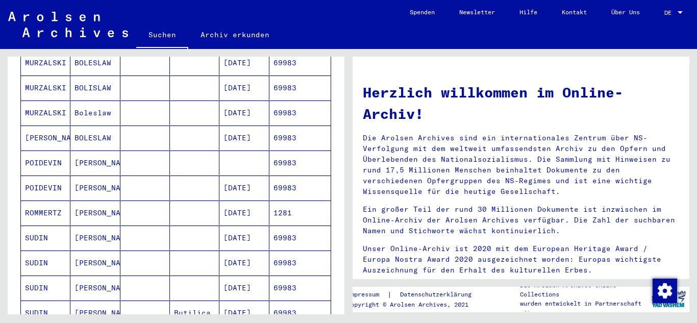
scroll to position [320, 0]
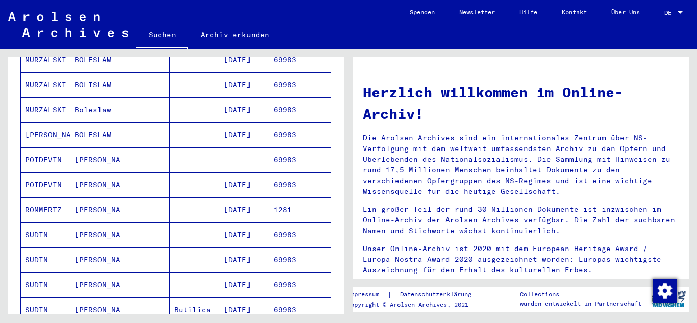
click at [130, 172] on mat-cell at bounding box center [144, 184] width 49 height 24
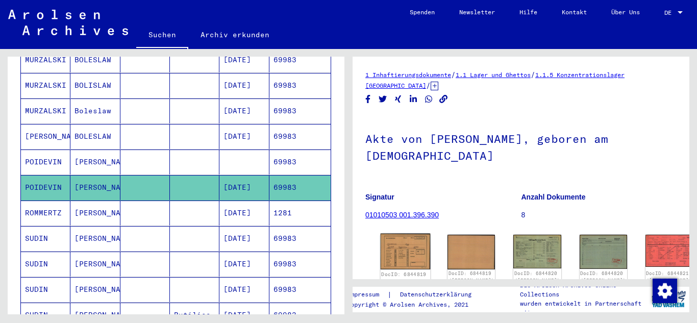
click at [399, 241] on img at bounding box center [406, 252] width 50 height 36
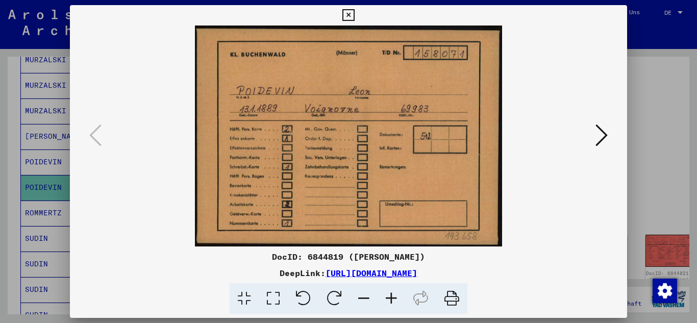
click at [606, 133] on icon at bounding box center [601, 135] width 12 height 24
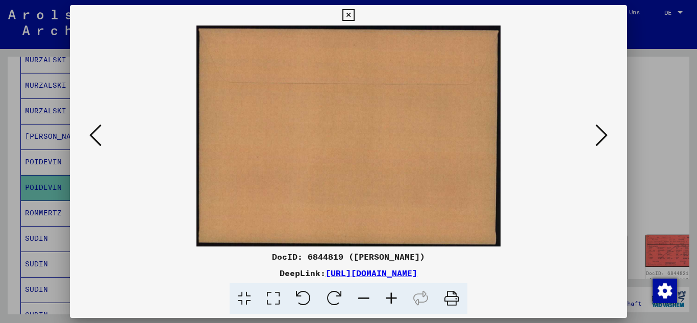
click at [607, 133] on icon at bounding box center [601, 135] width 12 height 24
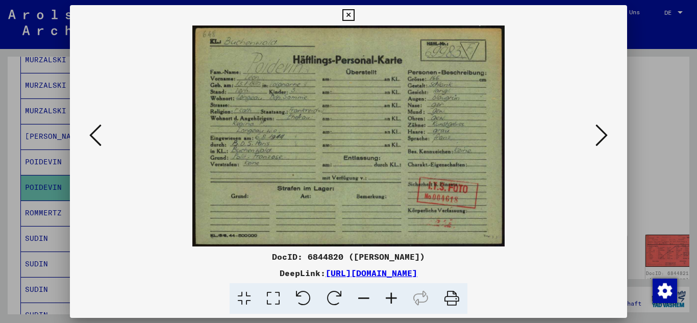
click at [607, 133] on icon at bounding box center [601, 135] width 12 height 24
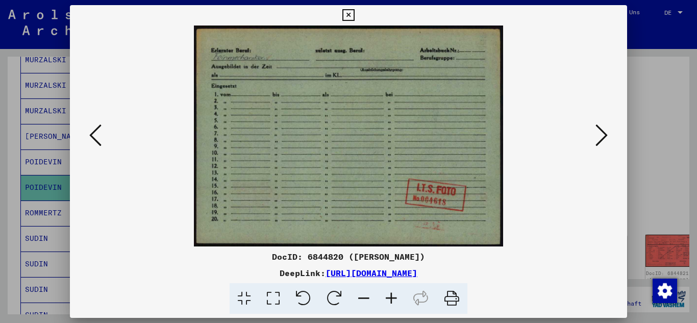
click at [607, 133] on icon at bounding box center [601, 135] width 12 height 24
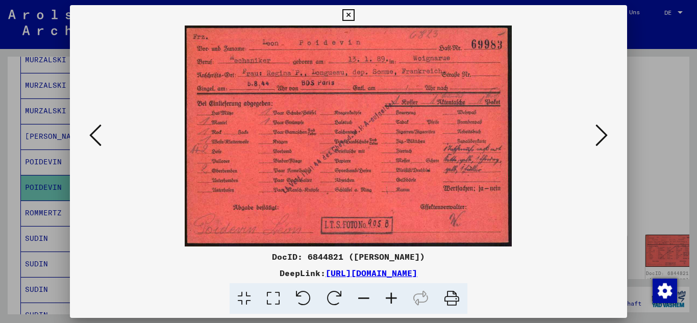
drag, startPoint x: 93, startPoint y: 142, endPoint x: 109, endPoint y: 152, distance: 18.1
click at [95, 142] on icon at bounding box center [95, 135] width 12 height 24
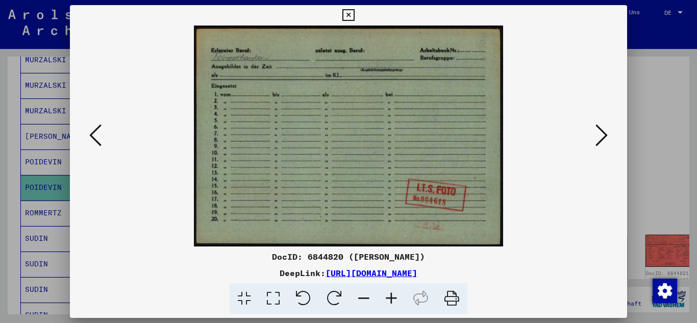
click at [392, 299] on icon at bounding box center [392, 298] width 28 height 31
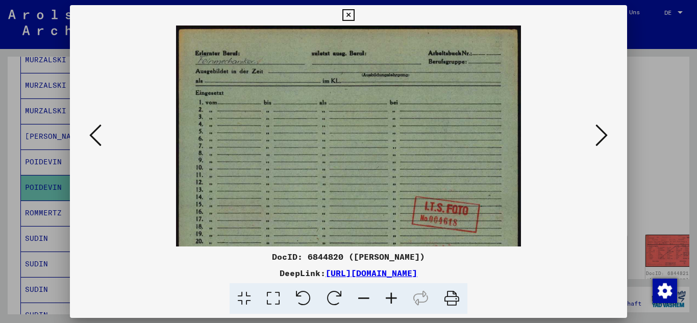
click at [392, 299] on icon at bounding box center [392, 298] width 28 height 31
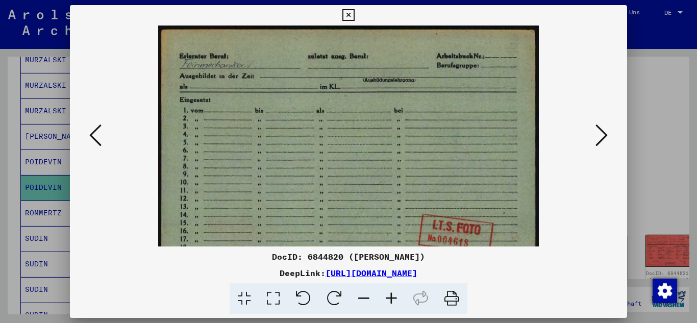
click at [392, 299] on icon at bounding box center [392, 298] width 28 height 31
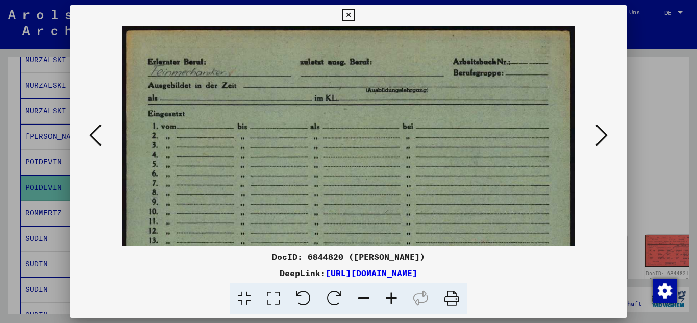
click at [392, 299] on icon at bounding box center [392, 298] width 28 height 31
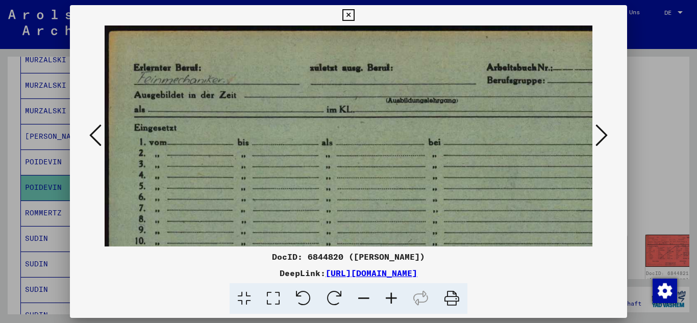
click at [392, 299] on icon at bounding box center [392, 298] width 28 height 31
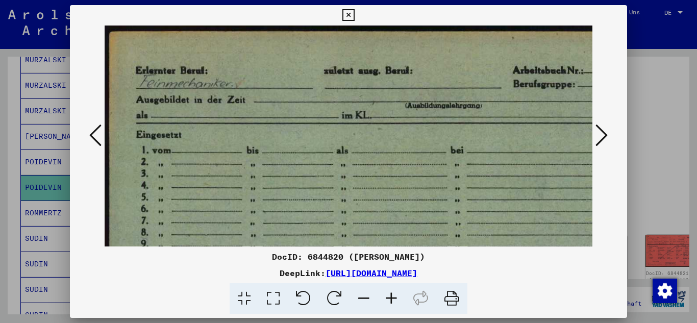
click at [392, 299] on icon at bounding box center [392, 298] width 28 height 31
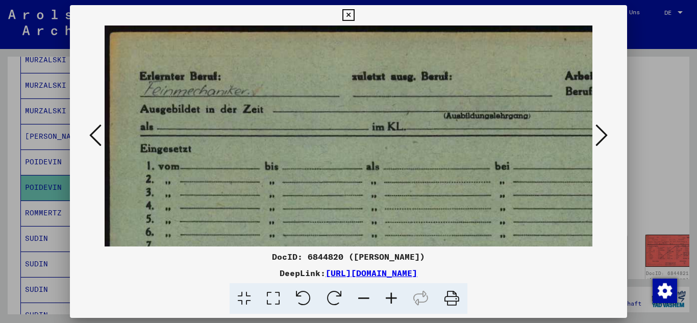
click at [392, 299] on icon at bounding box center [392, 298] width 28 height 31
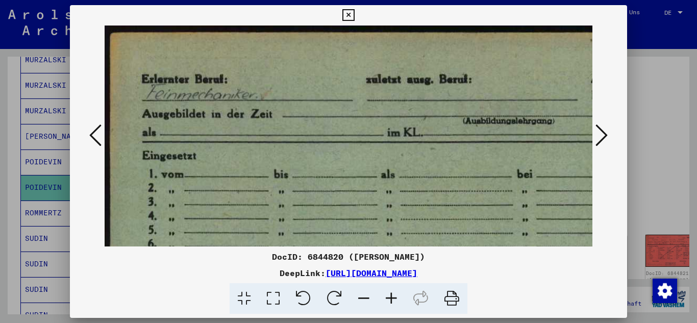
click at [599, 135] on icon at bounding box center [601, 135] width 12 height 24
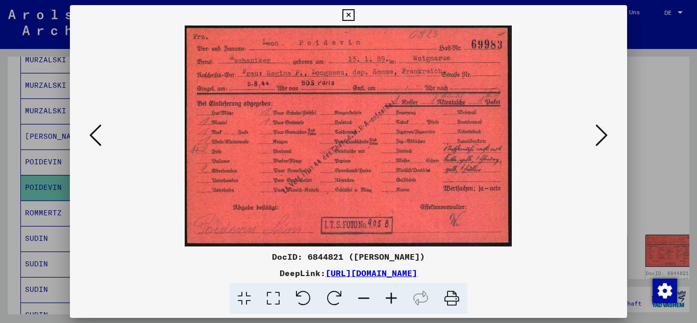
click at [599, 135] on icon at bounding box center [601, 135] width 12 height 24
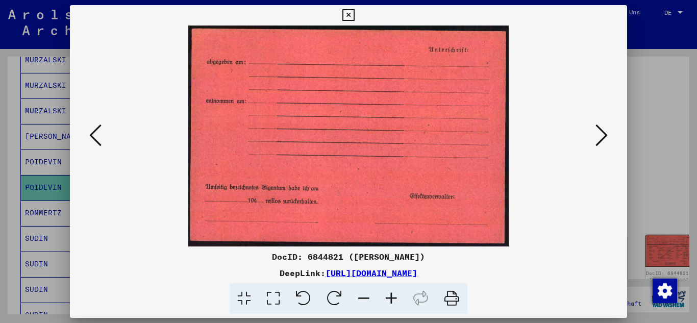
click at [599, 135] on icon at bounding box center [601, 135] width 12 height 24
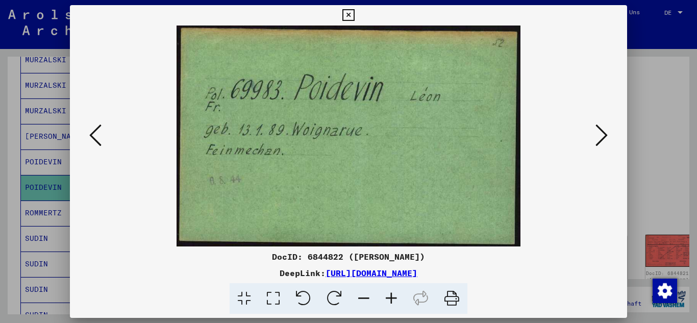
click at [599, 135] on icon at bounding box center [601, 135] width 12 height 24
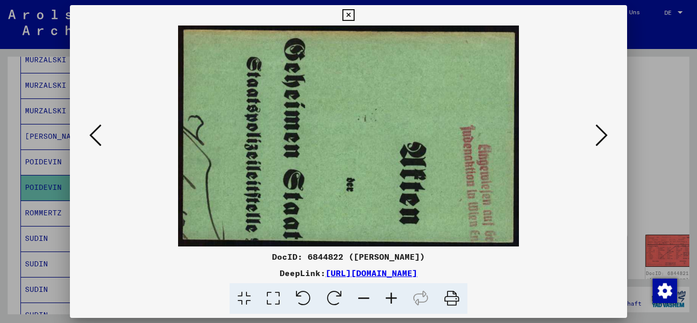
click at [599, 135] on icon at bounding box center [601, 135] width 12 height 24
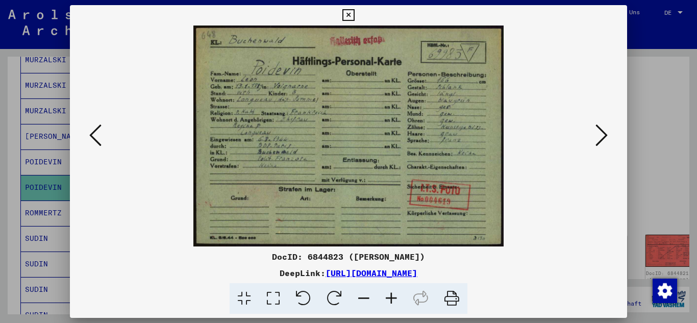
click at [599, 135] on icon at bounding box center [601, 135] width 12 height 24
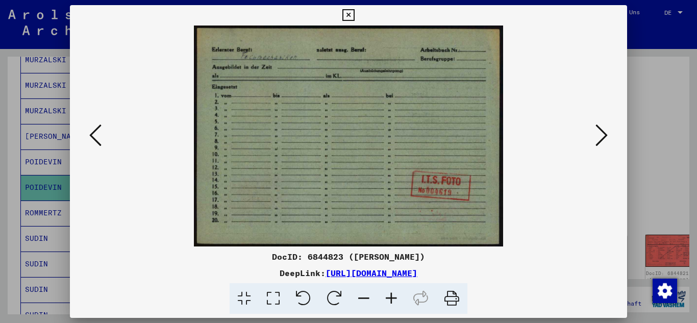
click at [599, 135] on icon at bounding box center [601, 135] width 12 height 24
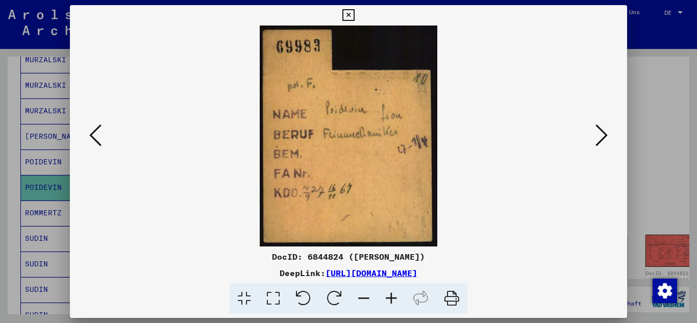
click at [599, 135] on icon at bounding box center [601, 135] width 12 height 24
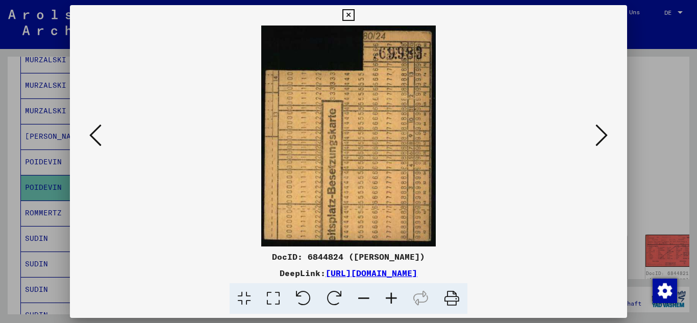
click at [599, 135] on icon at bounding box center [601, 135] width 12 height 24
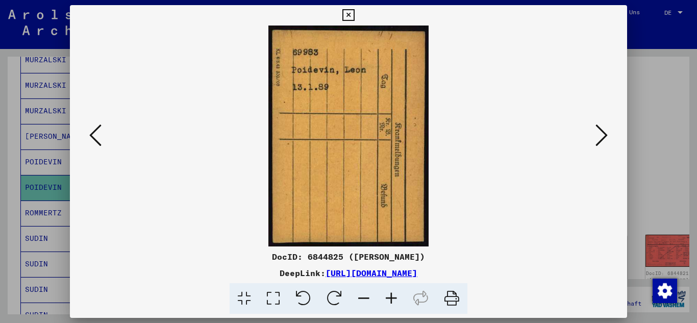
click at [599, 135] on icon at bounding box center [601, 135] width 12 height 24
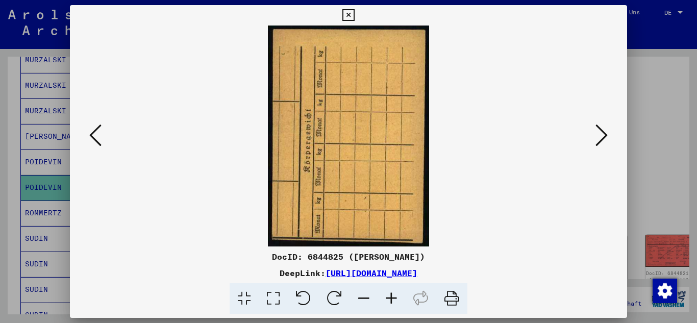
click at [599, 135] on icon at bounding box center [601, 135] width 12 height 24
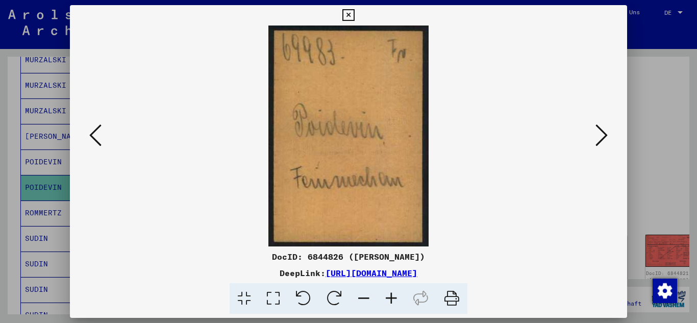
click at [599, 135] on icon at bounding box center [601, 135] width 12 height 24
